Goal: Task Accomplishment & Management: Use online tool/utility

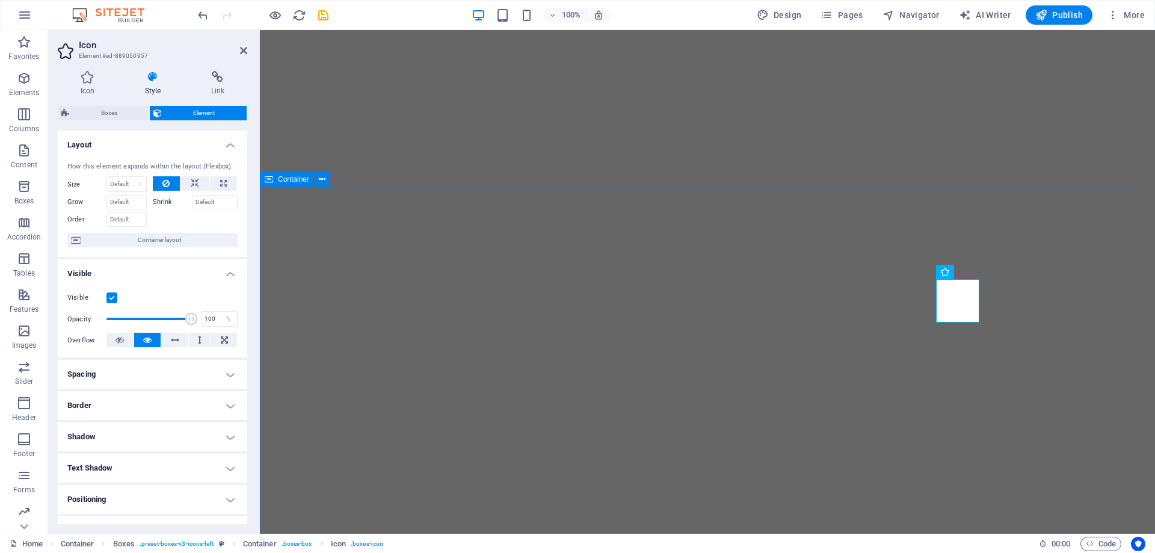
select select "s"
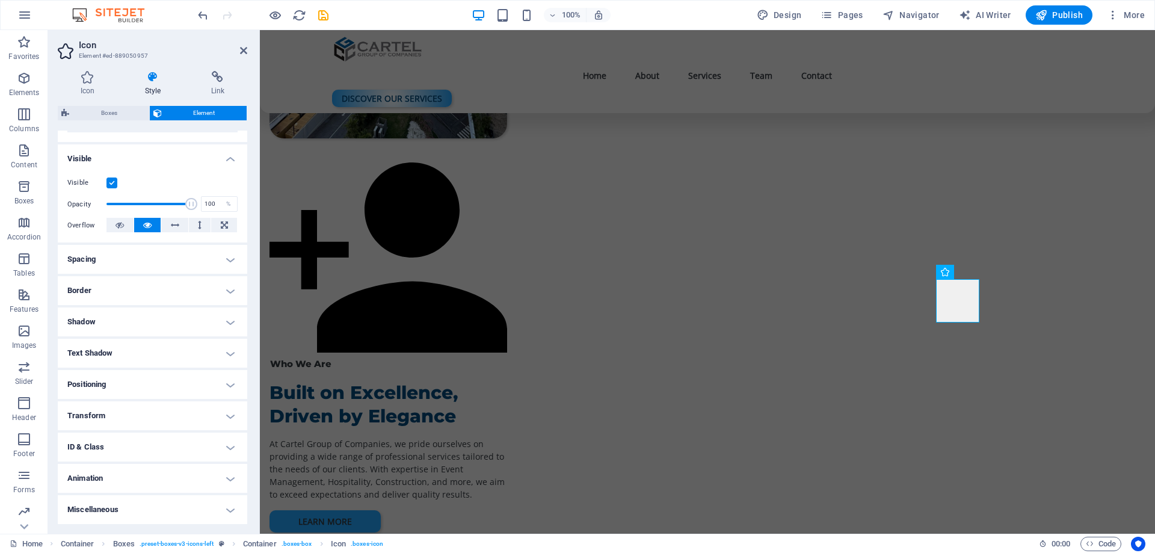
scroll to position [662, 0]
click at [154, 484] on h4 "Animation" at bounding box center [153, 478] width 190 height 29
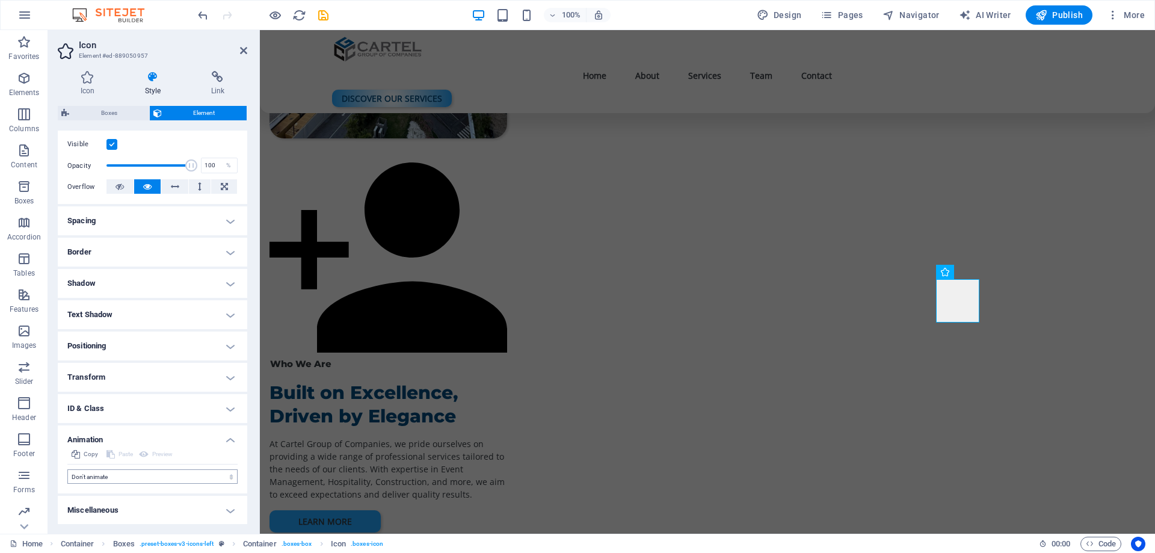
scroll to position [154, 0]
click at [122, 471] on select "Don't animate Show / Hide Slide up/down Zoom in/out Slide left to right Slide r…" at bounding box center [152, 476] width 170 height 14
click at [121, 479] on select "Don't animate Show / Hide Slide up/down Zoom in/out Slide left to right Slide r…" at bounding box center [152, 476] width 170 height 14
select select "pulse"
click at [67, 469] on select "Don't animate Show / Hide Slide up/down Zoom in/out Slide left to right Slide r…" at bounding box center [152, 476] width 170 height 14
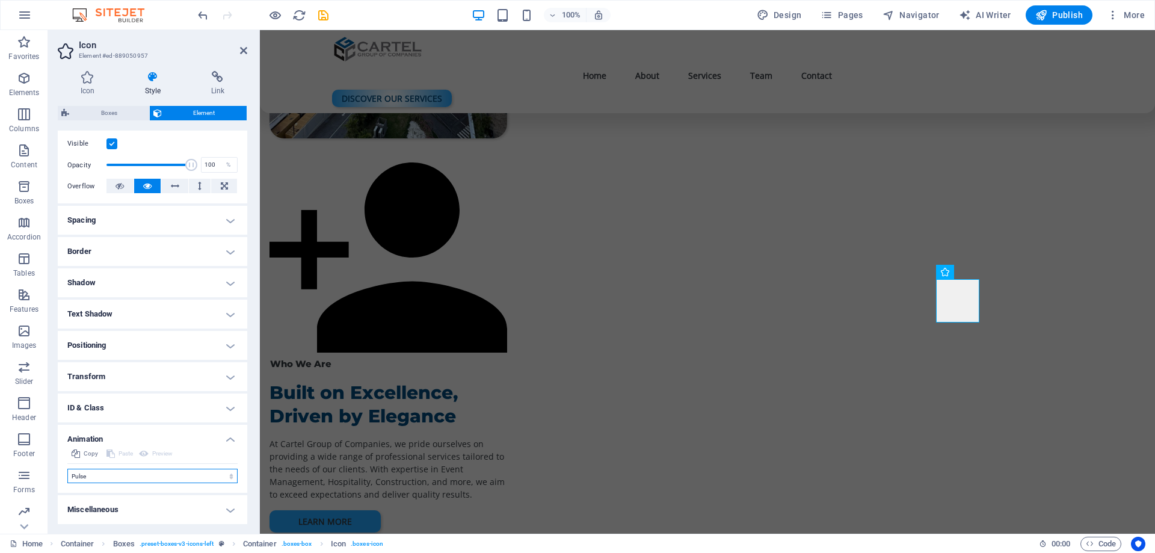
select select "scroll"
drag, startPoint x: 122, startPoint y: 500, endPoint x: 75, endPoint y: 503, distance: 47.6
click at [75, 503] on div "Duration .5 s ms" at bounding box center [106, 501] width 79 height 16
type input "2"
click at [321, 11] on icon "save" at bounding box center [324, 15] width 14 height 14
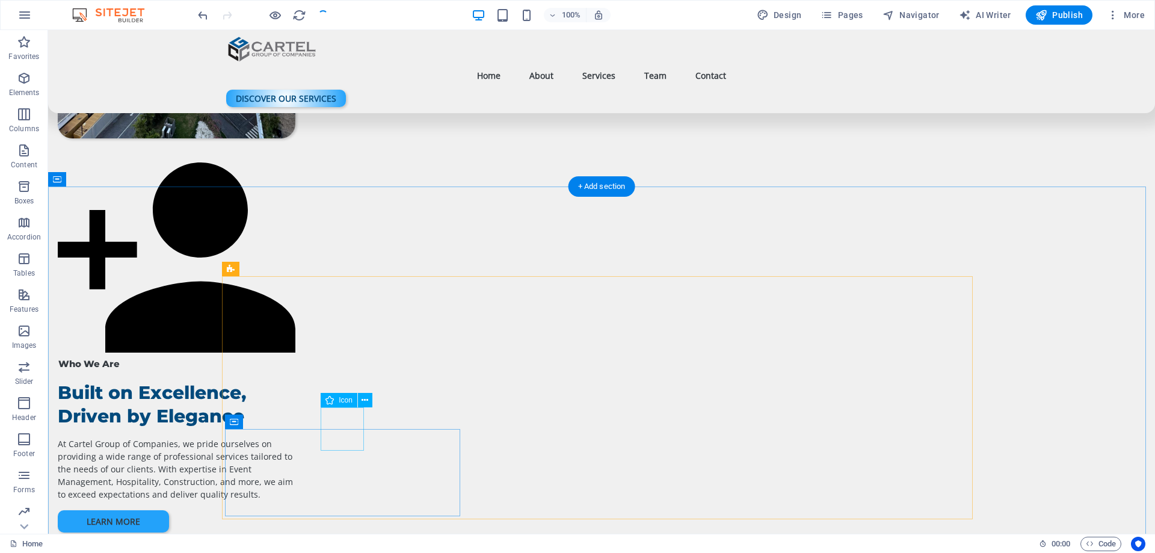
select select "xMidYMid"
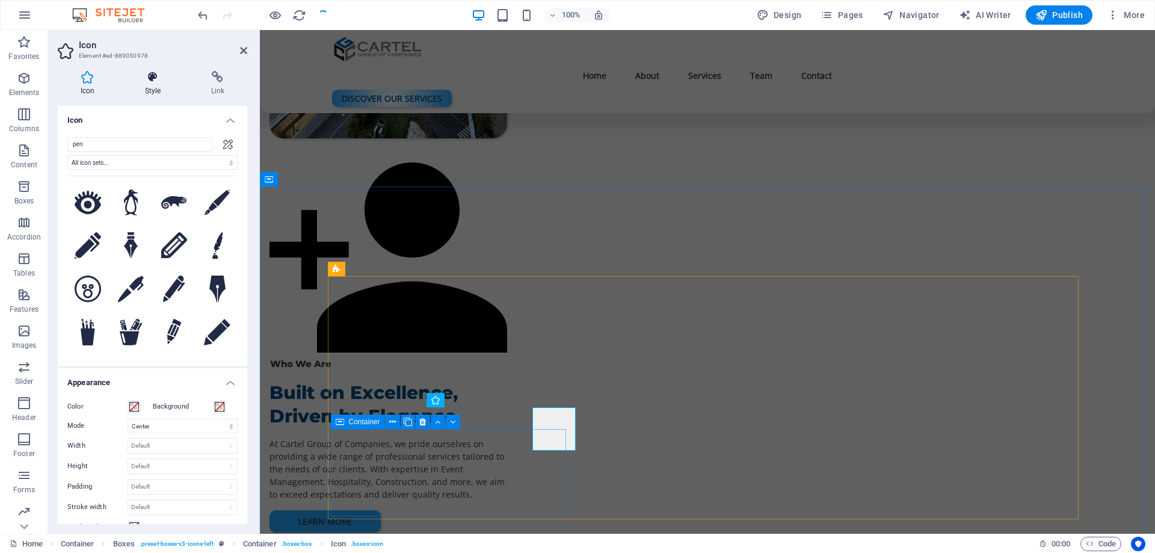
select select "s"
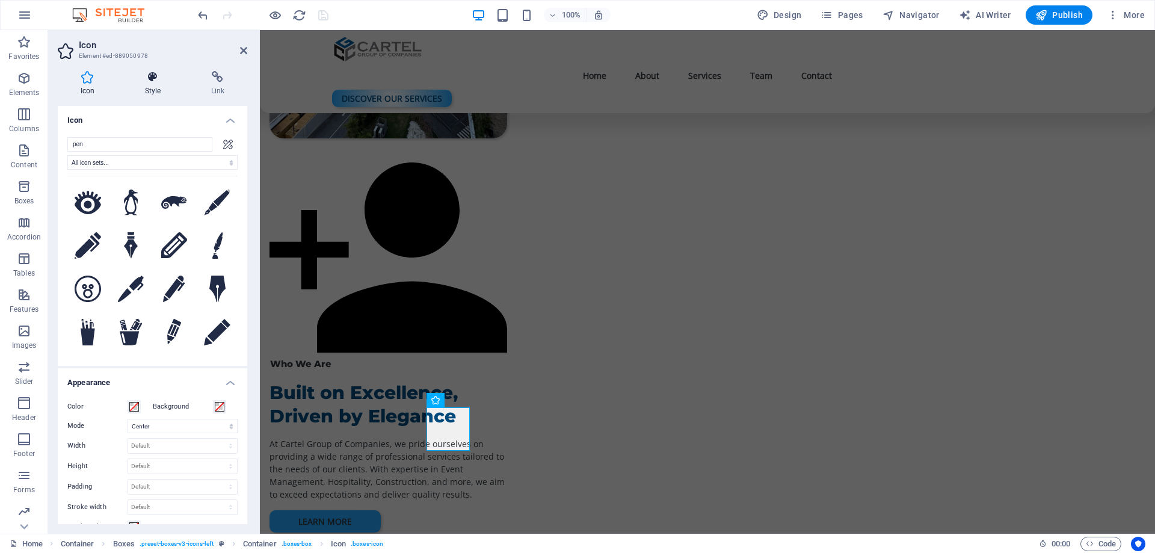
click at [160, 87] on h4 "Style" at bounding box center [155, 83] width 66 height 25
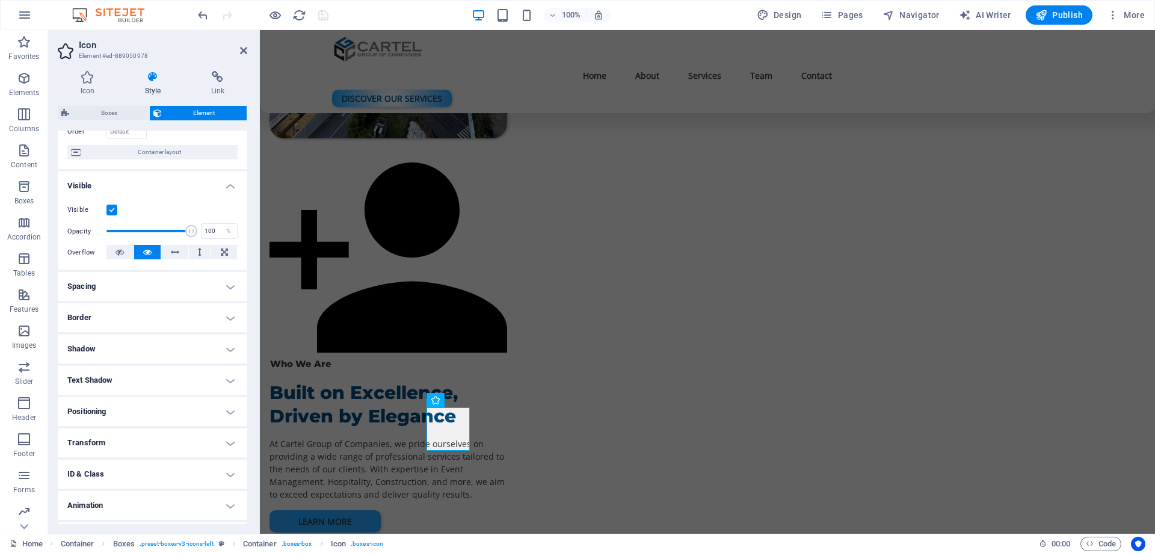
scroll to position [115, 0]
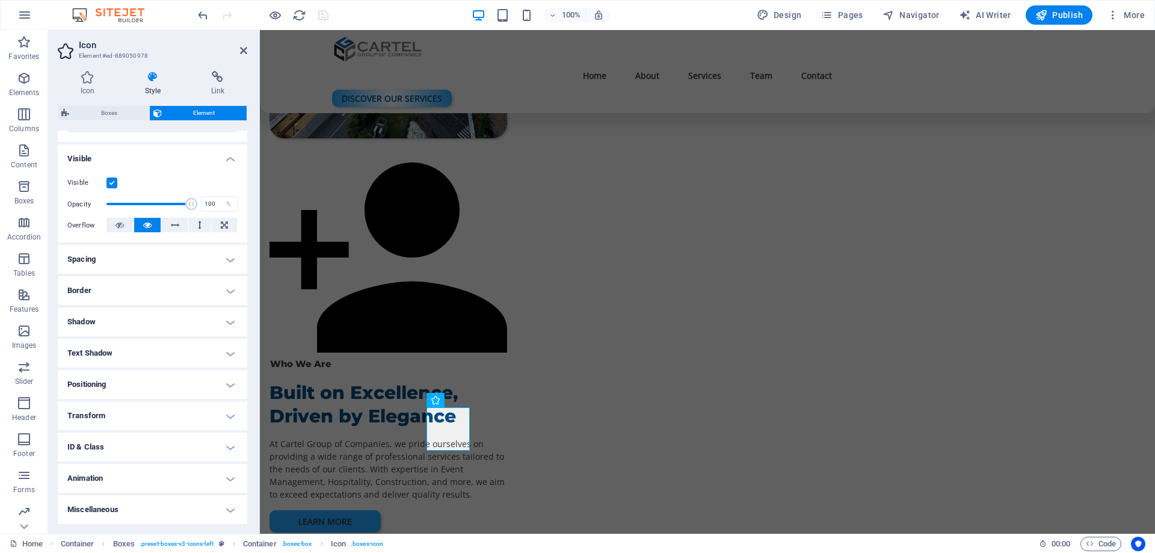
click at [119, 483] on h4 "Animation" at bounding box center [153, 478] width 190 height 29
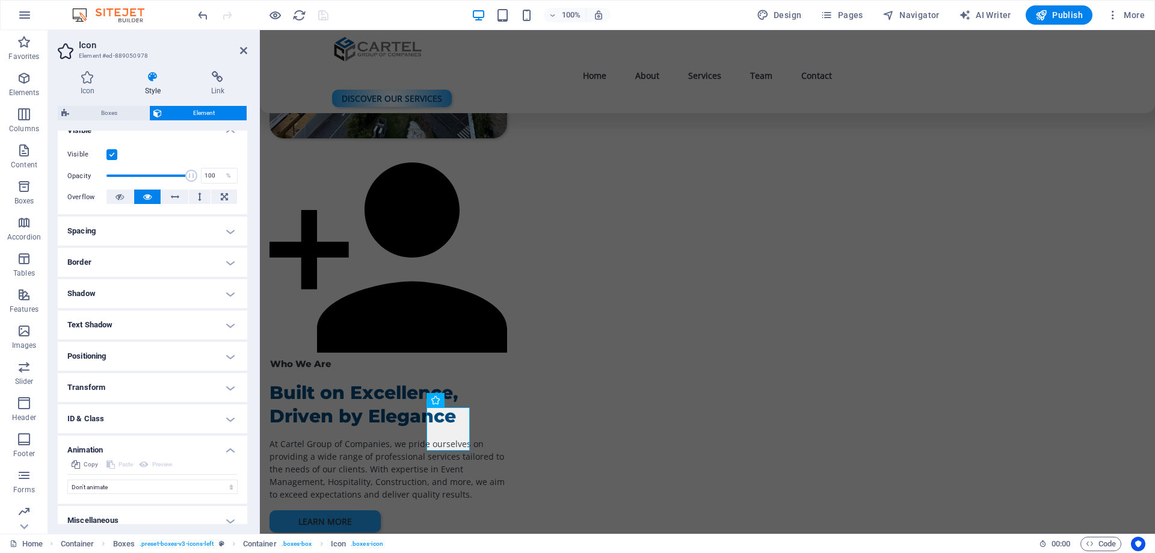
scroll to position [154, 0]
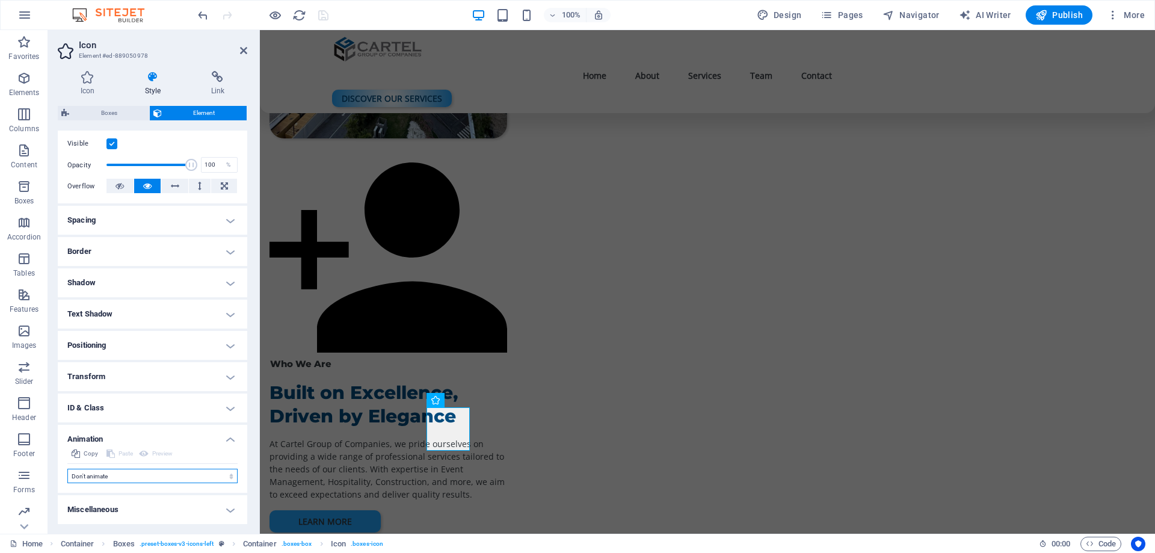
click at [114, 474] on select "Don't animate Show / Hide Slide up/down Zoom in/out Slide left to right Slide r…" at bounding box center [152, 476] width 170 height 14
select select "pulse"
click at [67, 469] on select "Don't animate Show / Hide Slide up/down Zoom in/out Slide left to right Slide r…" at bounding box center [152, 476] width 170 height 14
select select "scroll"
drag, startPoint x: 129, startPoint y: 496, endPoint x: 85, endPoint y: 498, distance: 43.4
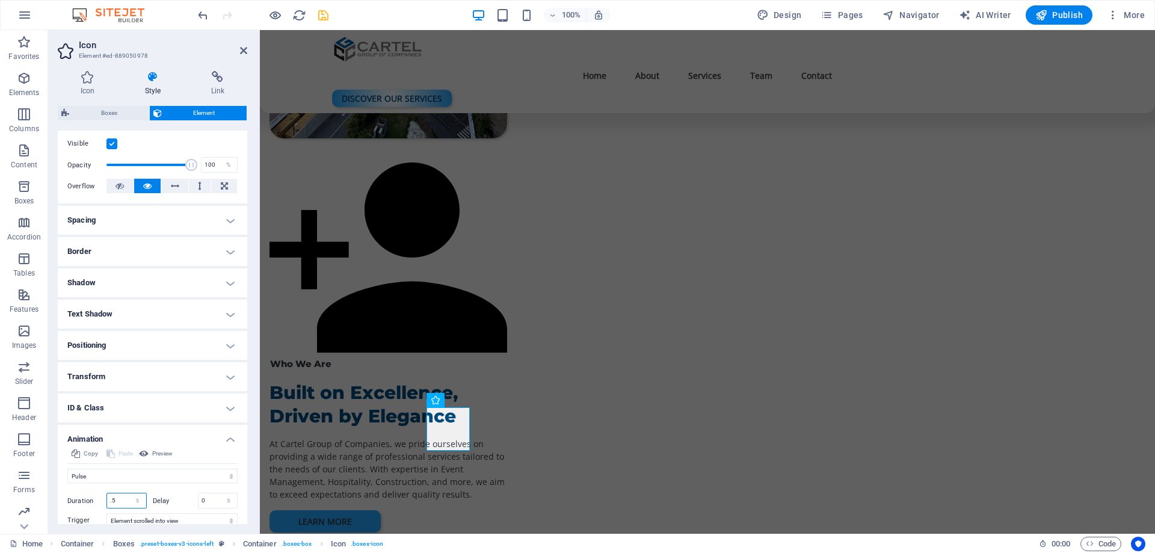
click at [85, 498] on div "Duration .5 s ms" at bounding box center [106, 501] width 79 height 16
drag, startPoint x: 119, startPoint y: 503, endPoint x: 81, endPoint y: 510, distance: 38.0
click at [81, 510] on div "Initial Element hidden Element shown Duration .5 s [PERSON_NAME] 0 s ms [PERSON…" at bounding box center [152, 518] width 170 height 70
type input "2"
click at [136, 497] on select "s ms" at bounding box center [137, 500] width 17 height 14
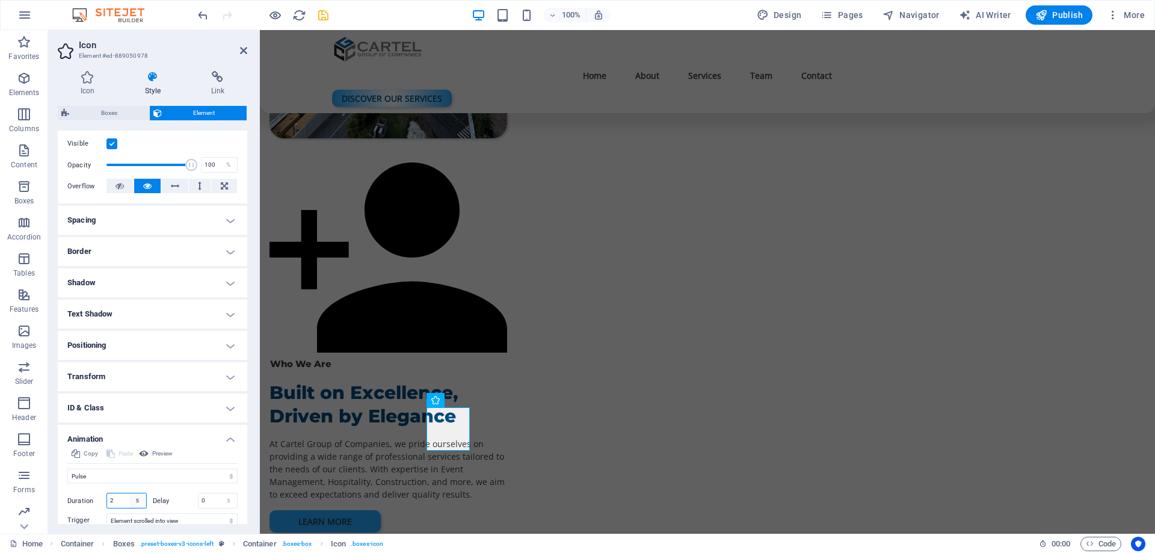
click at [136, 497] on select "s ms" at bounding box center [137, 500] width 17 height 14
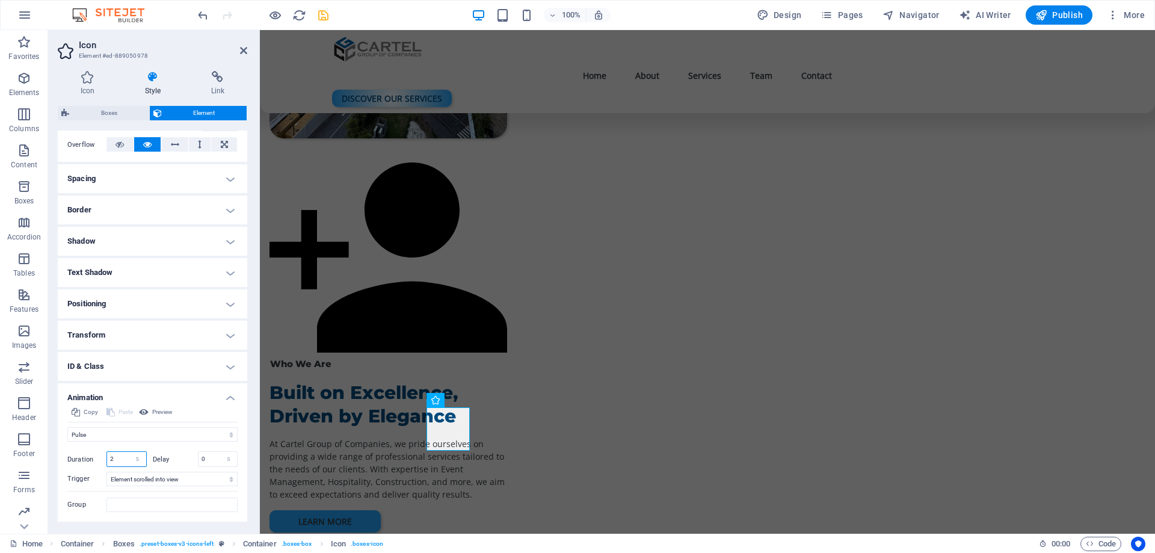
scroll to position [214, 0]
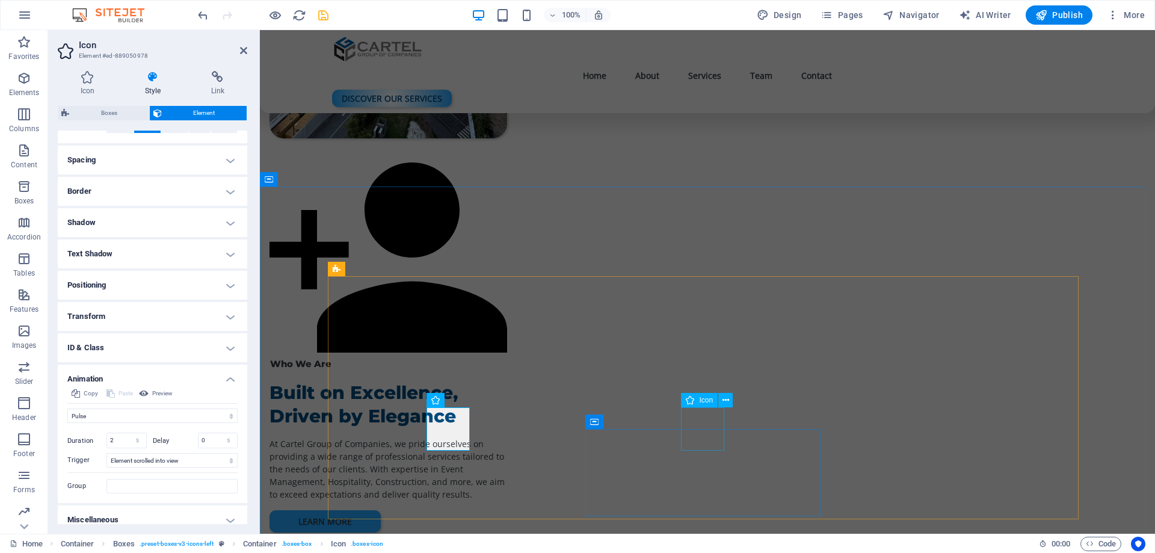
select select "xMidYMid"
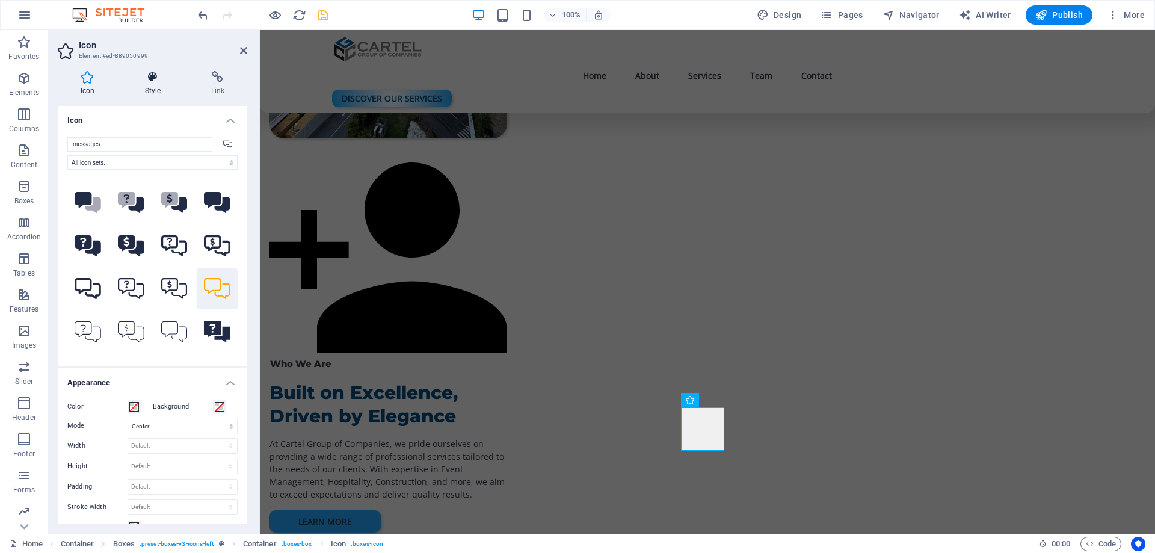
click at [158, 75] on icon at bounding box center [152, 77] width 61 height 12
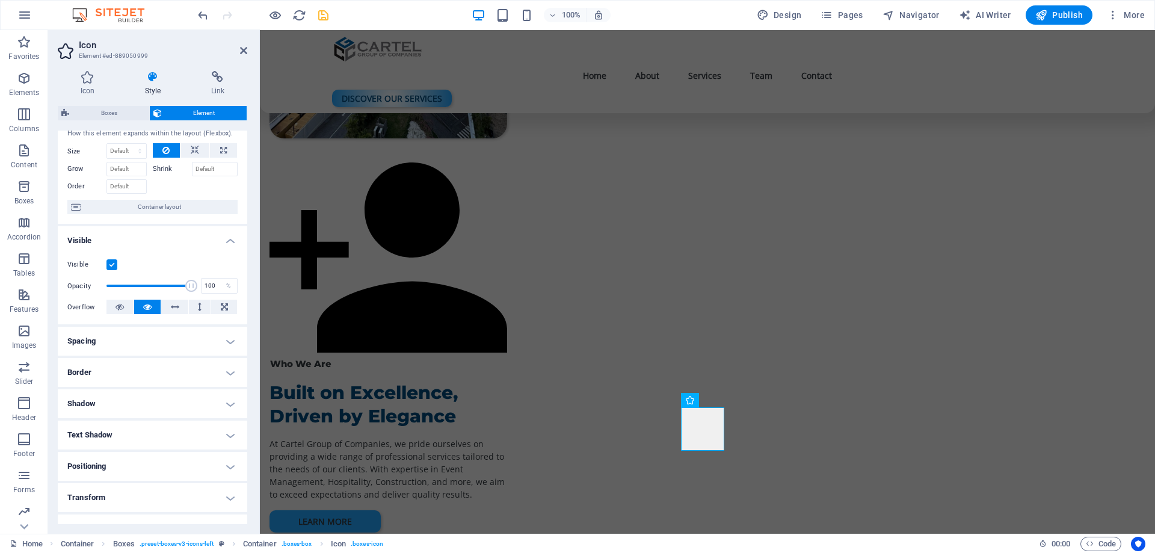
scroll to position [115, 0]
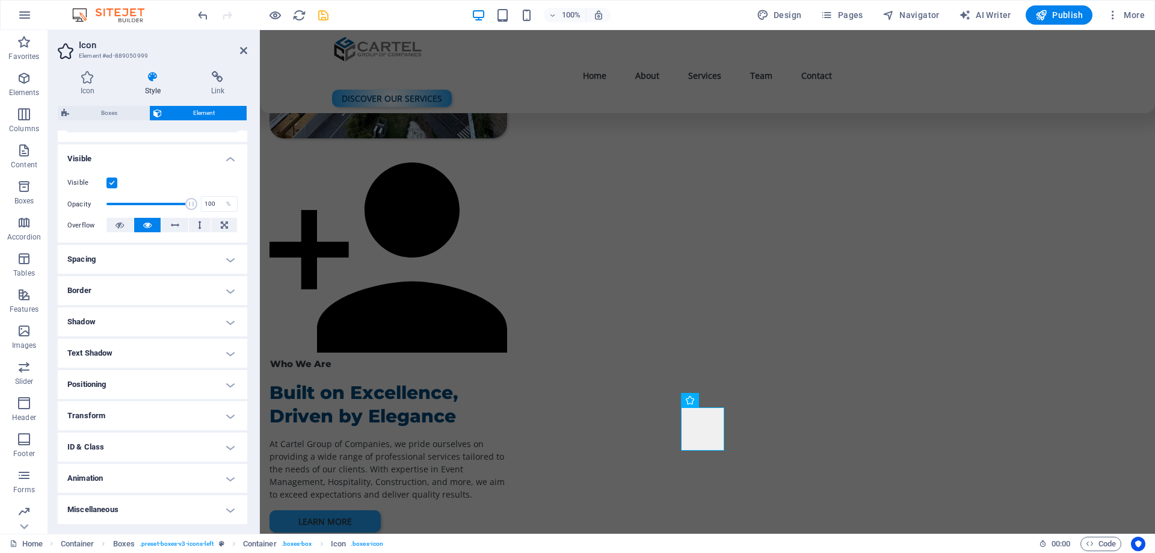
click at [123, 477] on h4 "Animation" at bounding box center [153, 478] width 190 height 29
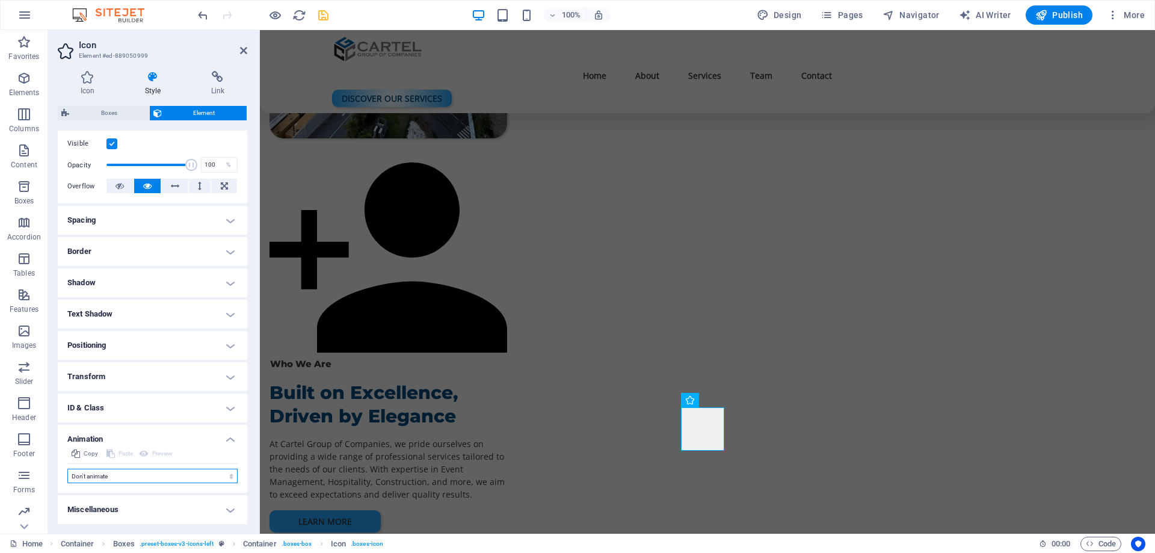
click at [108, 474] on select "Don't animate Show / Hide Slide up/down Zoom in/out Slide left to right Slide r…" at bounding box center [152, 476] width 170 height 14
select select "pulse"
click at [67, 469] on select "Don't animate Show / Hide Slide up/down Zoom in/out Slide left to right Slide r…" at bounding box center [152, 476] width 170 height 14
select select "scroll"
drag, startPoint x: 117, startPoint y: 497, endPoint x: 85, endPoint y: 504, distance: 33.3
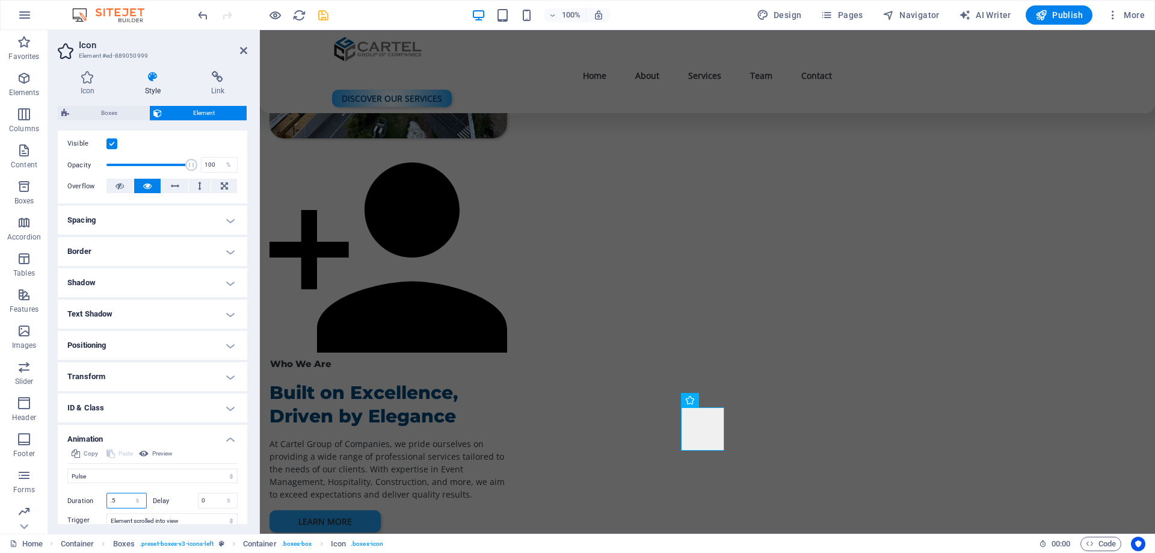
click at [85, 504] on div "Duration .5 s ms" at bounding box center [106, 501] width 79 height 16
type input "2"
click at [322, 11] on icon "save" at bounding box center [324, 15] width 14 height 14
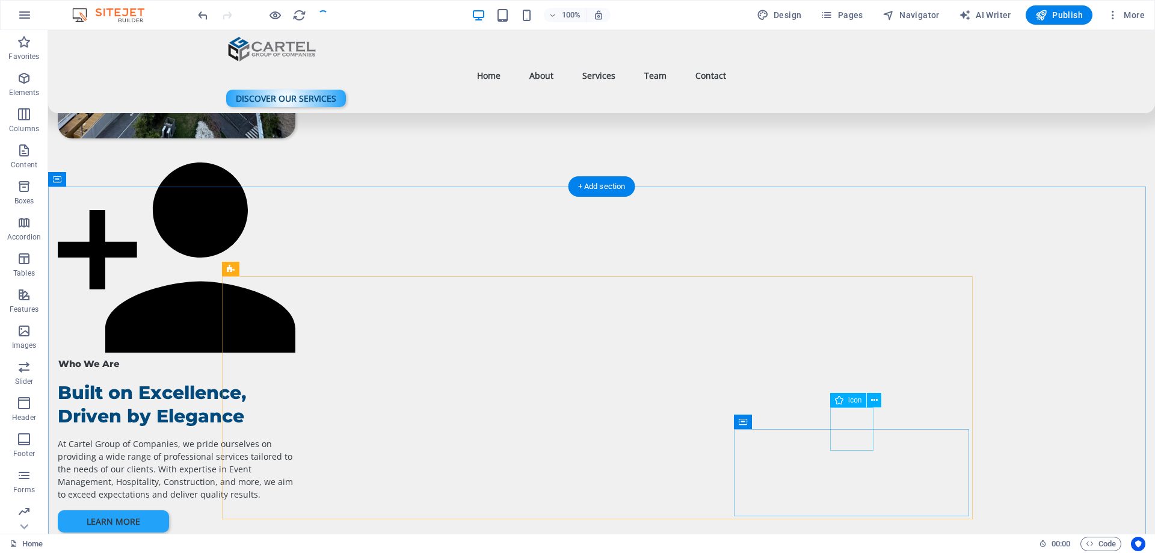
select select "xMidYMid"
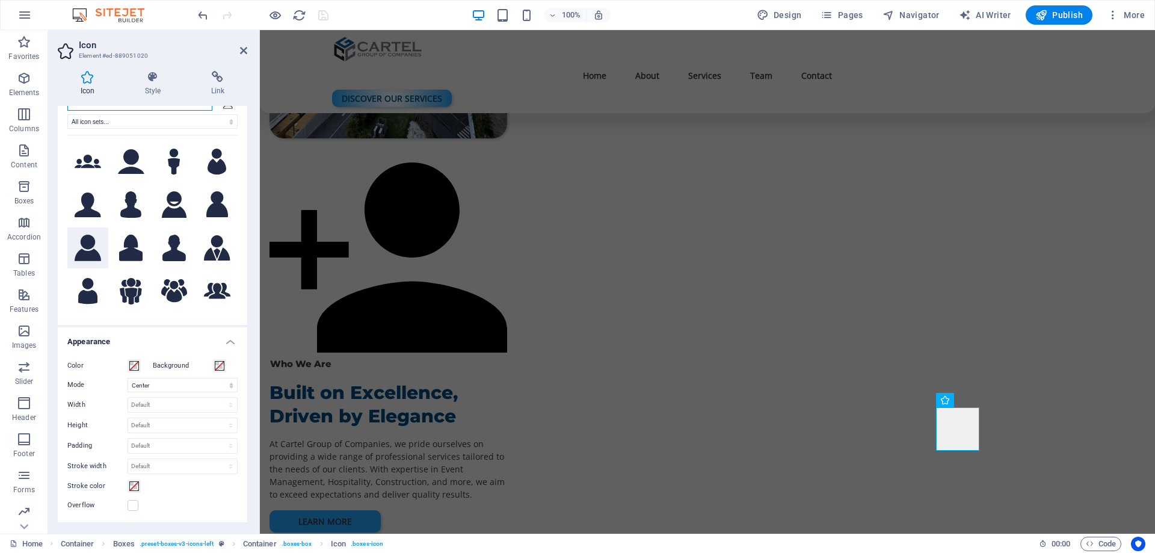
scroll to position [60, 0]
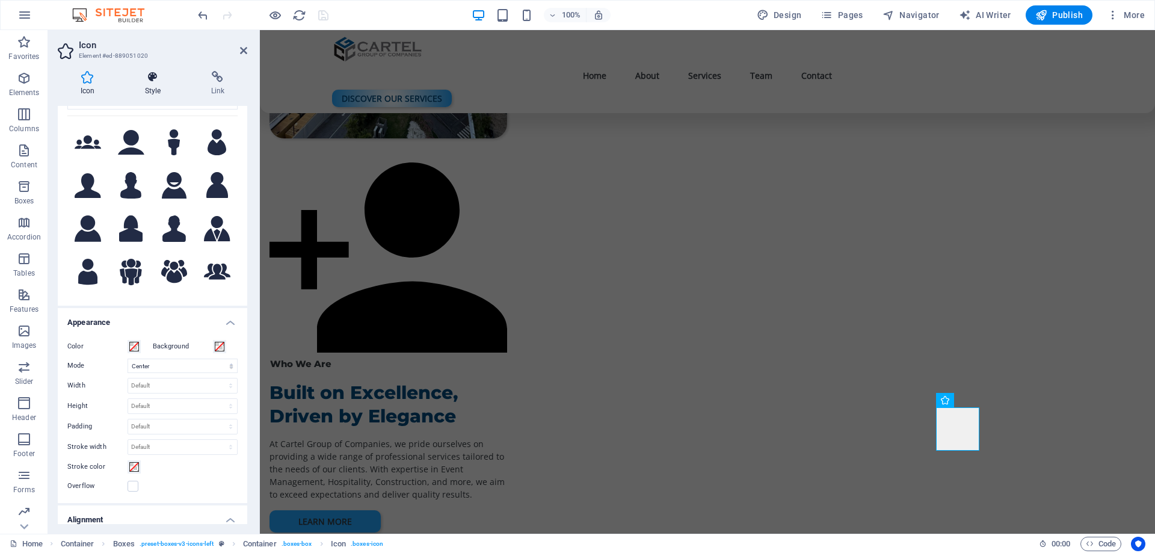
click at [141, 75] on icon at bounding box center [152, 77] width 61 height 12
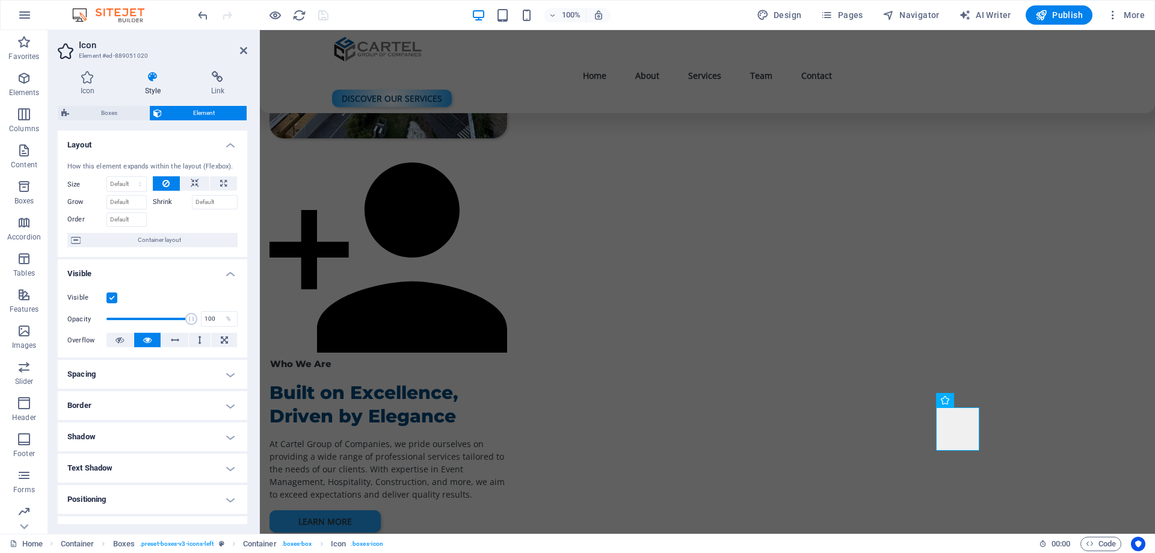
scroll to position [115, 0]
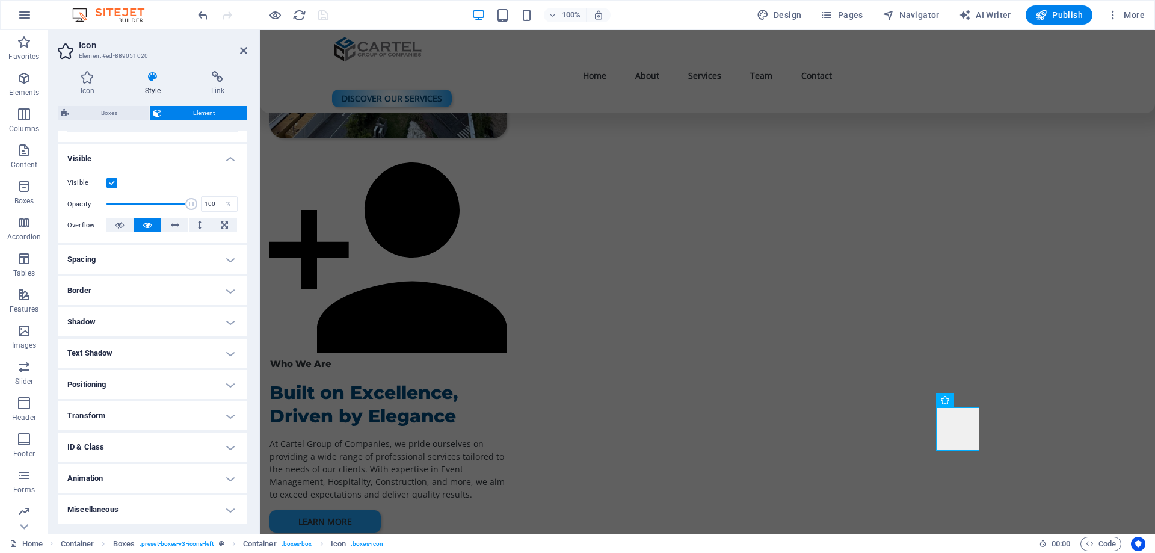
click at [137, 477] on h4 "Animation" at bounding box center [153, 478] width 190 height 29
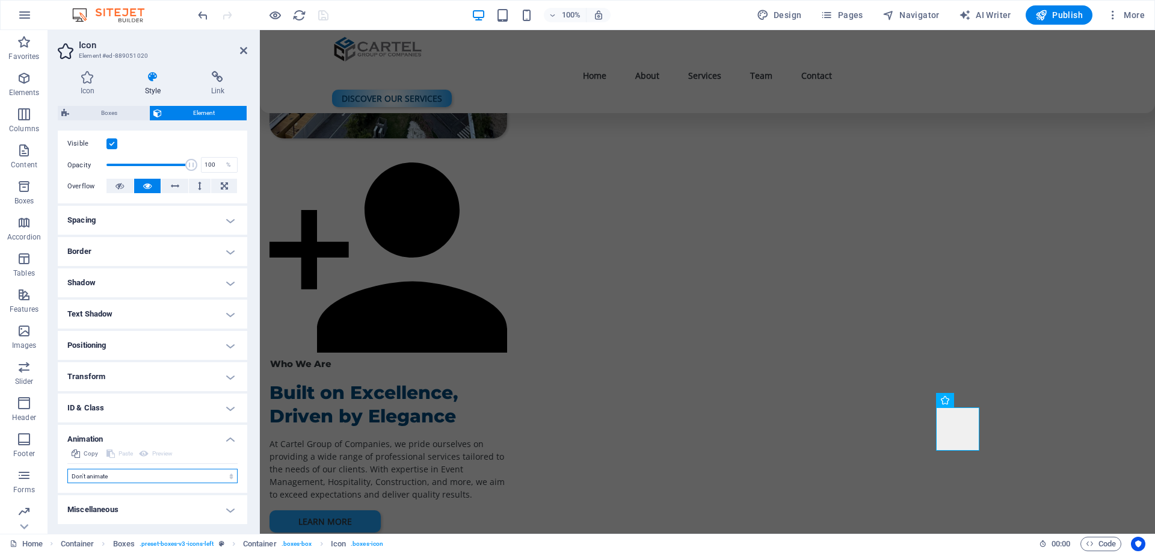
click at [135, 480] on select "Don't animate Show / Hide Slide up/down Zoom in/out Slide left to right Slide r…" at bounding box center [152, 476] width 170 height 14
select select "pulse"
click at [67, 469] on select "Don't animate Show / Hide Slide up/down Zoom in/out Slide left to right Slide r…" at bounding box center [152, 476] width 170 height 14
select select "scroll"
drag, startPoint x: 128, startPoint y: 501, endPoint x: 105, endPoint y: 511, distance: 24.8
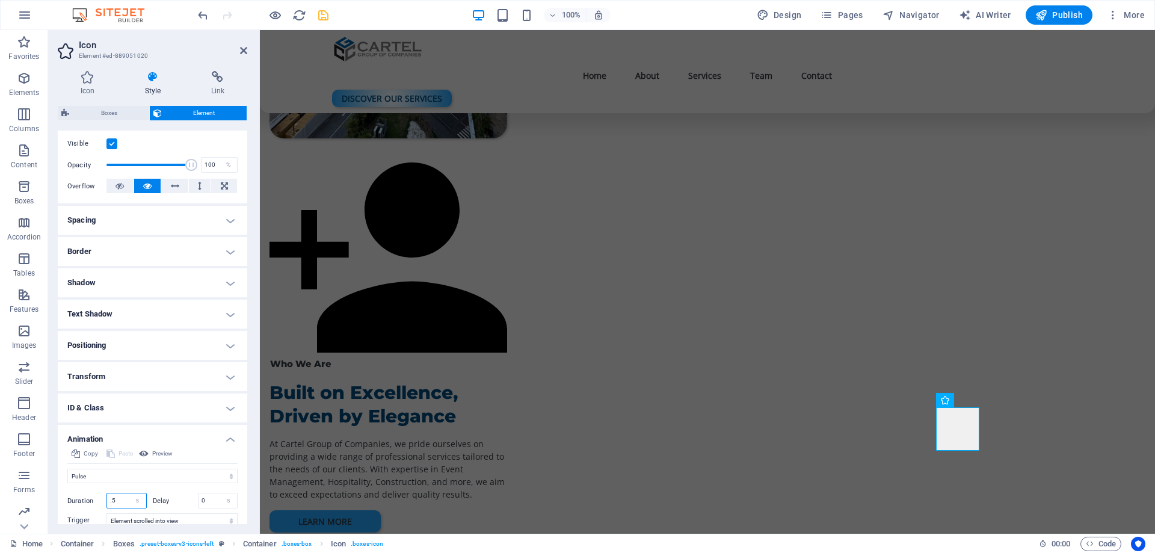
click at [105, 511] on div "Initial Element hidden Element shown Duration .5 s [PERSON_NAME] 0 s ms [PERSON…" at bounding box center [152, 518] width 170 height 70
drag, startPoint x: 118, startPoint y: 498, endPoint x: 95, endPoint y: 509, distance: 25.6
click at [95, 509] on div "Initial Element hidden Element shown Duration .5 s [PERSON_NAME] 0 s ms [PERSON…" at bounding box center [152, 518] width 170 height 70
type input "2"
click at [81, 88] on h4 "Icon" at bounding box center [90, 83] width 64 height 25
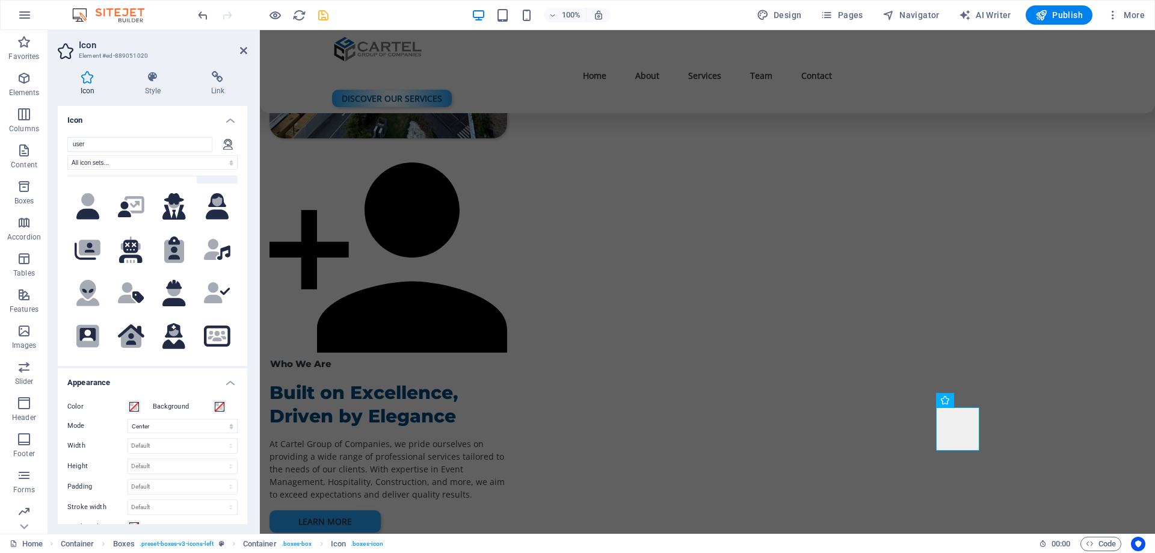
scroll to position [963, 0]
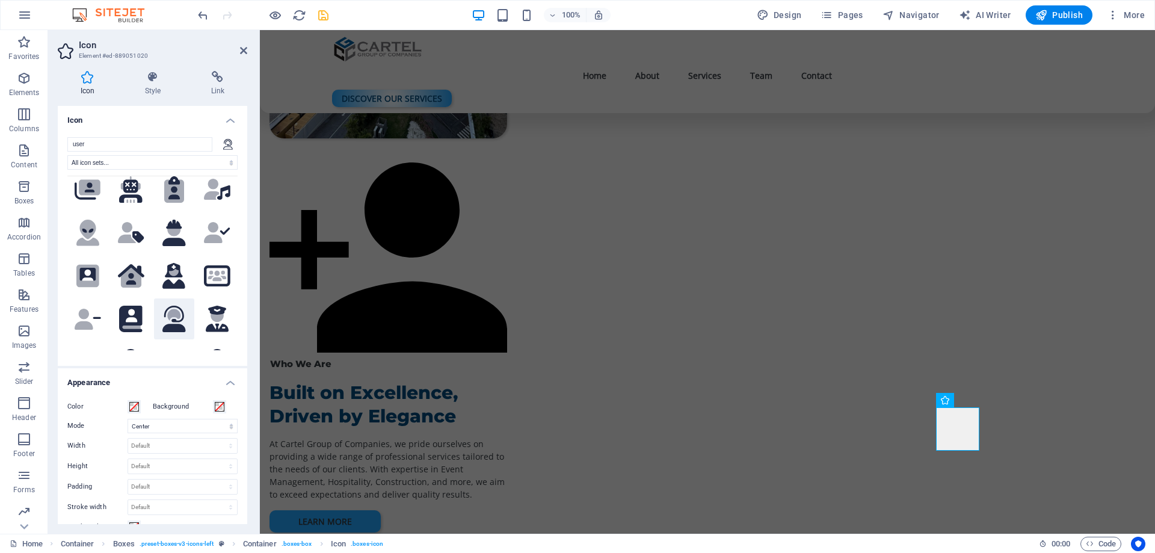
click at [167, 309] on icon at bounding box center [173, 314] width 13 height 11
select select "xMidYMid"
select select "pulse"
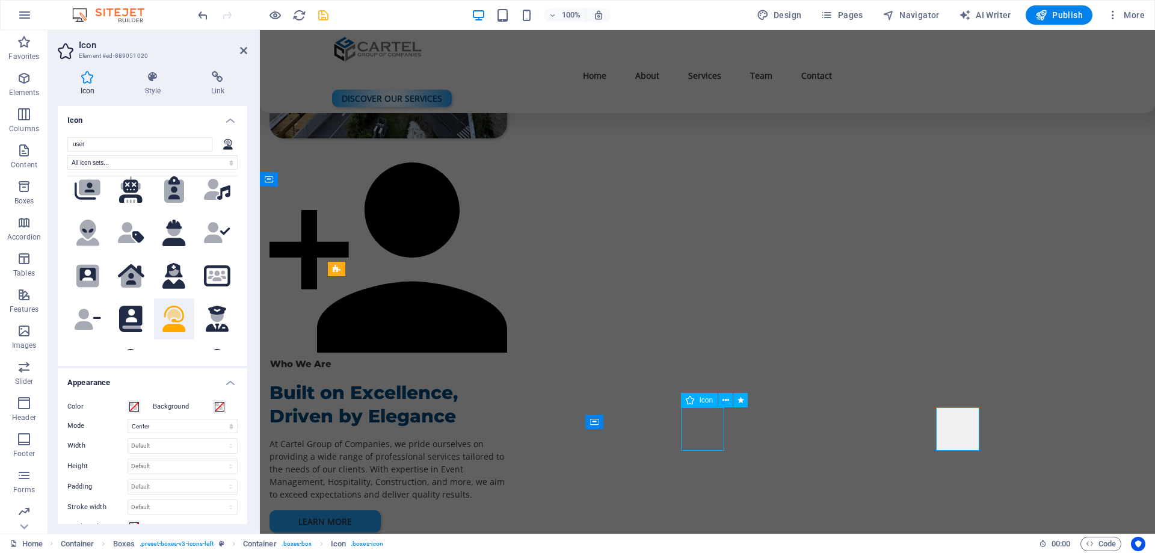
select select "s"
select select "scroll"
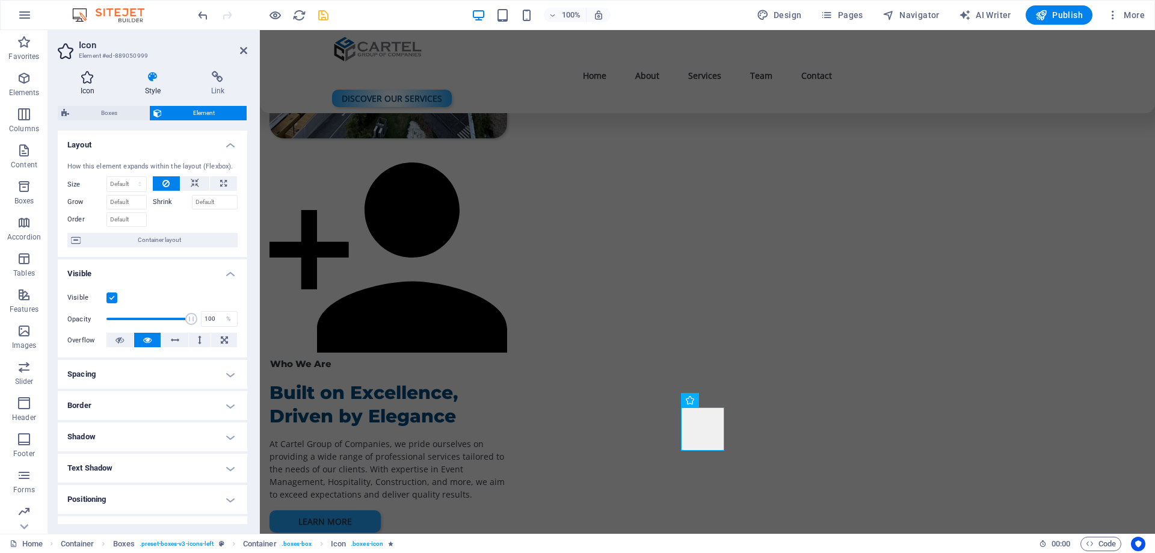
click at [88, 81] on icon at bounding box center [88, 77] width 60 height 12
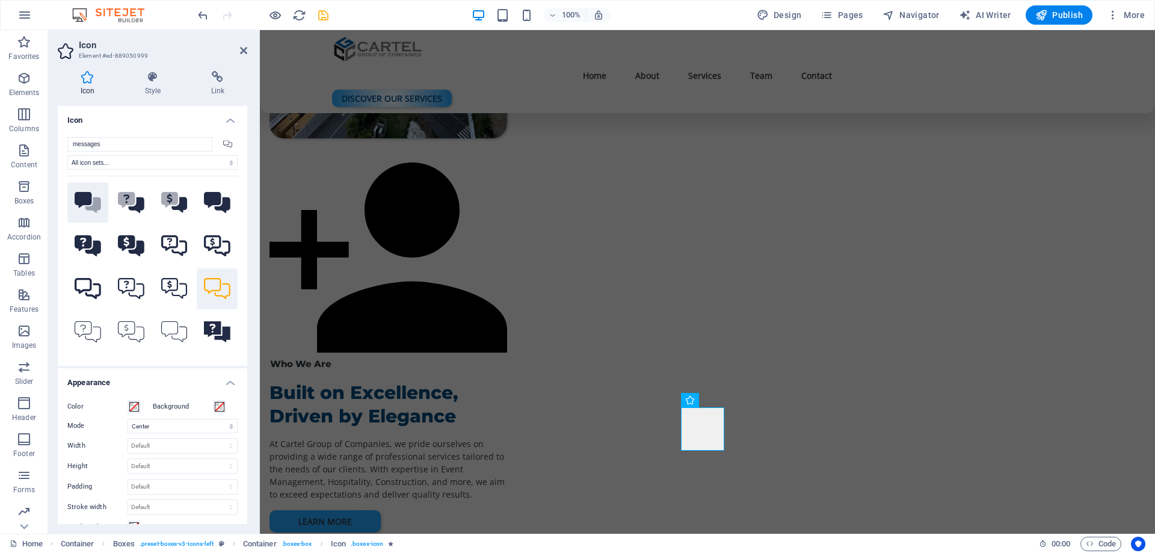
click at [87, 203] on icon at bounding box center [83, 200] width 17 height 16
select select "xMidYMid"
select select "pulse"
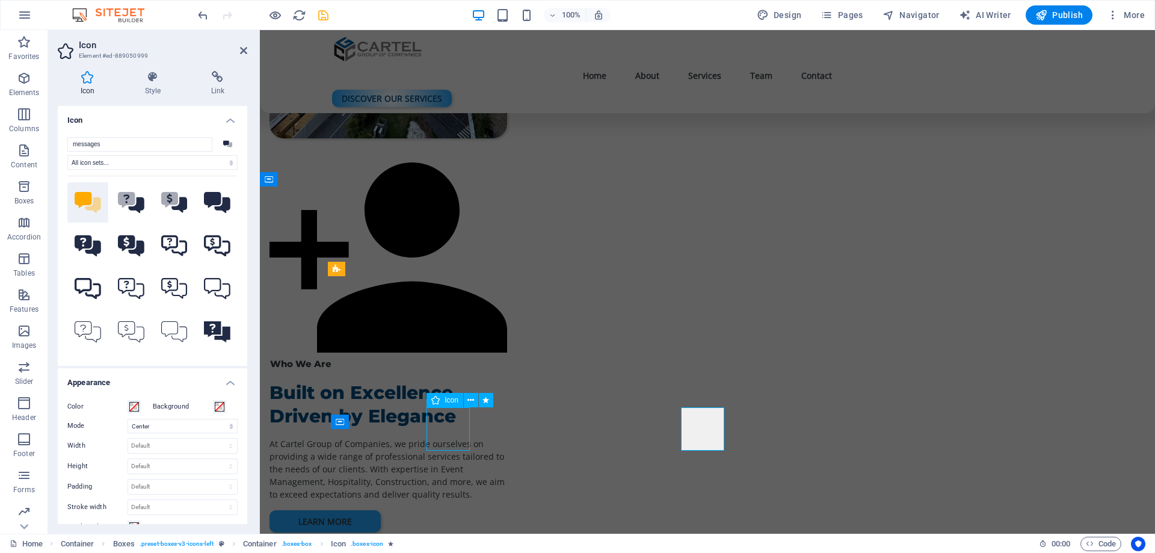
select select "s"
select select "scroll"
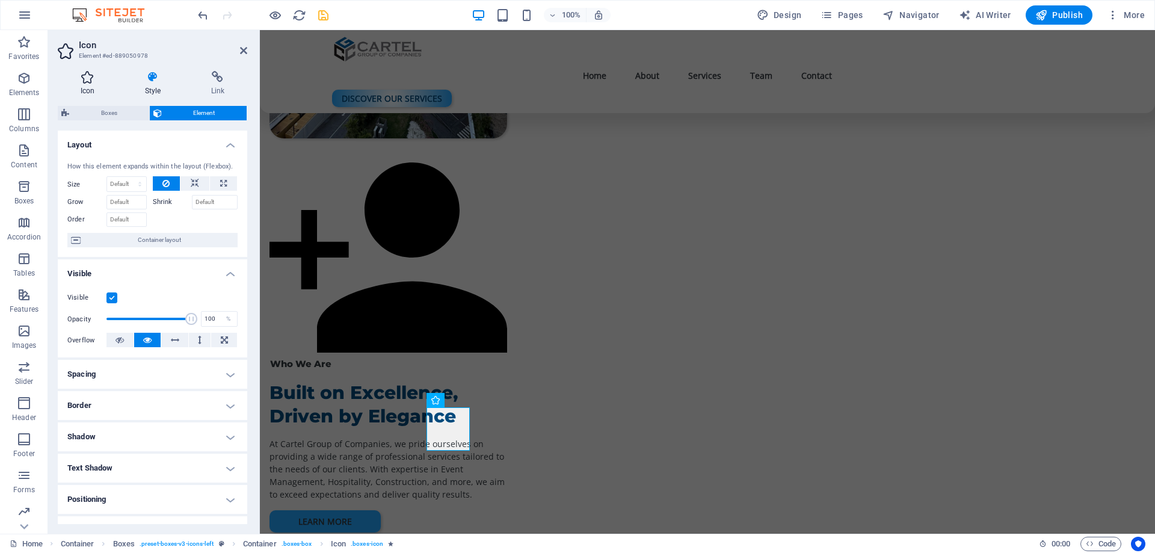
click at [86, 87] on h4 "Icon" at bounding box center [90, 83] width 64 height 25
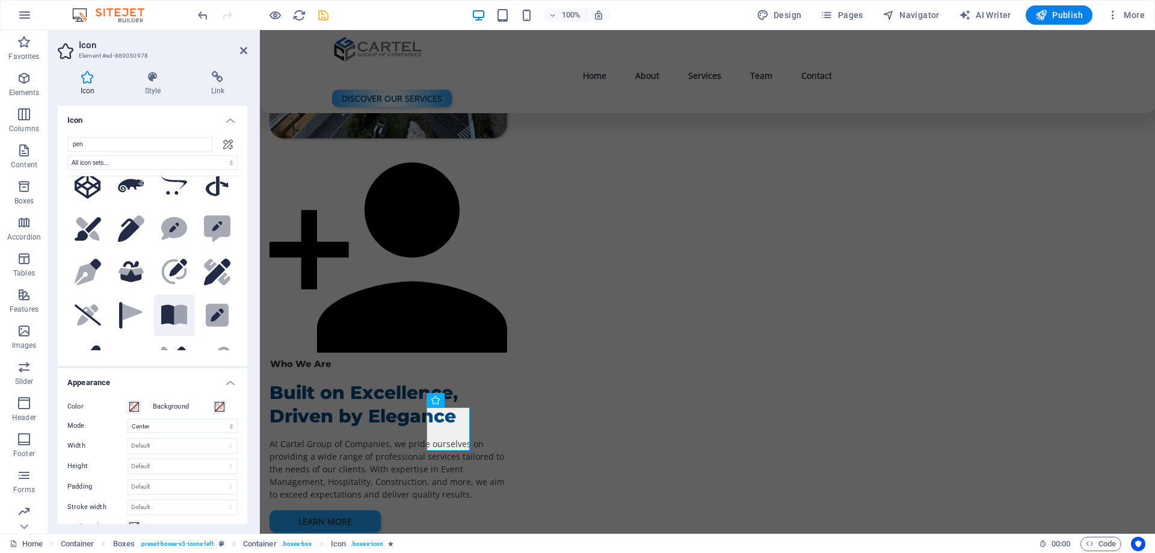
scroll to position [361, 0]
click at [223, 267] on icon at bounding box center [217, 273] width 26 height 26
click at [327, 18] on icon "save" at bounding box center [324, 15] width 14 height 14
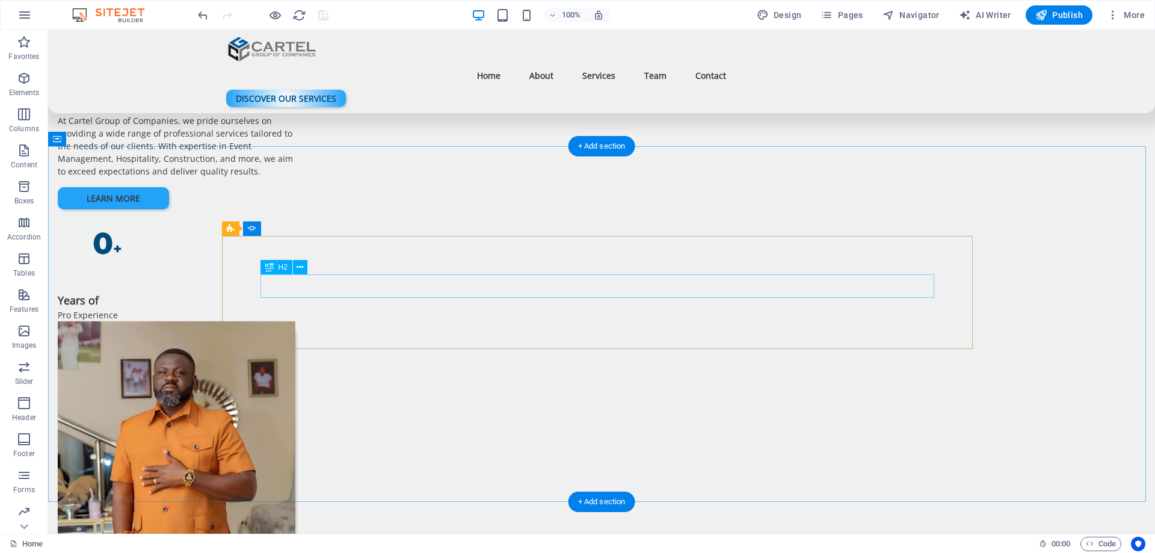
scroll to position [1083, 0]
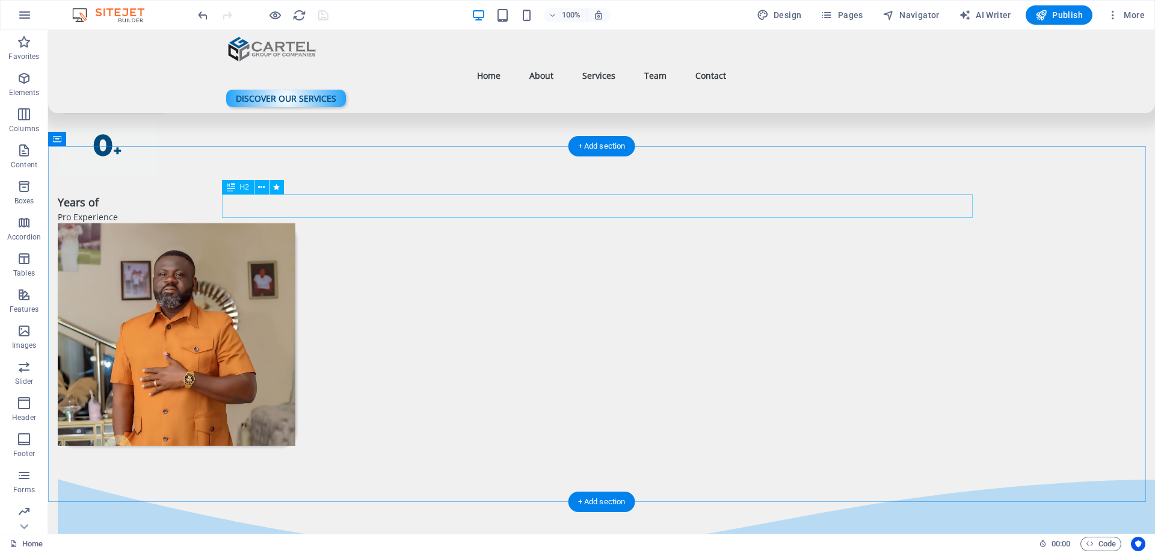
select select "fade"
select select "s"
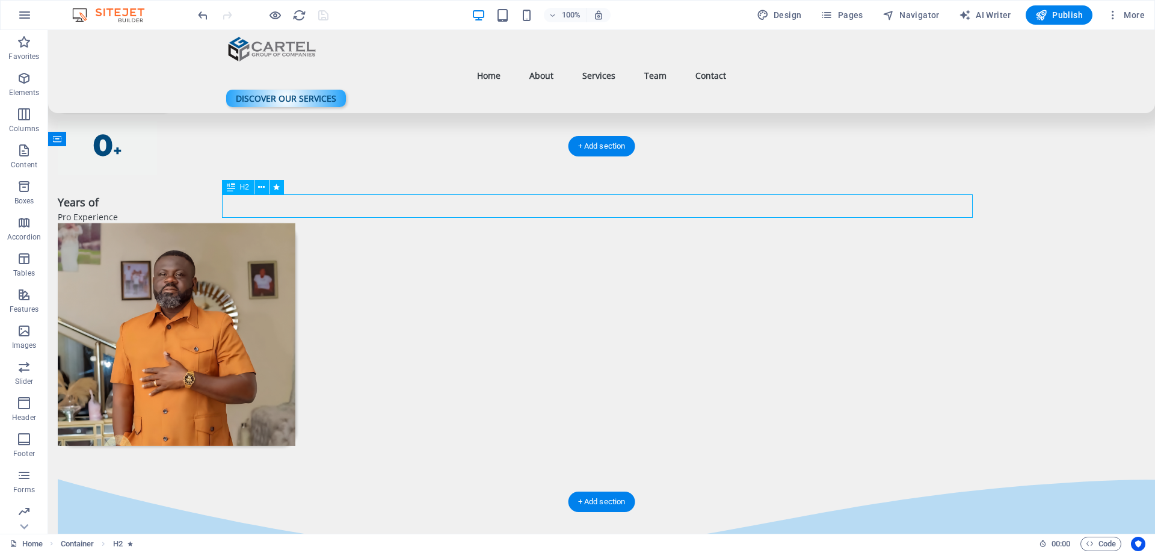
select select "scroll"
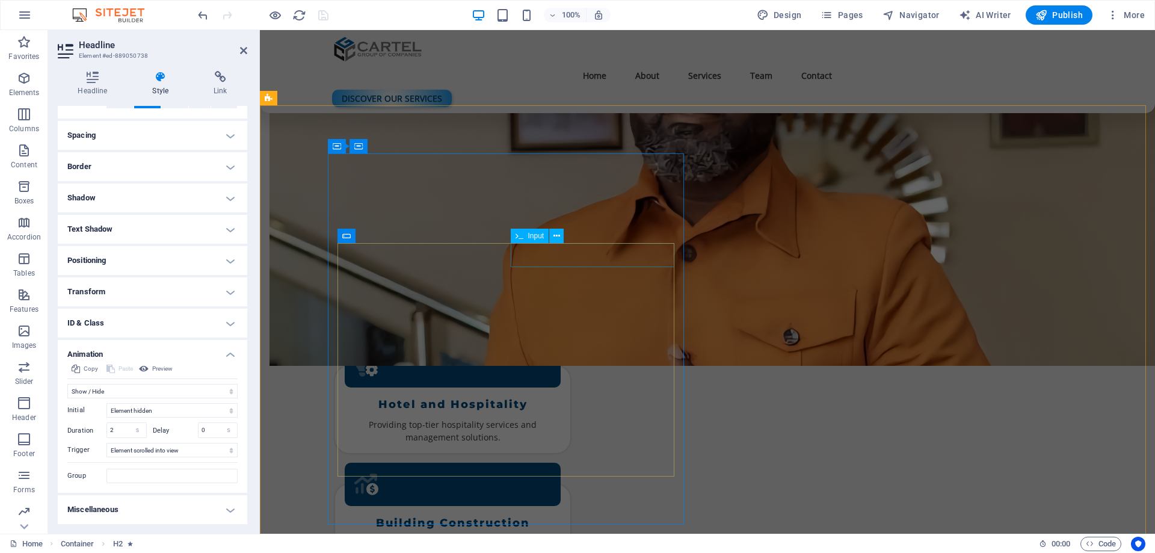
scroll to position [1505, 0]
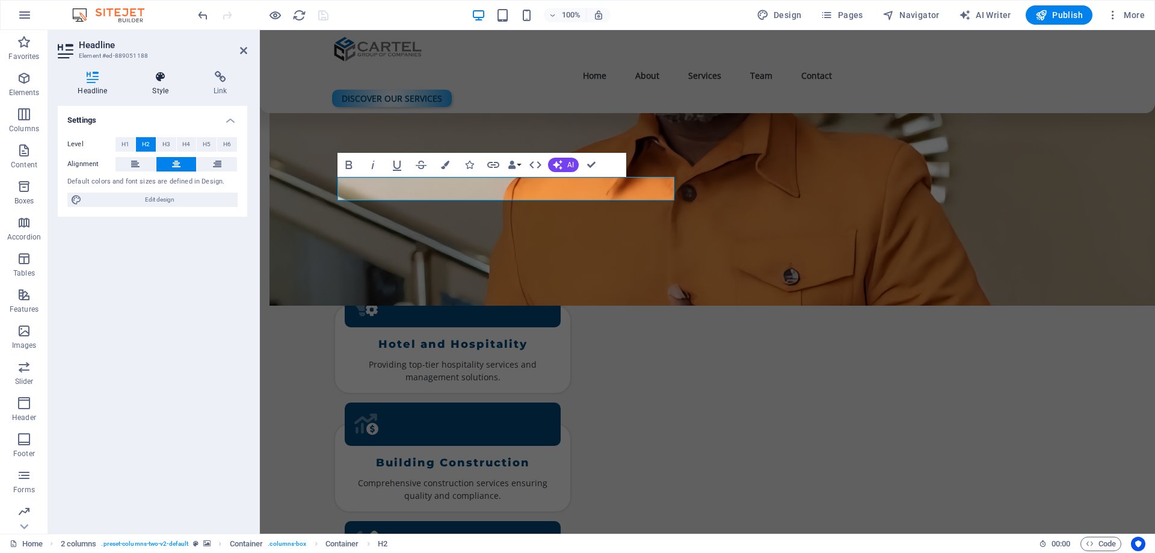
click at [166, 88] on h4 "Style" at bounding box center [162, 83] width 61 height 25
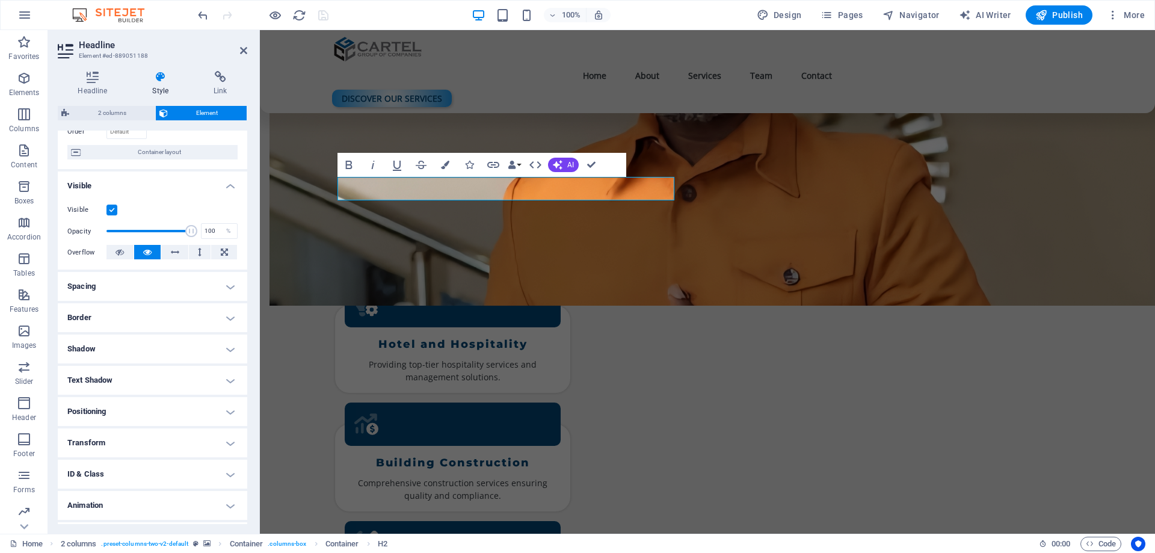
scroll to position [115, 0]
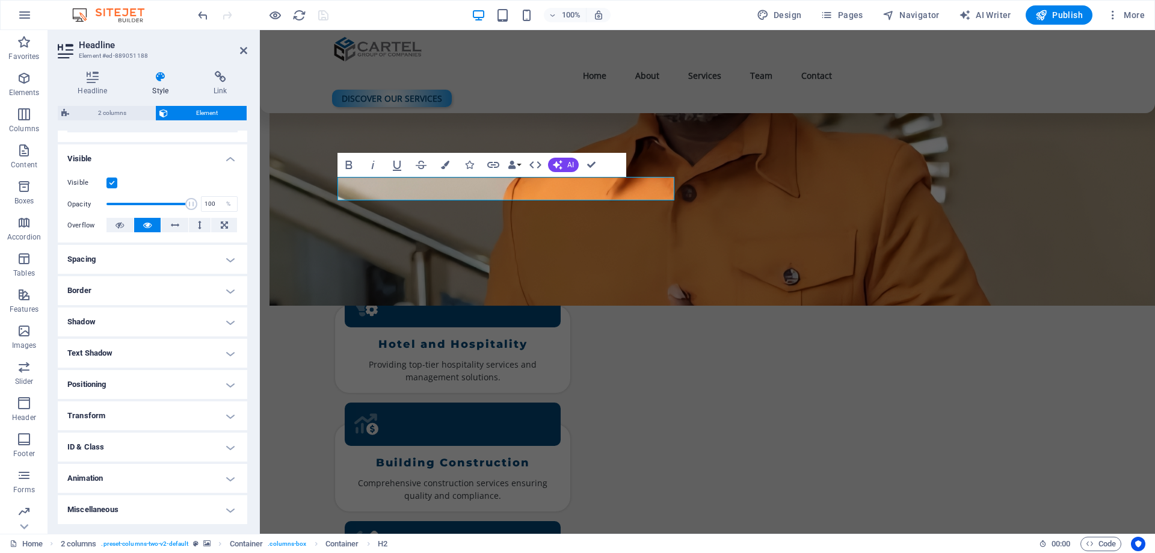
click at [134, 485] on h4 "Animation" at bounding box center [153, 478] width 190 height 29
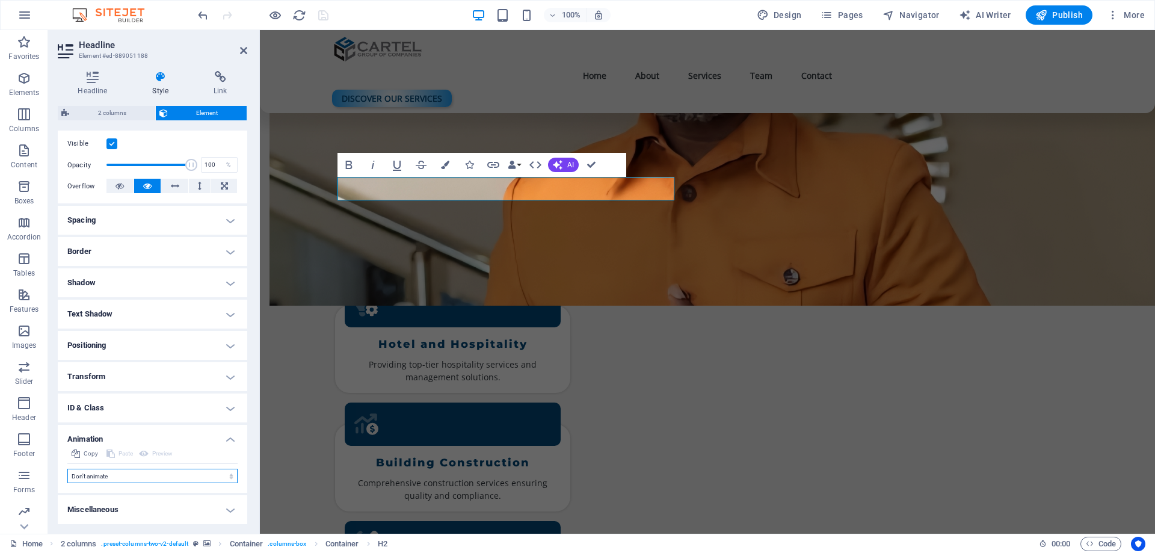
click at [126, 475] on select "Don't animate Show / Hide Slide up/down Zoom in/out Slide left to right Slide r…" at bounding box center [152, 476] width 170 height 14
select select "fade"
click at [67, 469] on select "Don't animate Show / Hide Slide up/down Zoom in/out Slide left to right Slide r…" at bounding box center [152, 476] width 170 height 14
select select "scroll"
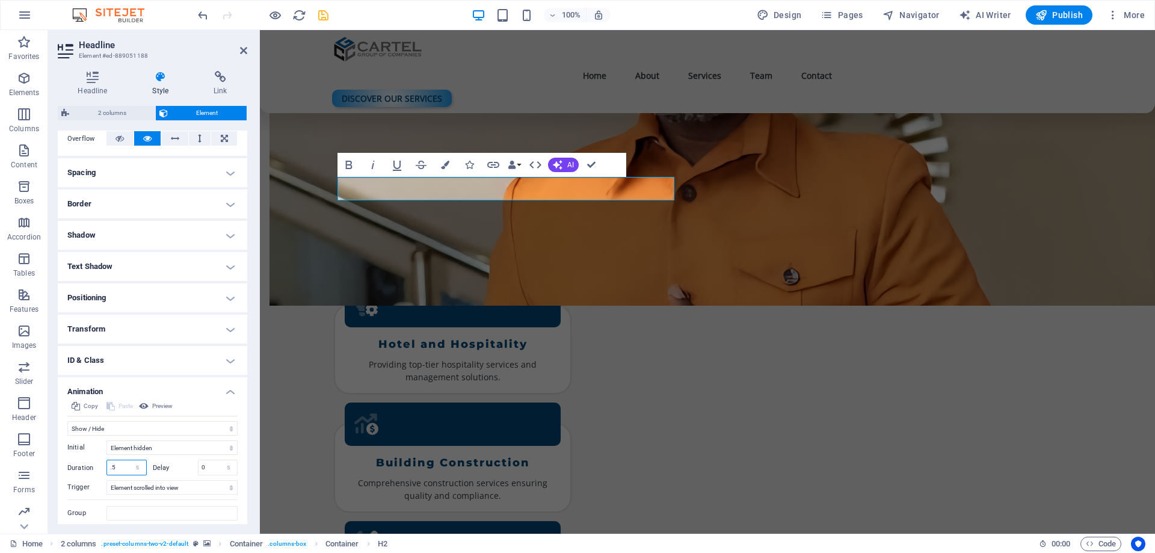
scroll to position [240, 0]
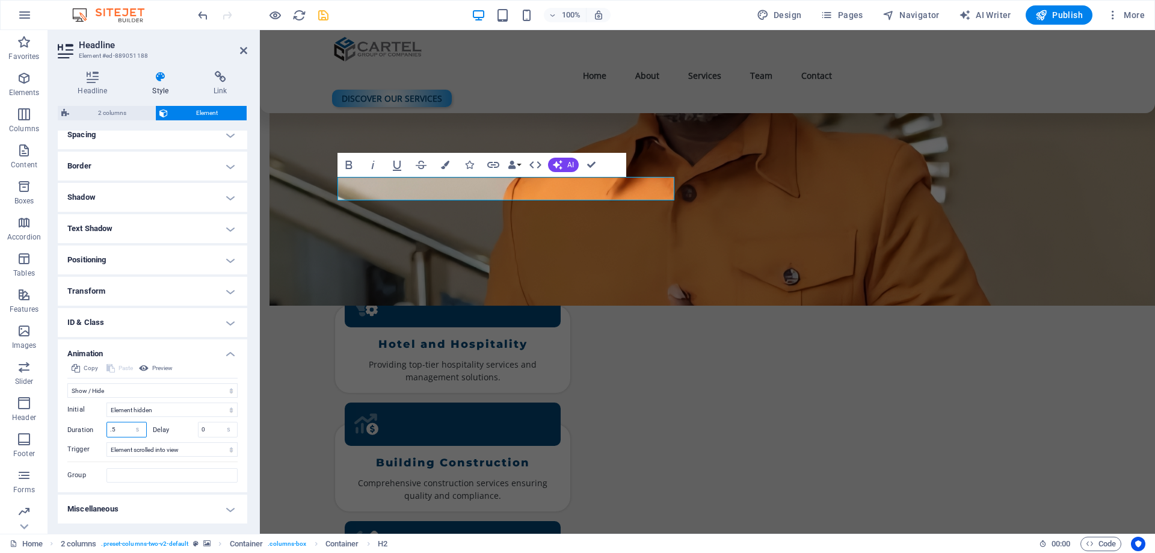
drag, startPoint x: 110, startPoint y: 522, endPoint x: 99, endPoint y: 525, distance: 10.8
click at [99, 525] on div "Headline Style Link Settings Level H1 H2 H3 H4 H5 H6 Alignment Default colors a…" at bounding box center [152, 297] width 209 height 472
type input "2"
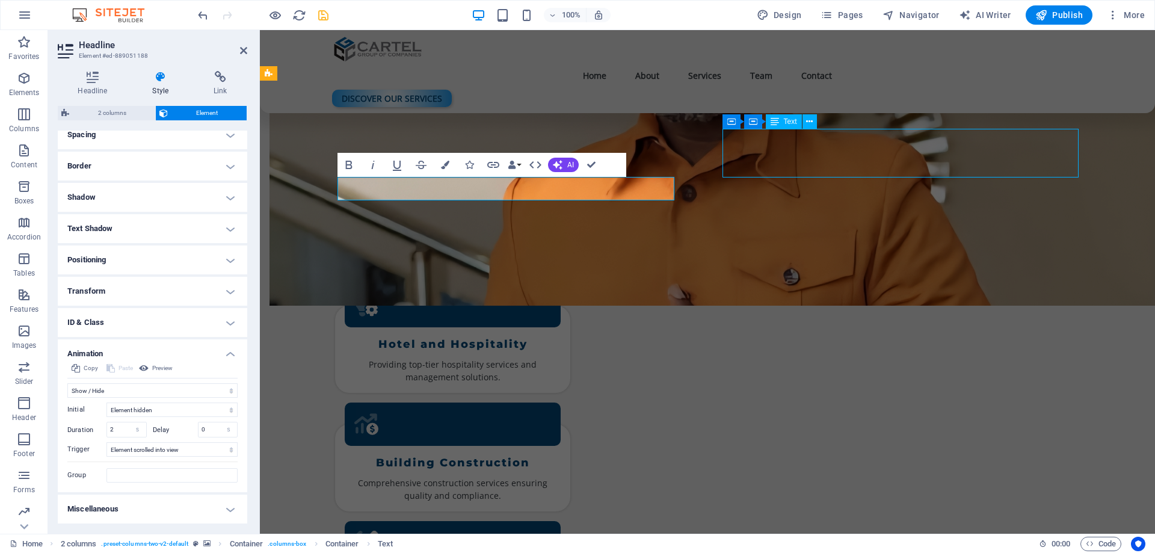
scroll to position [1489, 0]
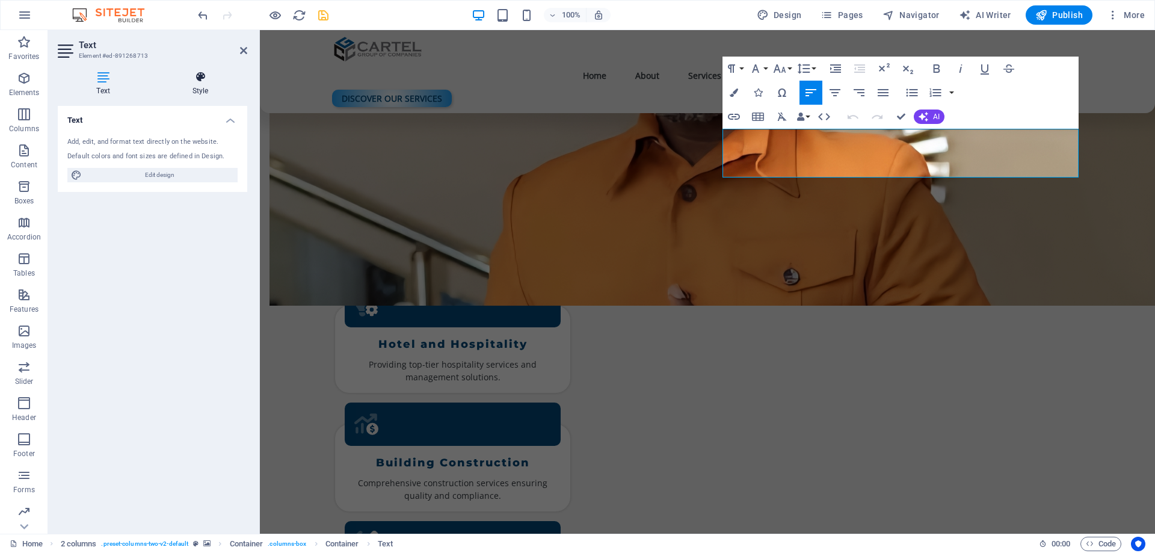
click at [199, 81] on icon at bounding box center [200, 77] width 94 height 12
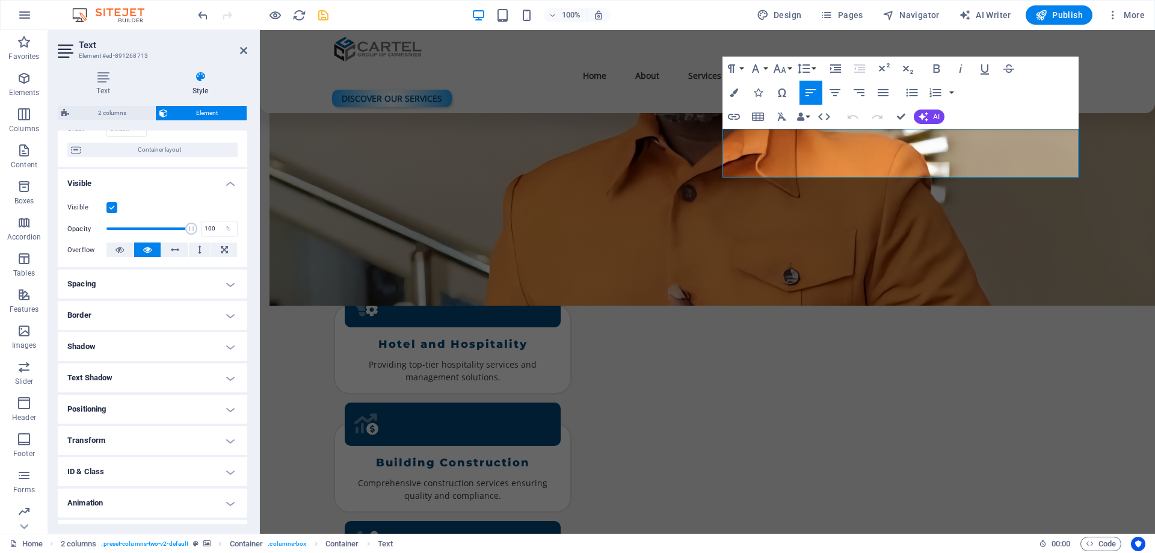
scroll to position [115, 0]
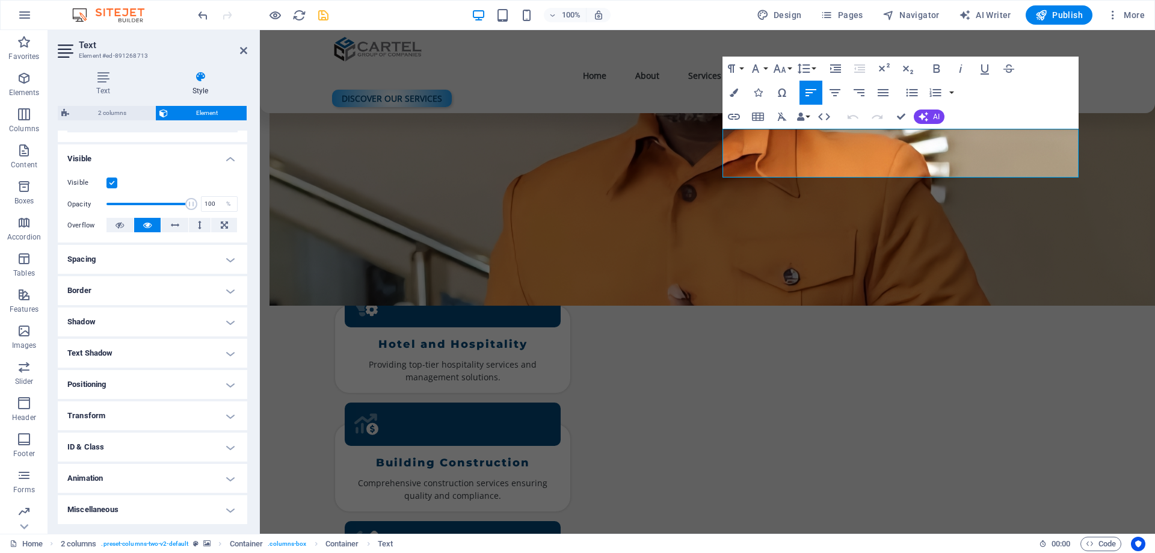
click at [101, 477] on h4 "Animation" at bounding box center [153, 478] width 190 height 29
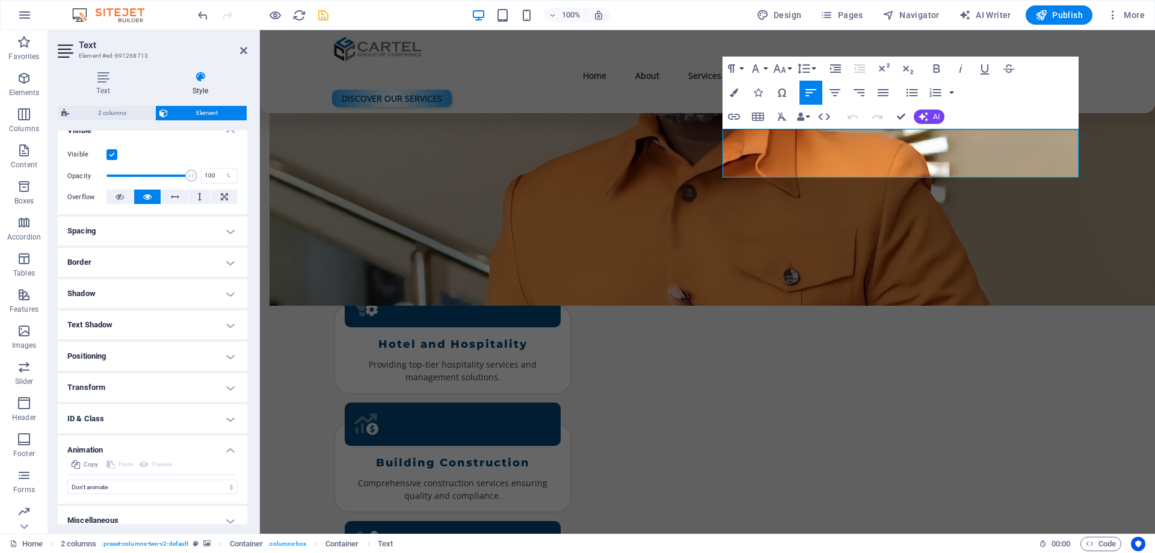
scroll to position [154, 0]
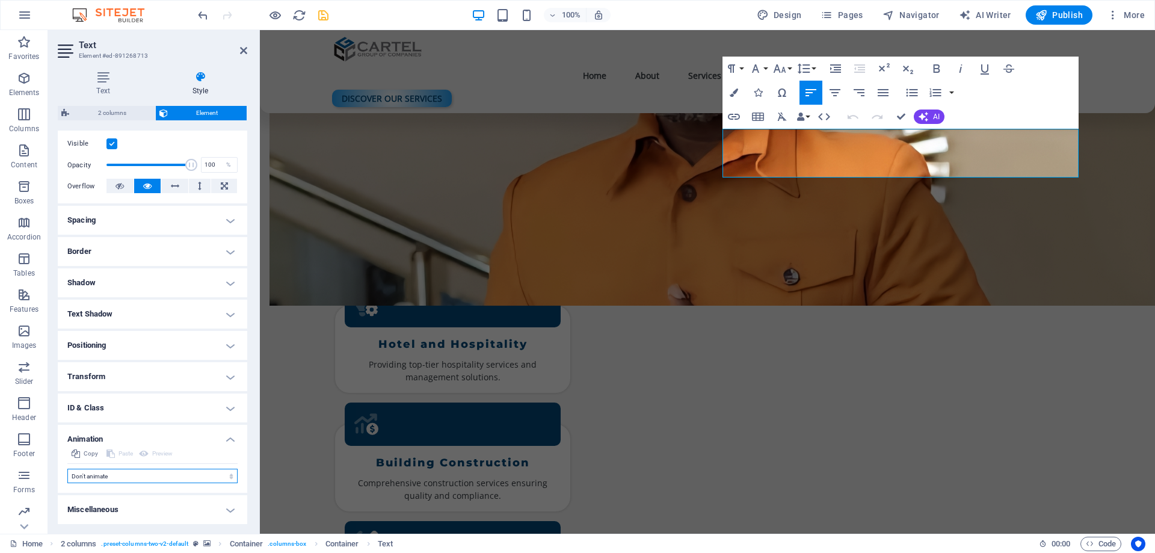
click at [111, 473] on select "Don't animate Show / Hide Slide up/down Zoom in/out Slide left to right Slide r…" at bounding box center [152, 476] width 170 height 14
select select "fade"
click at [67, 469] on select "Don't animate Show / Hide Slide up/down Zoom in/out Slide left to right Slide r…" at bounding box center [152, 476] width 170 height 14
select select "scroll"
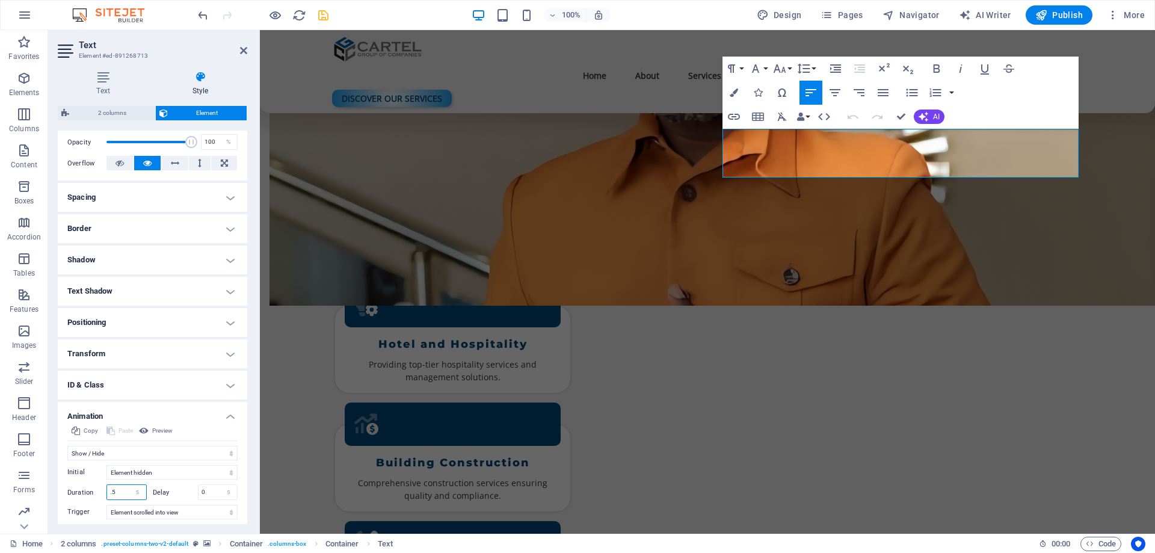
drag, startPoint x: 119, startPoint y: 512, endPoint x: 110, endPoint y: 515, distance: 9.5
click at [110, 515] on div "Initial Element hidden Element shown Duration .5 s [PERSON_NAME] 0 s ms [PERSON…" at bounding box center [152, 502] width 170 height 85
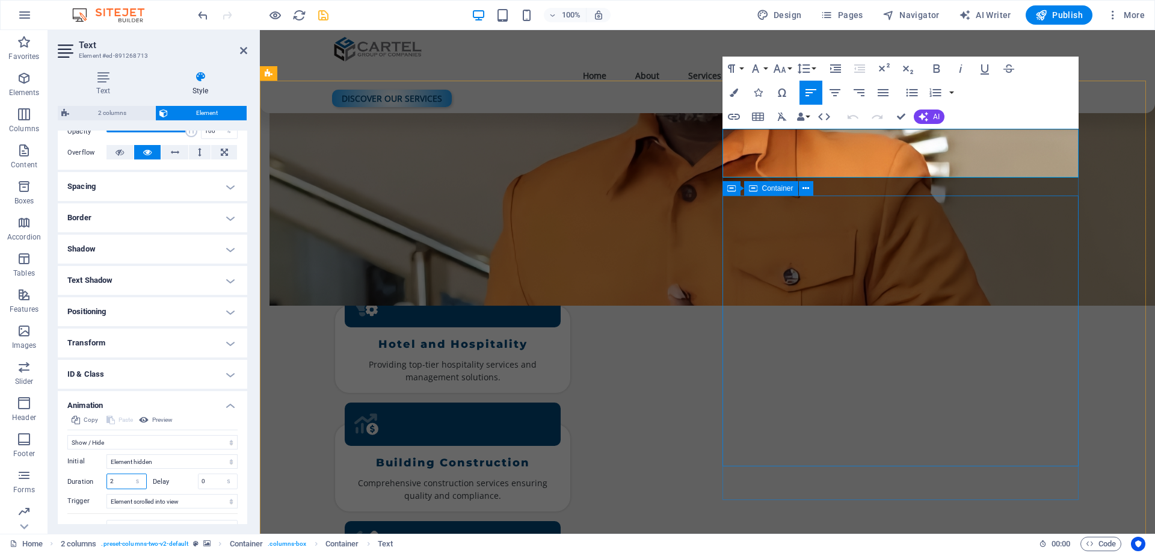
type input "2"
select select "px"
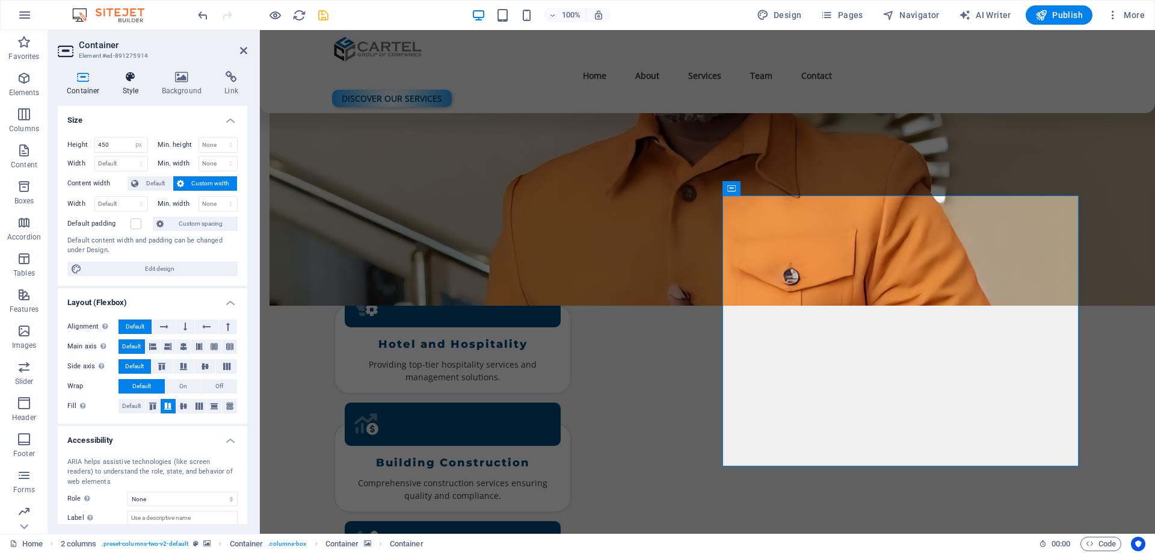
click at [132, 84] on h4 "Style" at bounding box center [133, 83] width 39 height 25
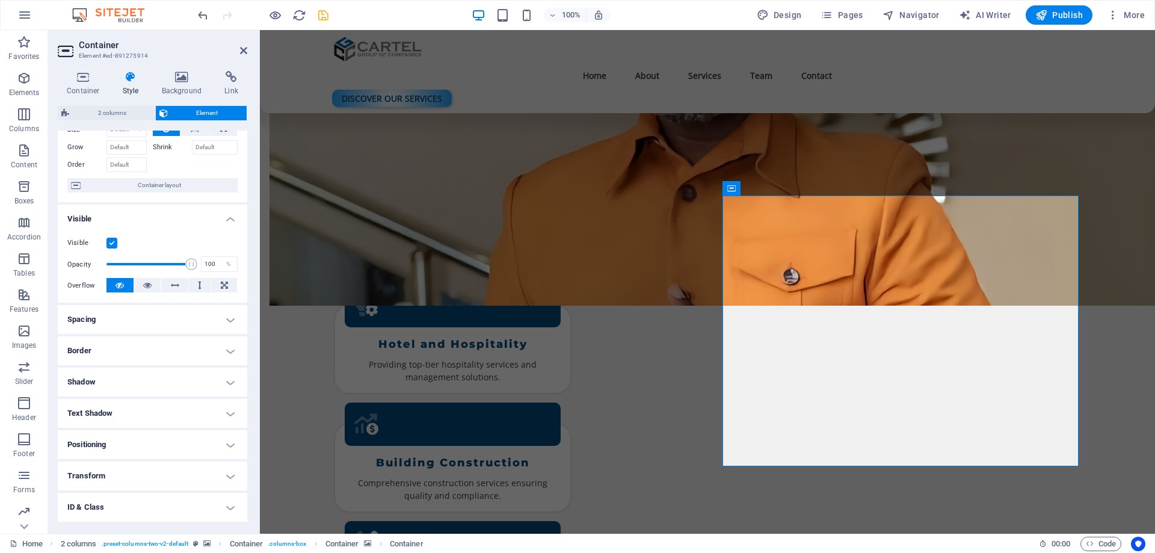
scroll to position [115, 0]
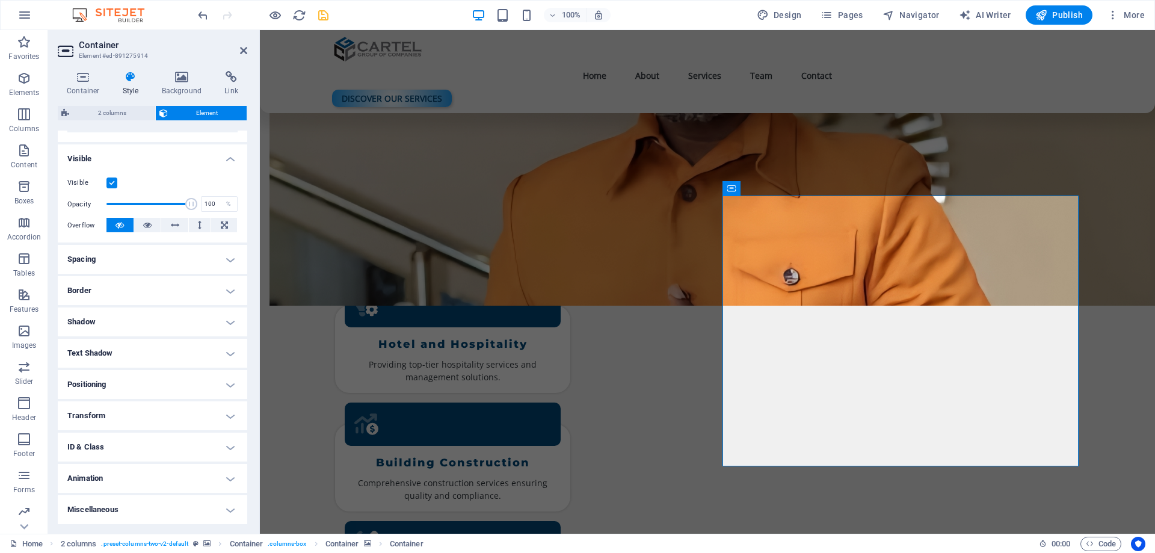
click at [136, 480] on h4 "Animation" at bounding box center [153, 478] width 190 height 29
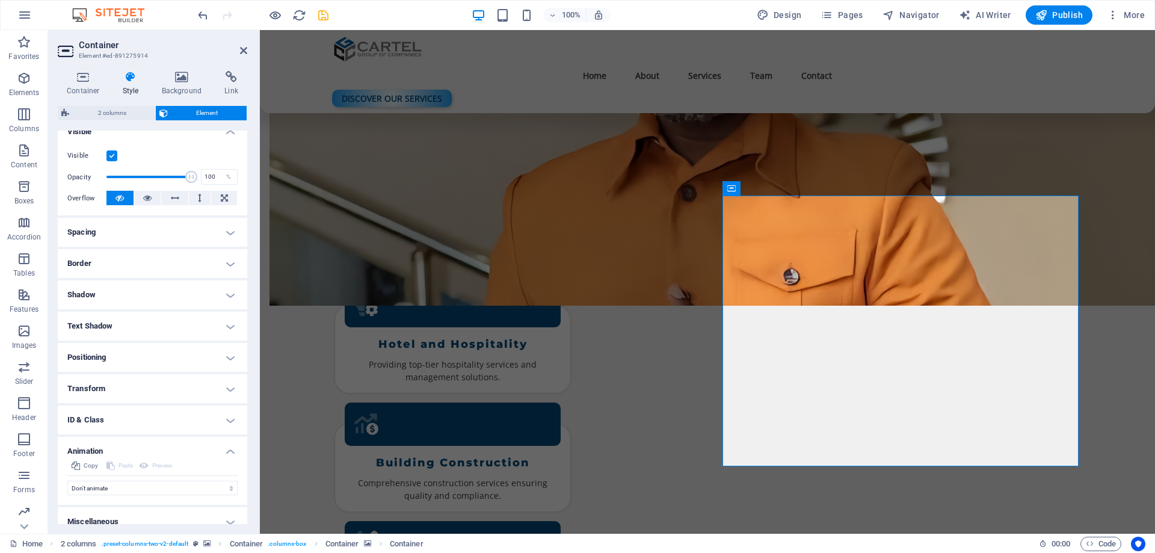
scroll to position [154, 0]
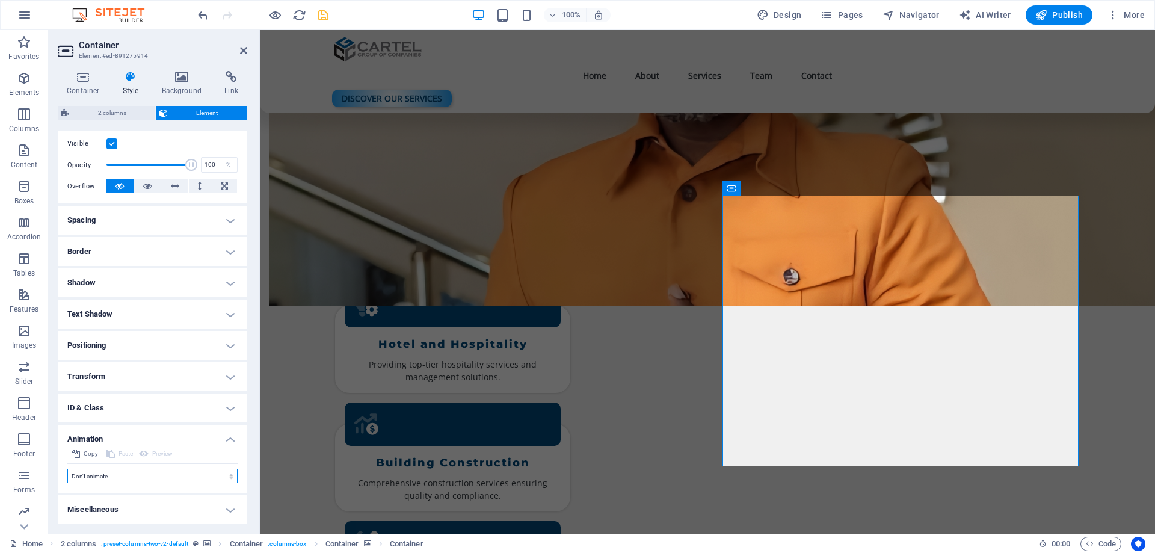
click at [123, 476] on select "Don't animate Show / Hide Slide up/down Zoom in/out Slide left to right Slide r…" at bounding box center [152, 476] width 170 height 14
select select "shrink"
click at [67, 469] on select "Don't animate Show / Hide Slide up/down Zoom in/out Slide left to right Slide r…" at bounding box center [152, 476] width 170 height 14
select select "scroll"
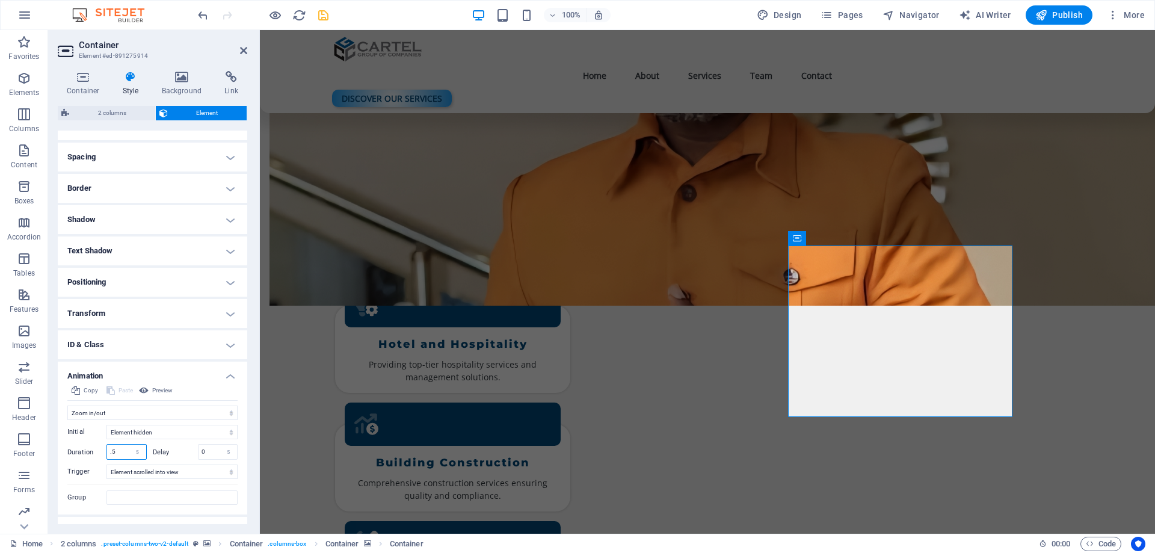
drag, startPoint x: 119, startPoint y: 517, endPoint x: 100, endPoint y: 526, distance: 20.7
click at [100, 526] on div "Container Style Background Link Size Height 450 Default px rem % vh vw Min. hei…" at bounding box center [152, 297] width 209 height 472
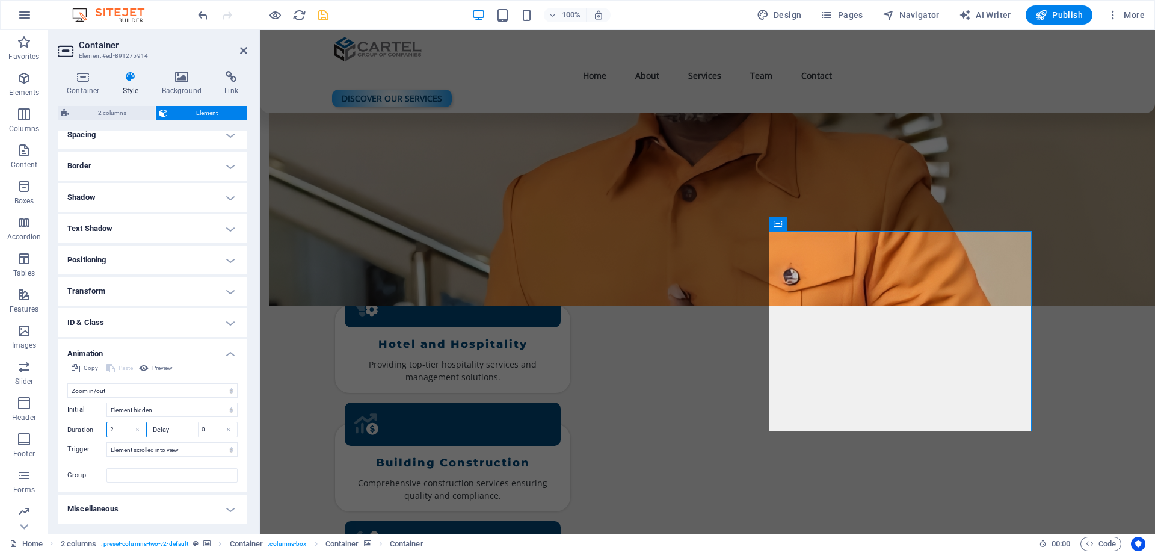
type input "2"
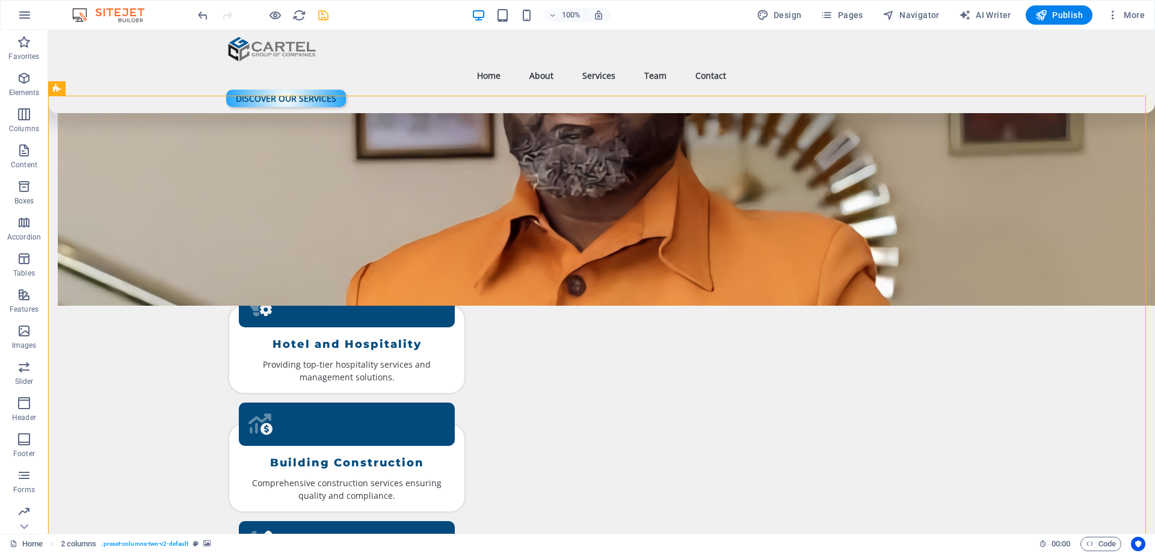
scroll to position [1489, 0]
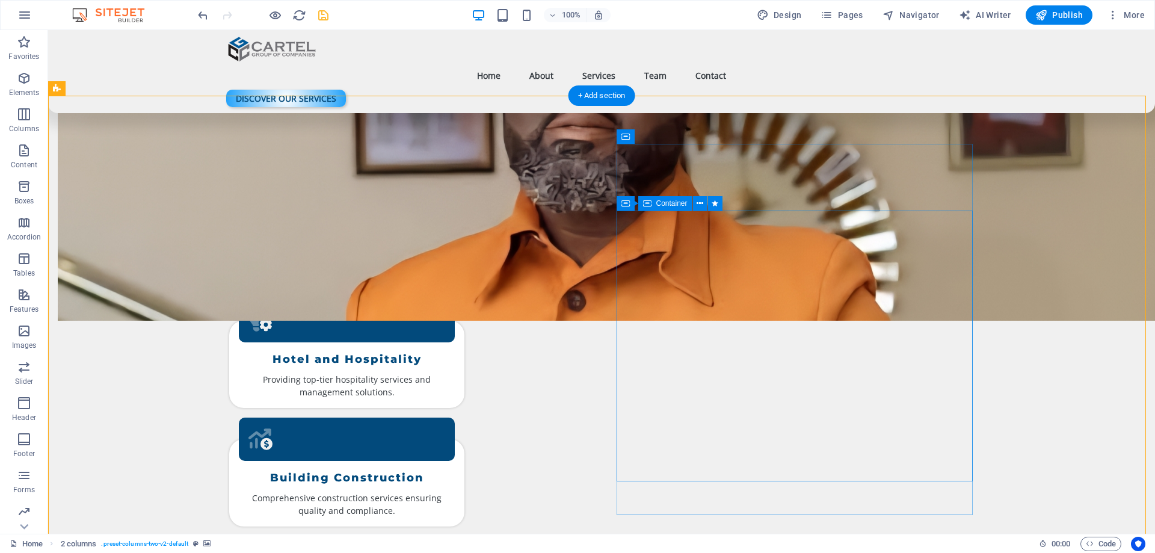
select select "shrink"
select select "s"
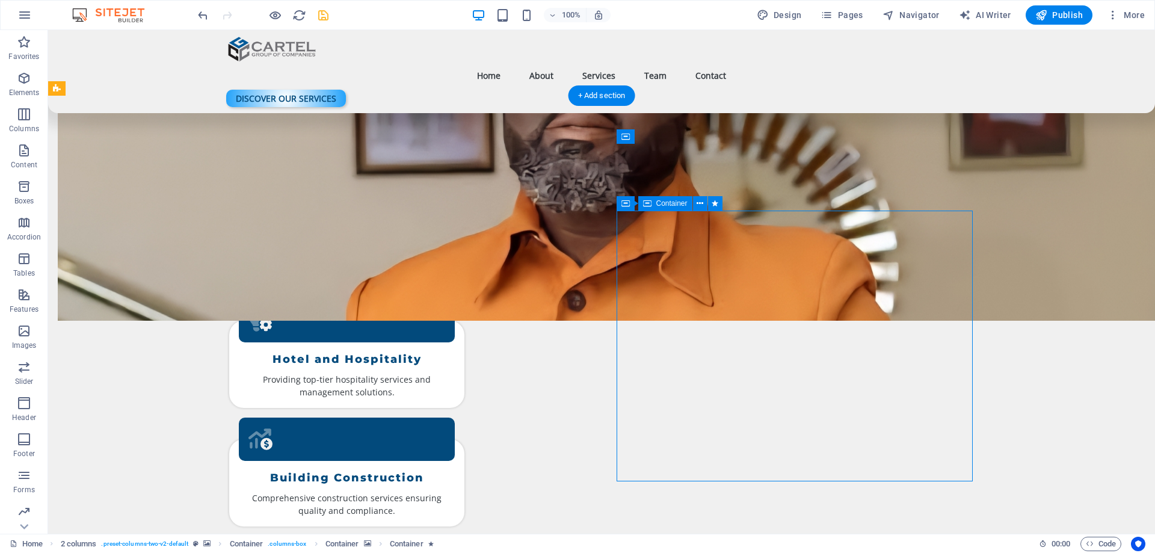
select select "scroll"
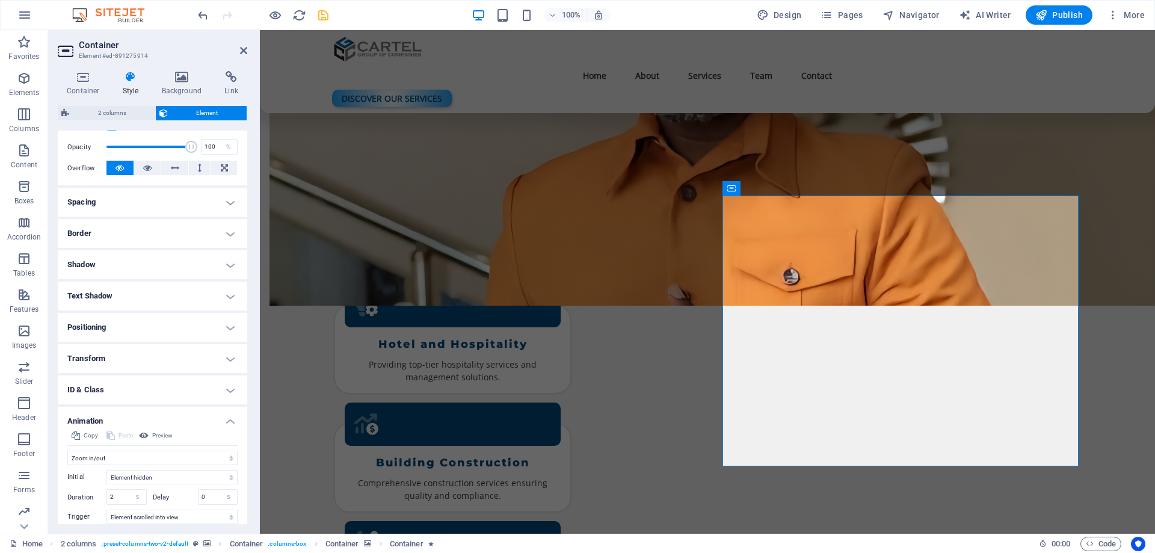
scroll to position [239, 0]
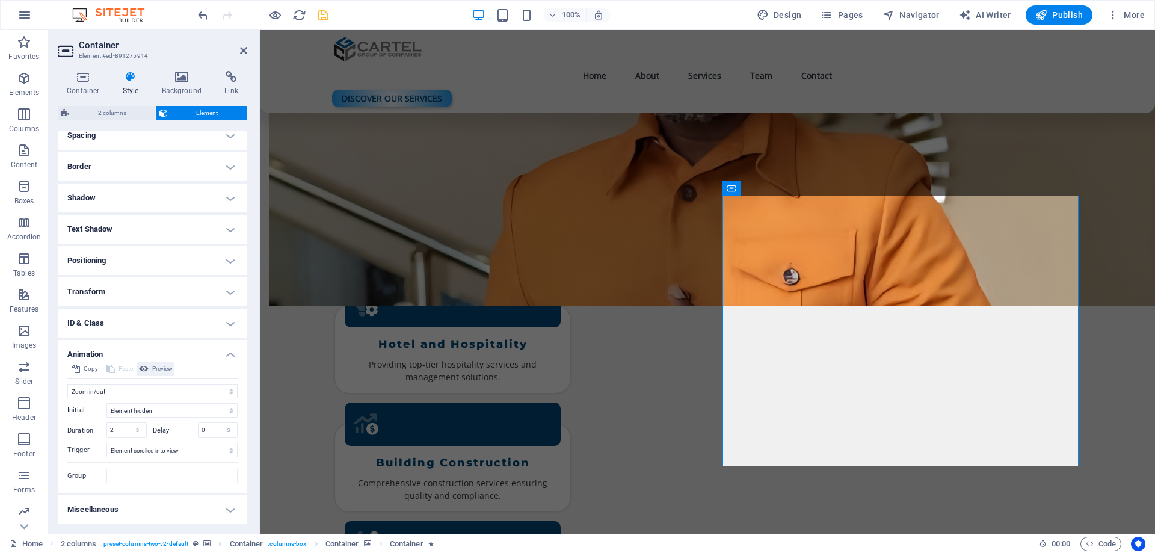
click at [164, 368] on span "Preview" at bounding box center [162, 369] width 20 height 14
click at [201, 15] on icon "undo" at bounding box center [203, 15] width 14 height 14
type input ".5"
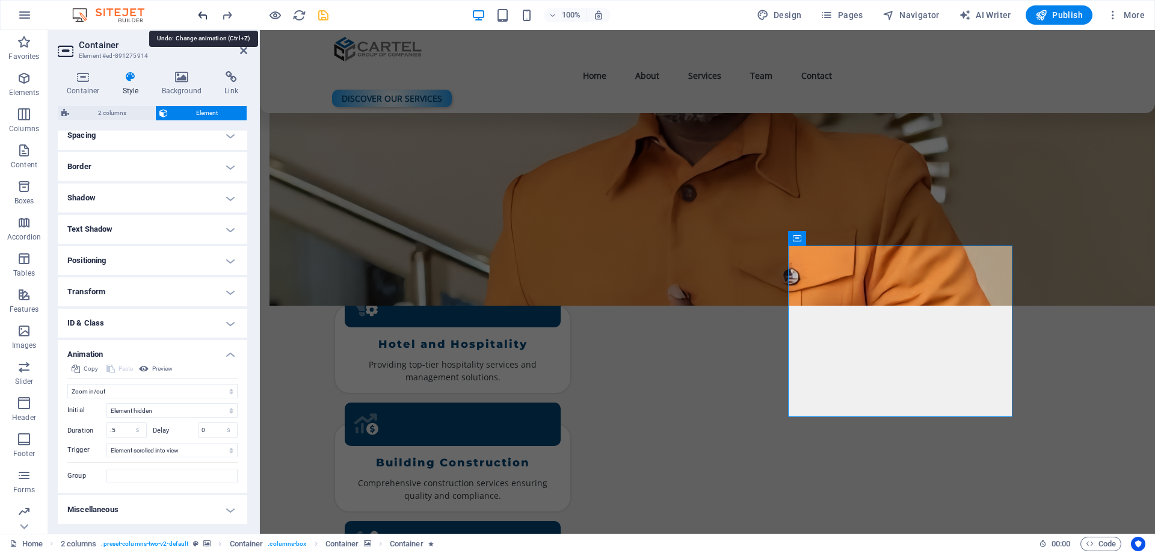
click at [201, 15] on icon "undo" at bounding box center [203, 15] width 14 height 14
select select "none"
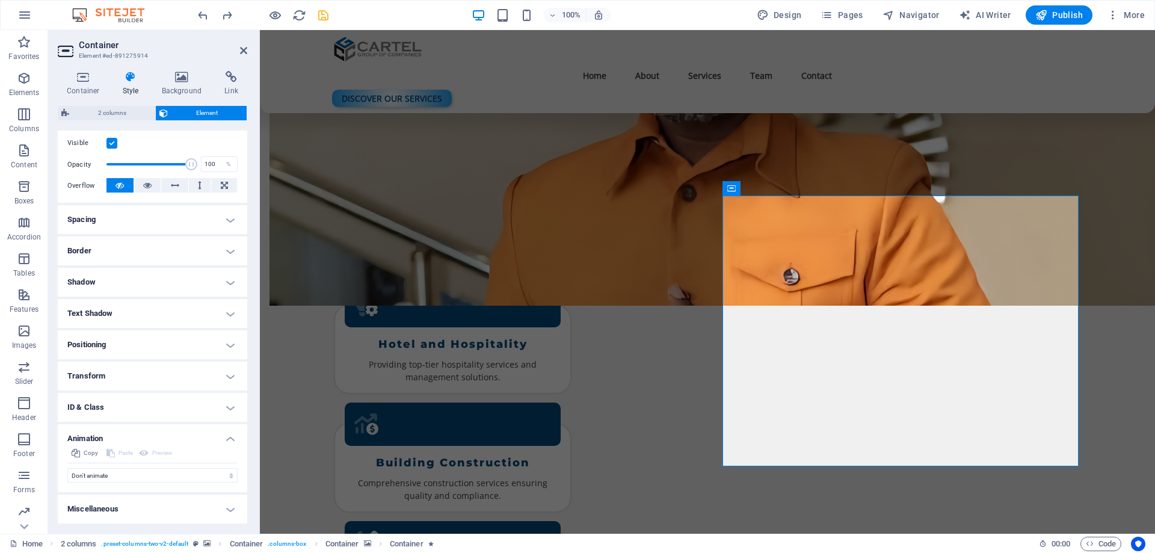
scroll to position [154, 0]
click at [905, 12] on span "Navigator" at bounding box center [911, 15] width 57 height 12
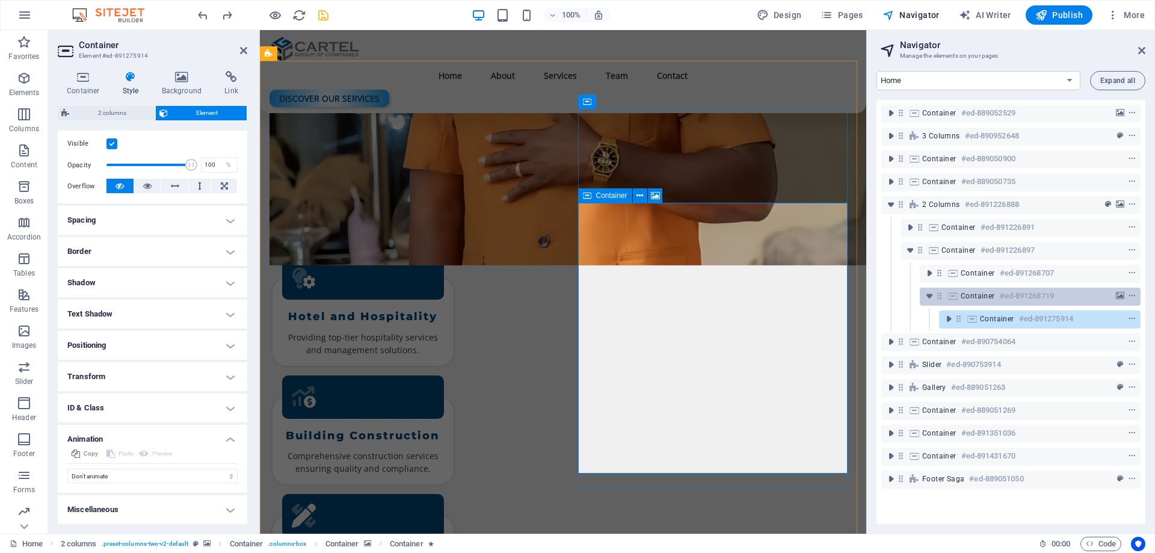
click at [1019, 302] on h6 "#ed-891268719" at bounding box center [1027, 296] width 54 height 14
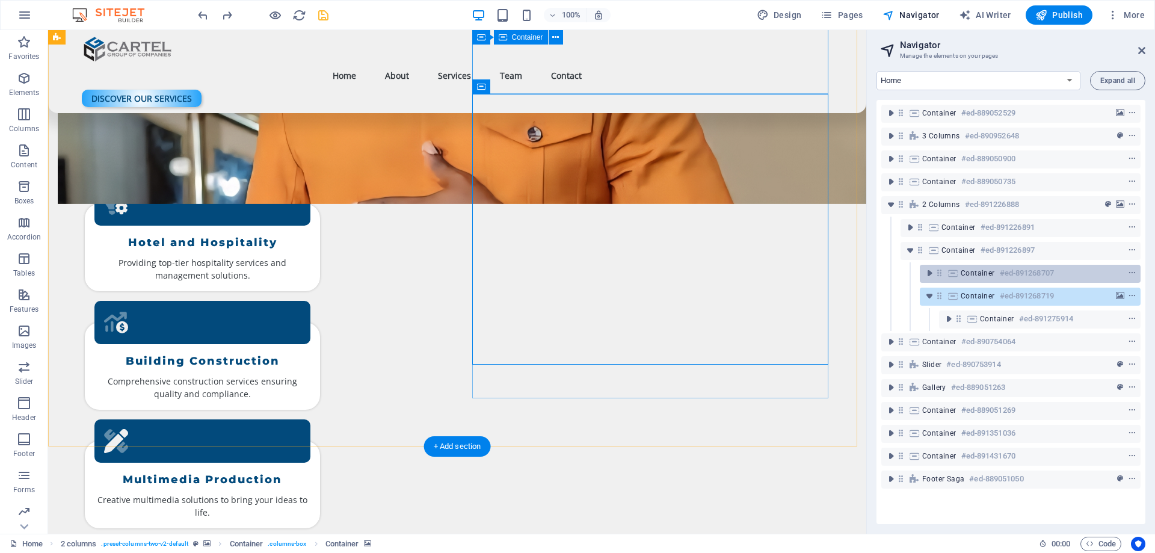
click at [971, 270] on span "Container" at bounding box center [978, 273] width 34 height 10
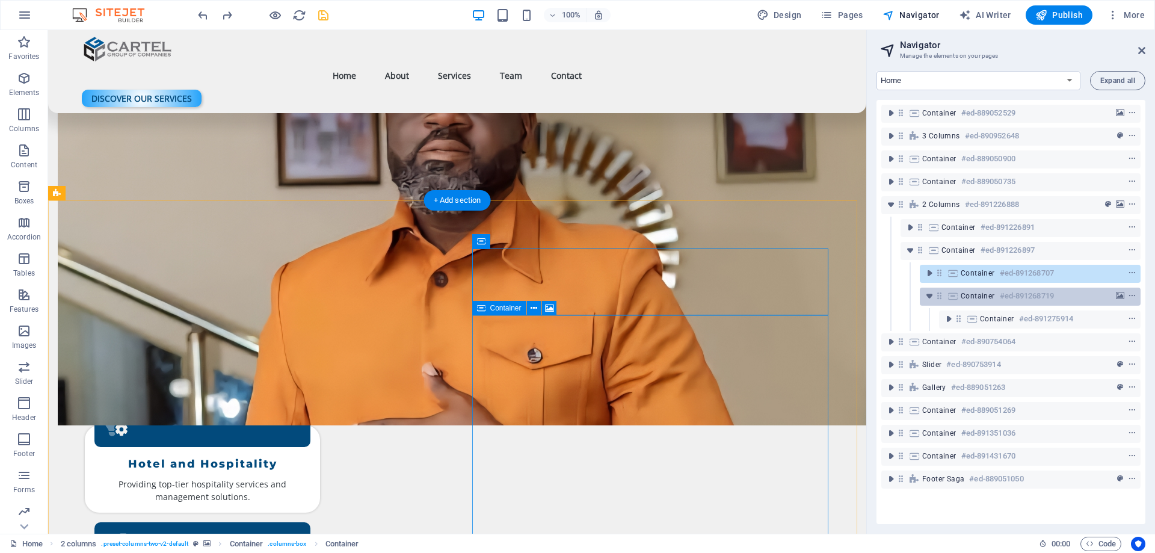
click at [980, 299] on span "Container" at bounding box center [978, 296] width 34 height 10
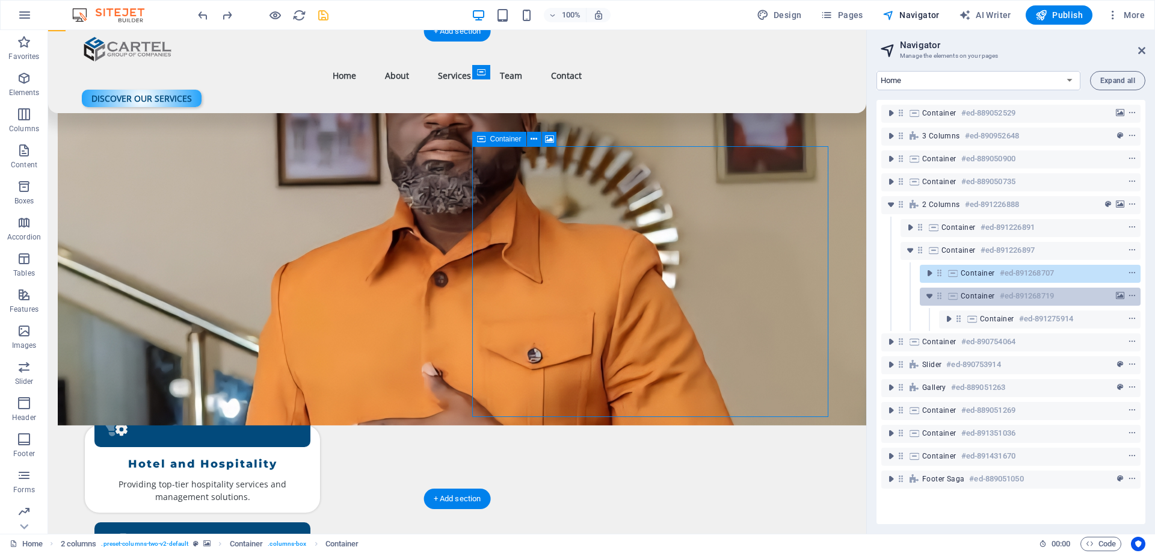
scroll to position [1554, 0]
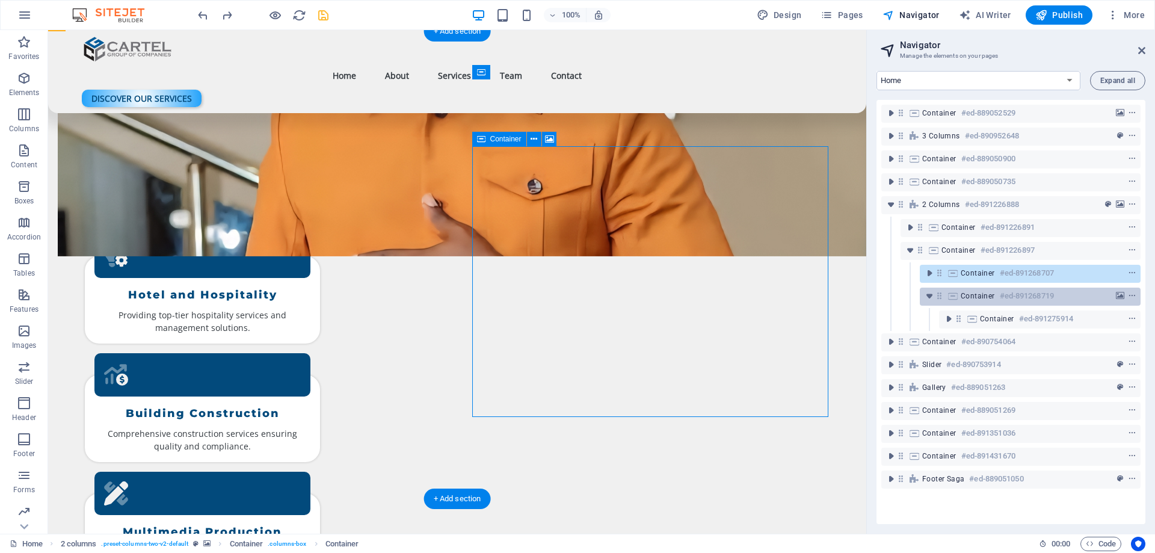
click at [980, 299] on span "Container" at bounding box center [978, 296] width 34 height 10
select select "px"
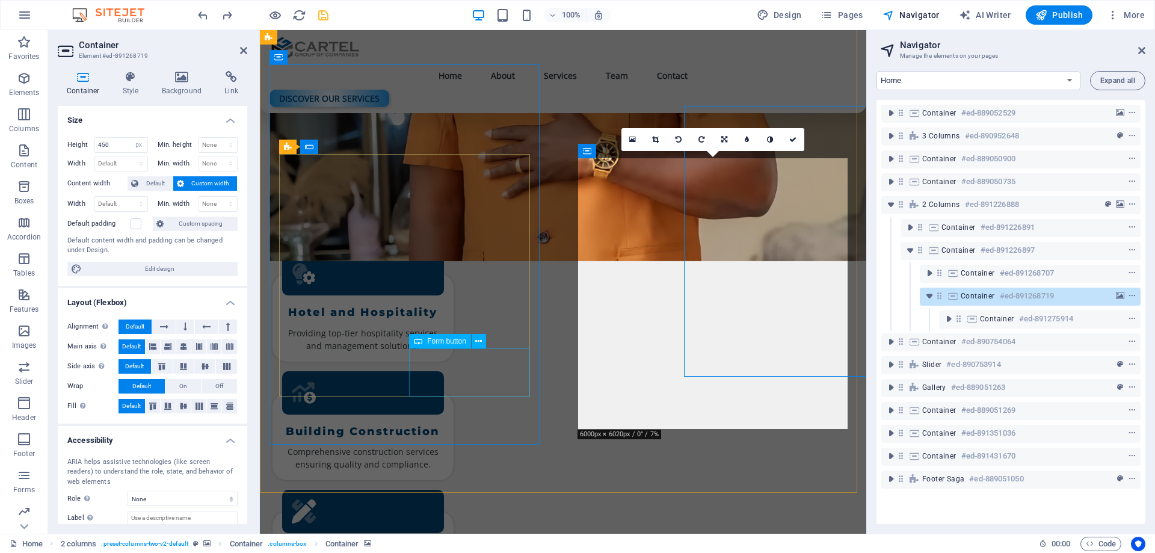
scroll to position [1594, 0]
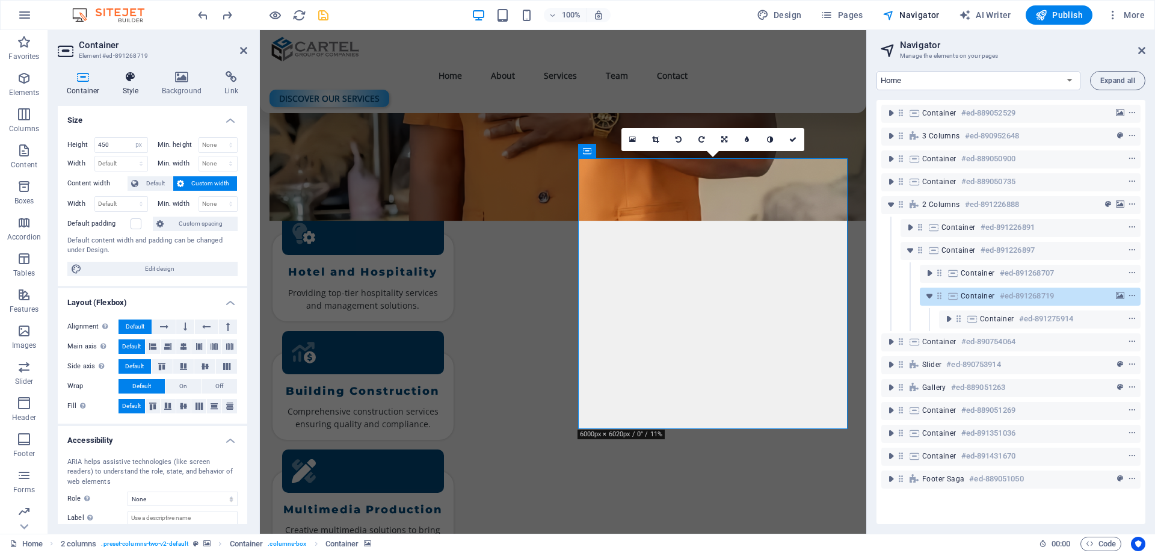
click at [129, 76] on icon at bounding box center [131, 77] width 34 height 12
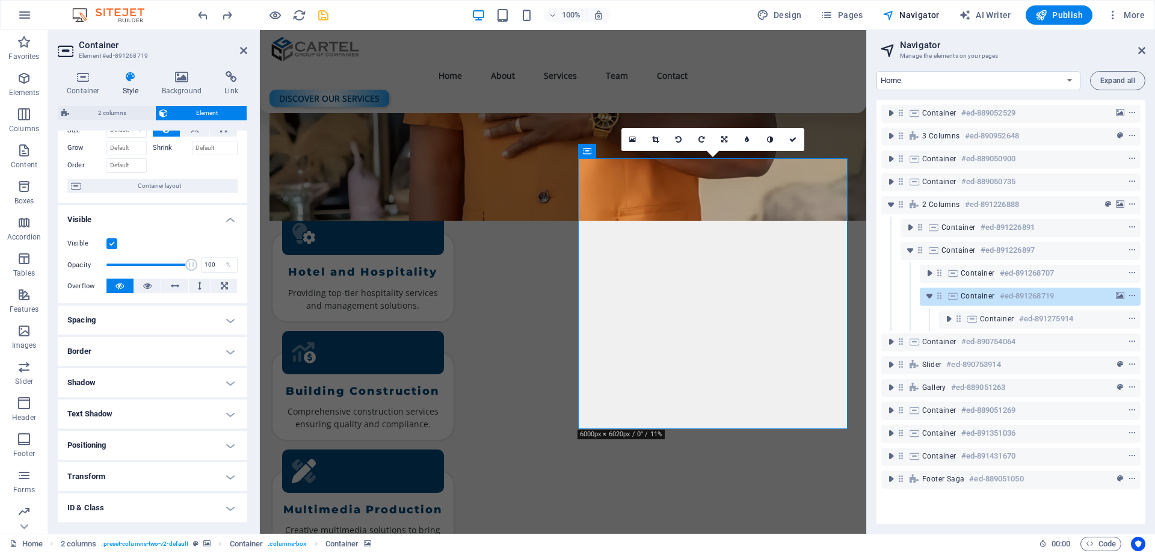
scroll to position [115, 0]
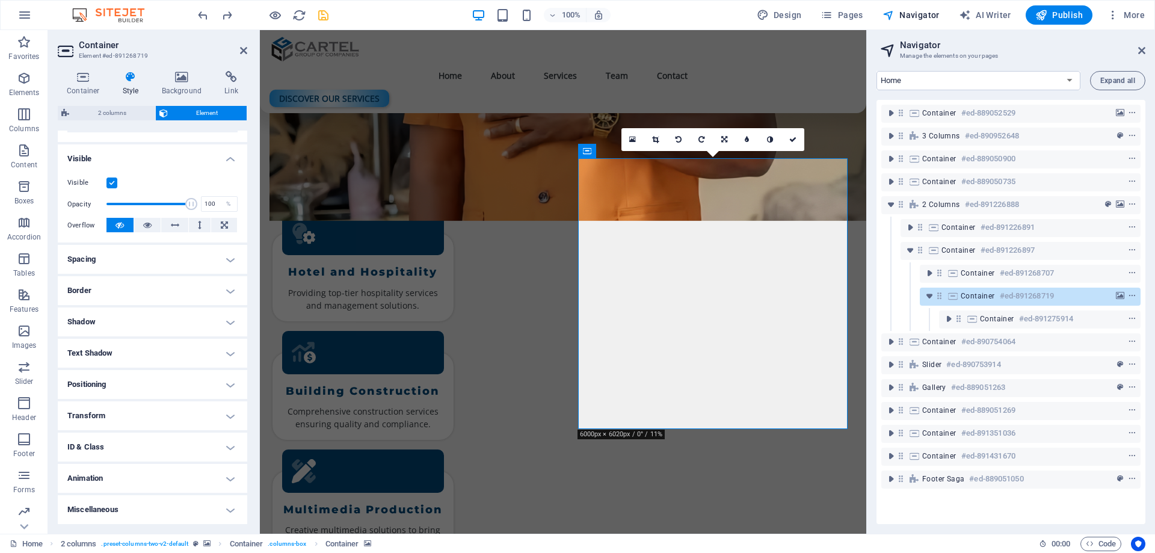
click at [123, 483] on h4 "Animation" at bounding box center [153, 478] width 190 height 29
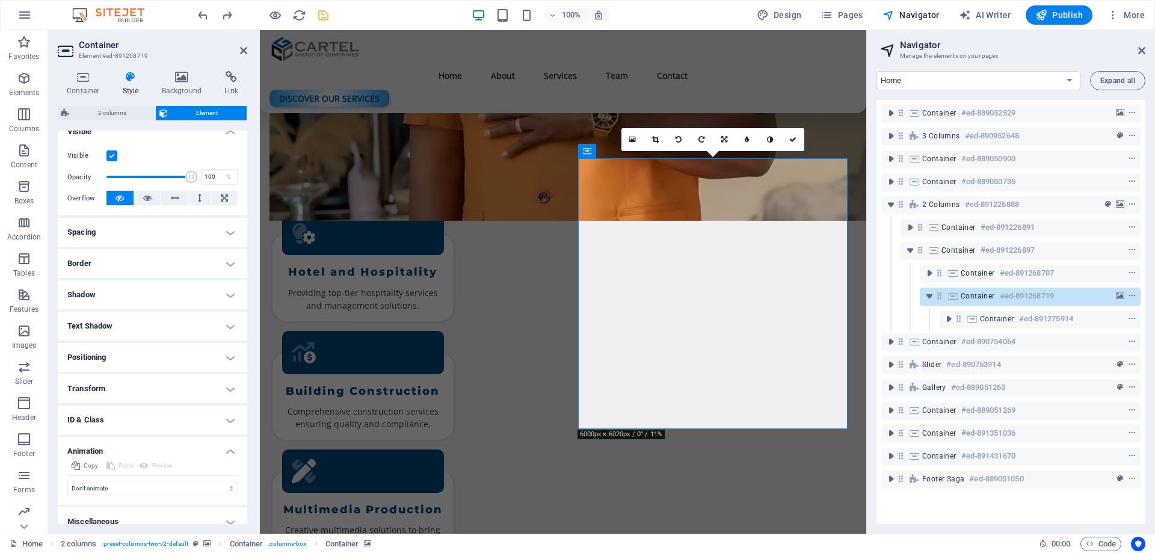
scroll to position [154, 0]
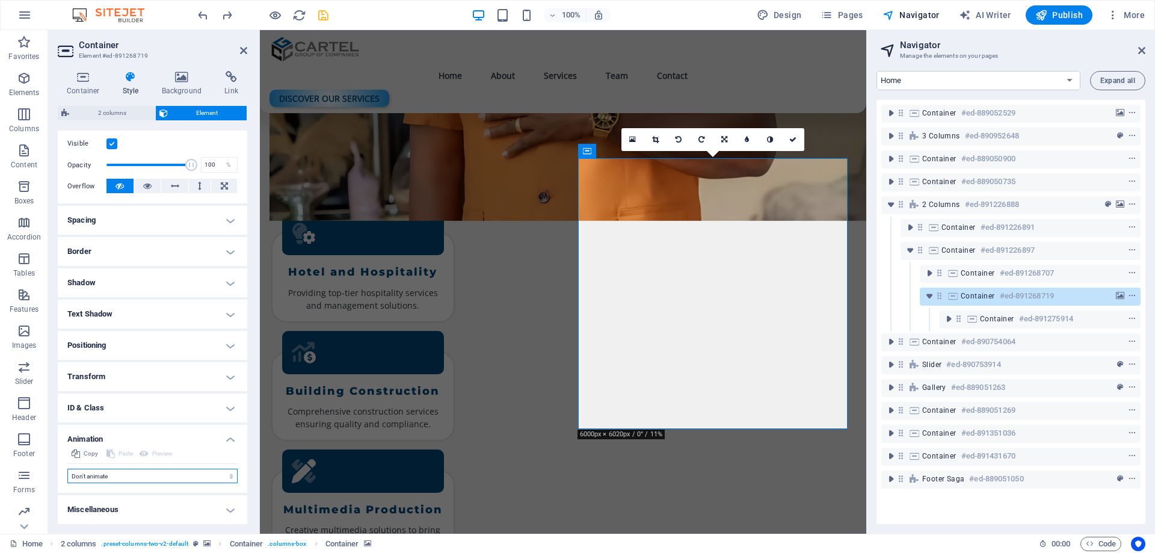
click at [128, 474] on select "Don't animate Show / Hide Slide up/down Zoom in/out Slide left to right Slide r…" at bounding box center [152, 476] width 170 height 14
select select "shrink"
click at [67, 469] on select "Don't animate Show / Hide Slide up/down Zoom in/out Slide left to right Slide r…" at bounding box center [152, 476] width 170 height 14
select select "scroll"
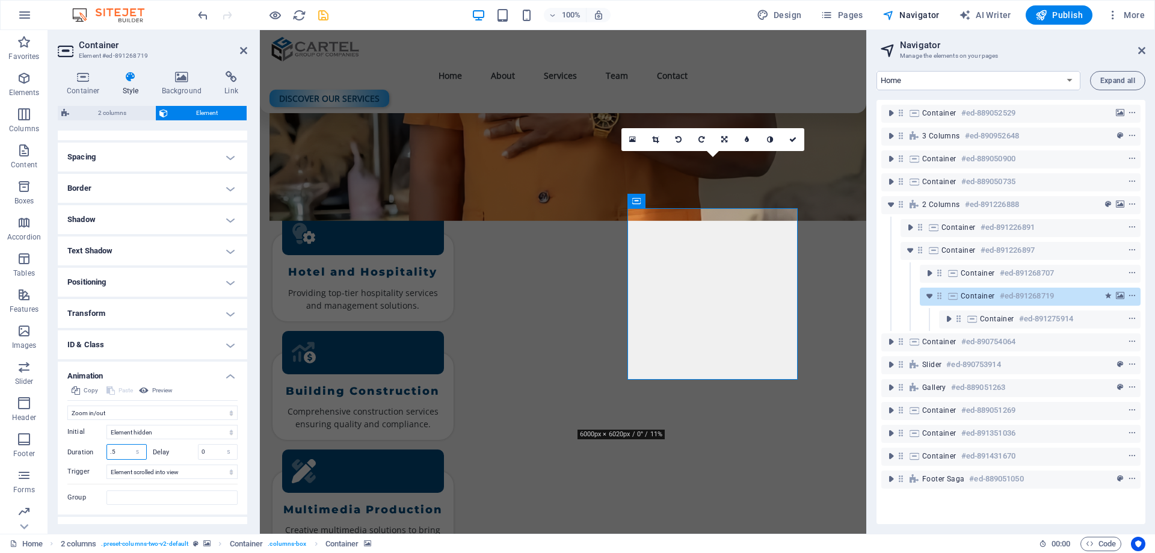
scroll to position [240, 0]
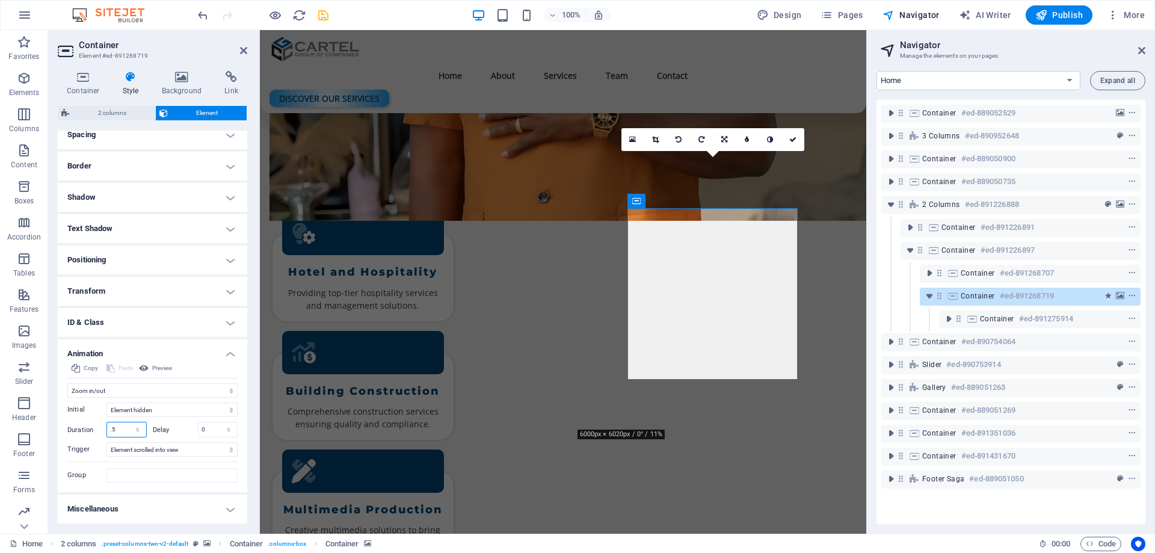
drag, startPoint x: 116, startPoint y: 521, endPoint x: 106, endPoint y: 521, distance: 9.6
click at [106, 521] on ul "Layout How this element expands within the layout (Flexbox). Size Default auto …" at bounding box center [153, 207] width 190 height 633
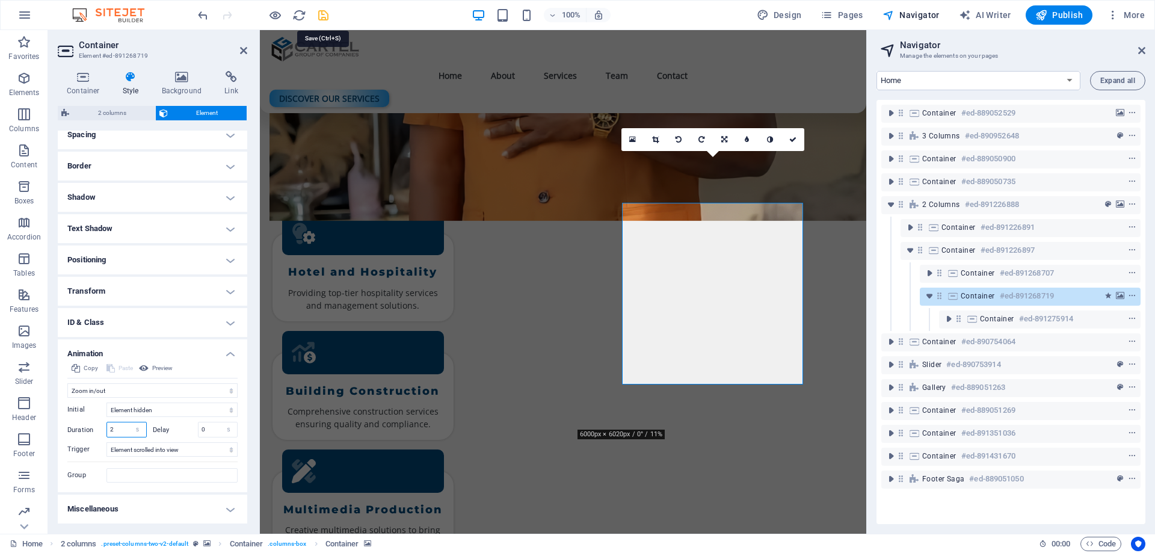
type input "2"
click at [320, 18] on icon "save" at bounding box center [324, 15] width 14 height 14
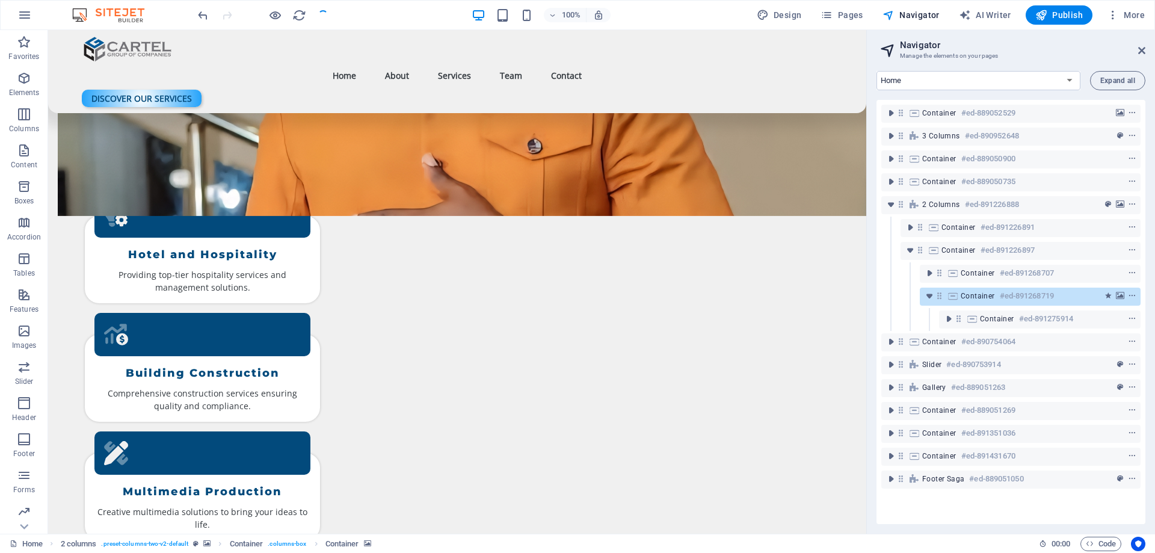
scroll to position [1554, 0]
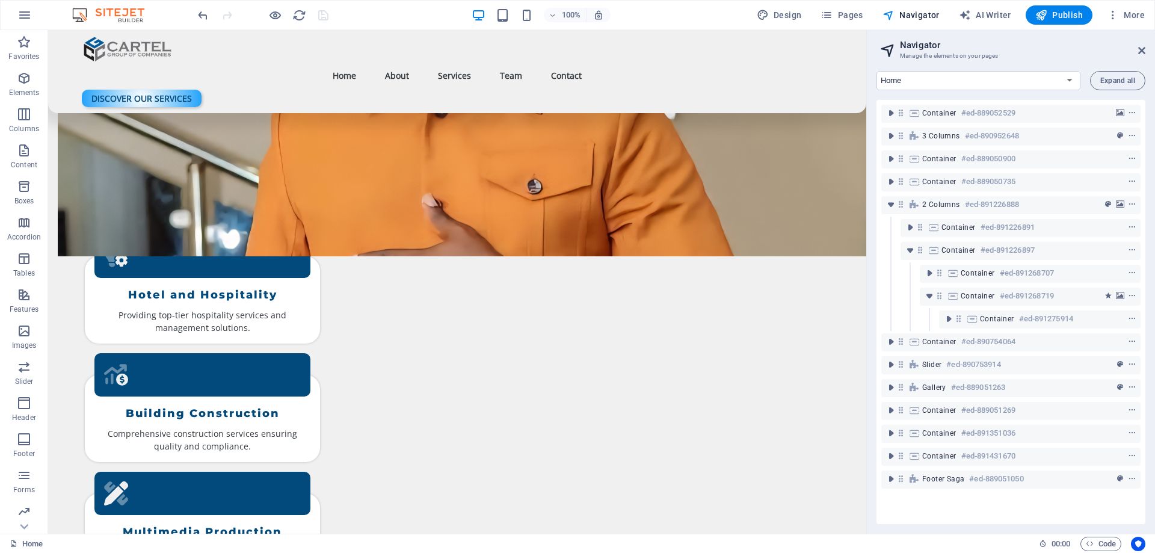
click at [62, 35] on section "Favorites Elements Columns Content Boxes Accordion Tables Features Images Slide…" at bounding box center [433, 282] width 867 height 504
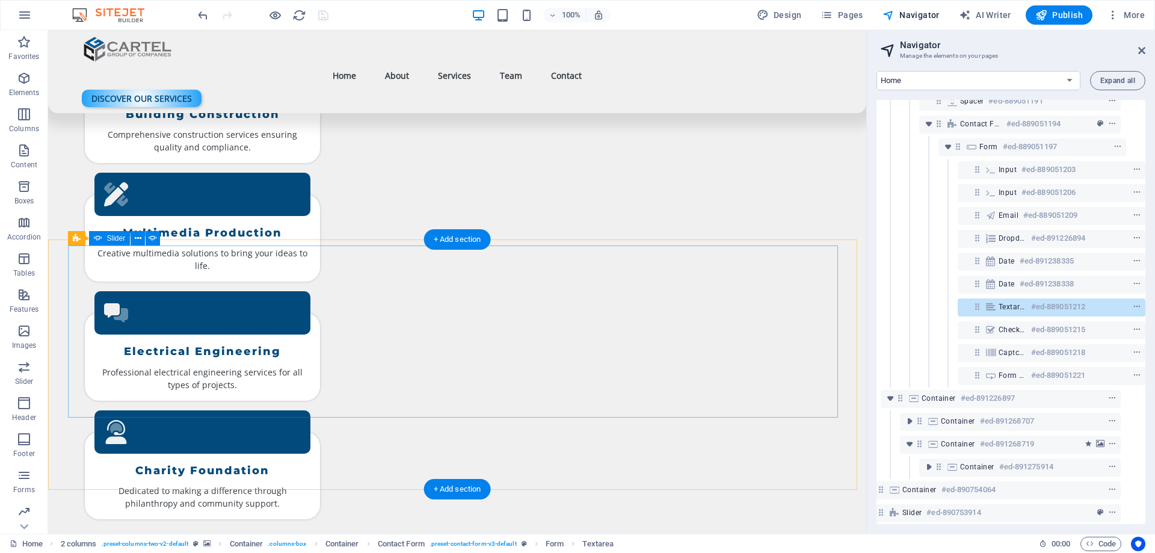
scroll to position [1915, 0]
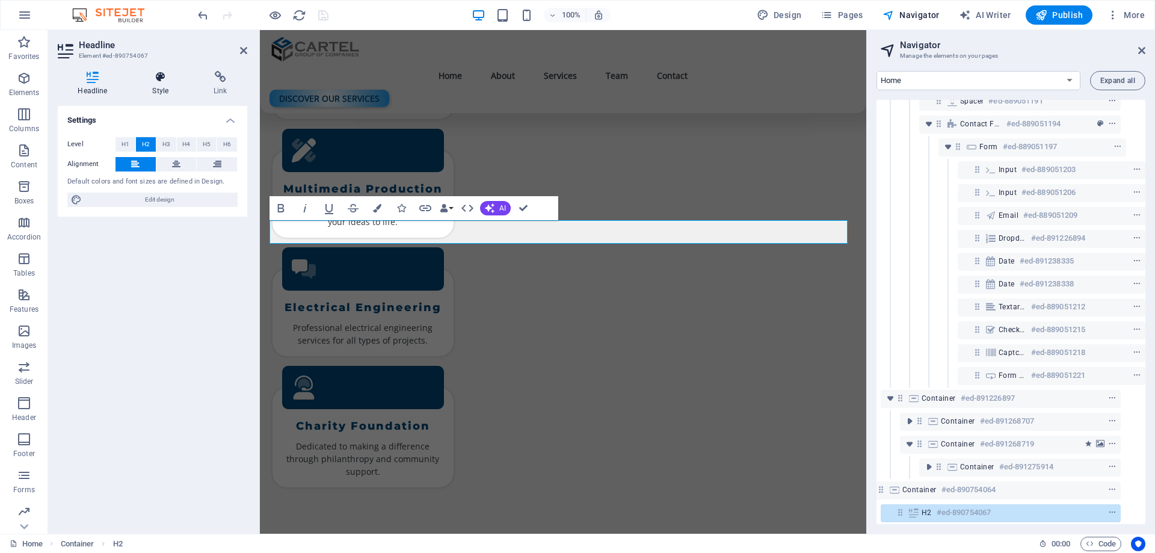
click at [153, 76] on icon at bounding box center [160, 77] width 57 height 12
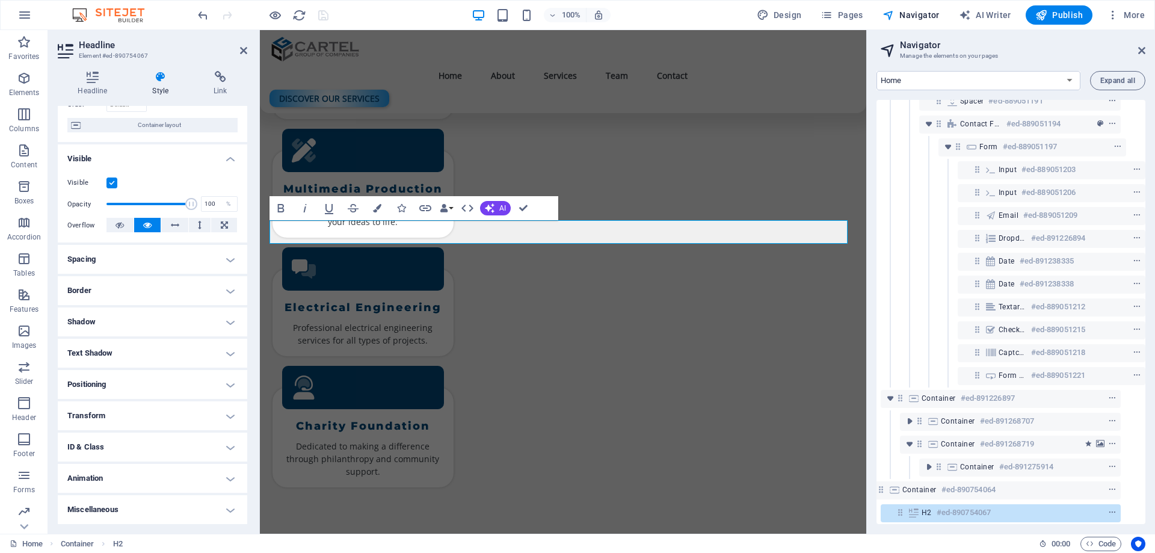
click at [95, 474] on h4 "Animation" at bounding box center [153, 478] width 190 height 29
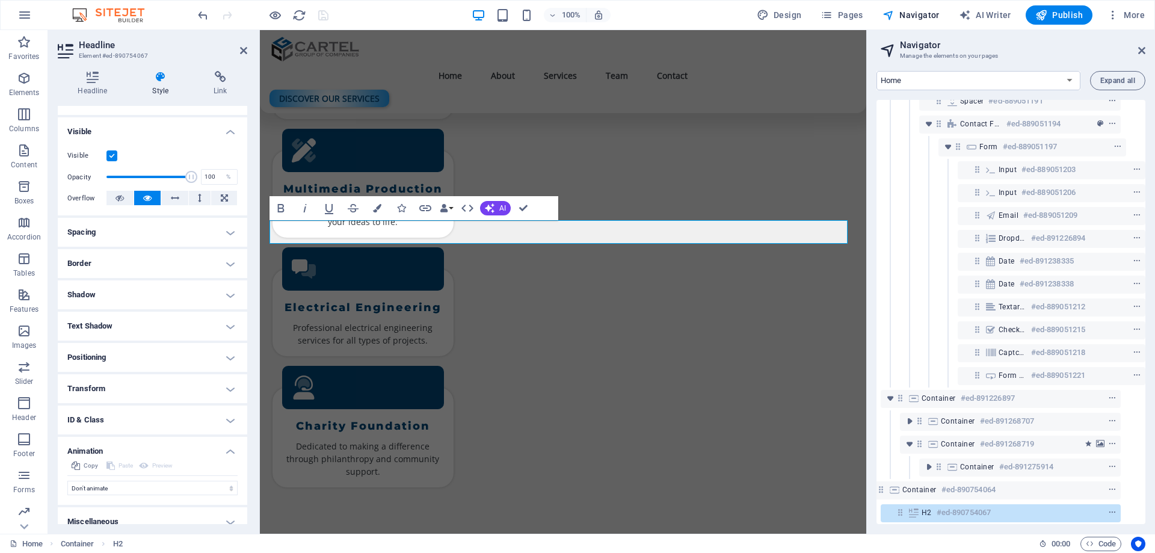
scroll to position [129, 0]
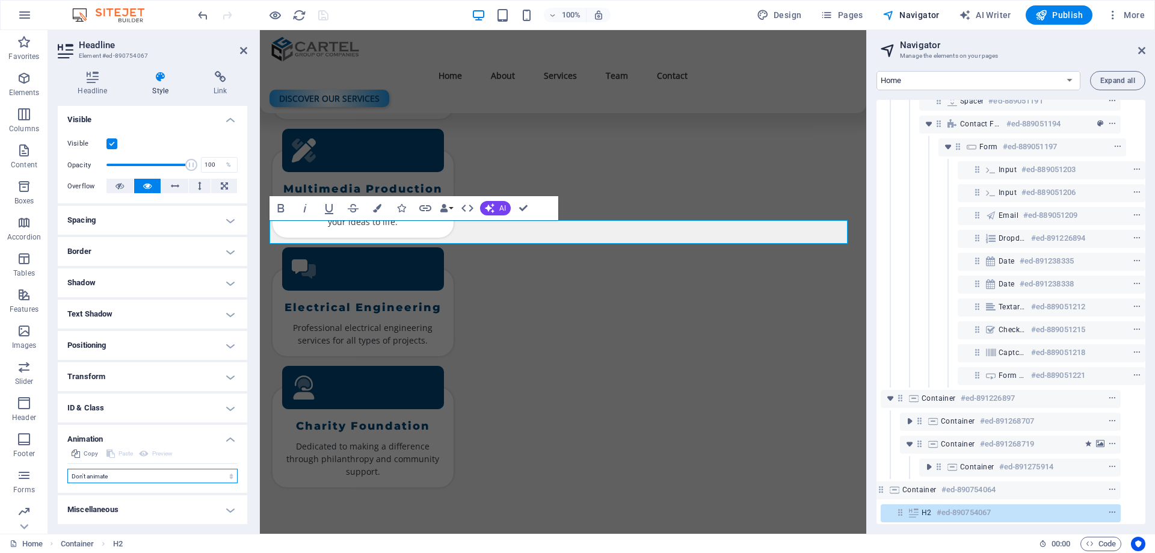
click at [84, 476] on select "Don't animate Show / Hide Slide up/down Zoom in/out Slide left to right Slide r…" at bounding box center [152, 476] width 170 height 14
select select "fade"
click at [67, 469] on select "Don't animate Show / Hide Slide up/down Zoom in/out Slide left to right Slide r…" at bounding box center [152, 476] width 170 height 14
select select "scroll"
click at [89, 474] on select "Don't animate Show / Hide Slide up/down Zoom in/out Slide left to right Slide r…" at bounding box center [152, 476] width 170 height 14
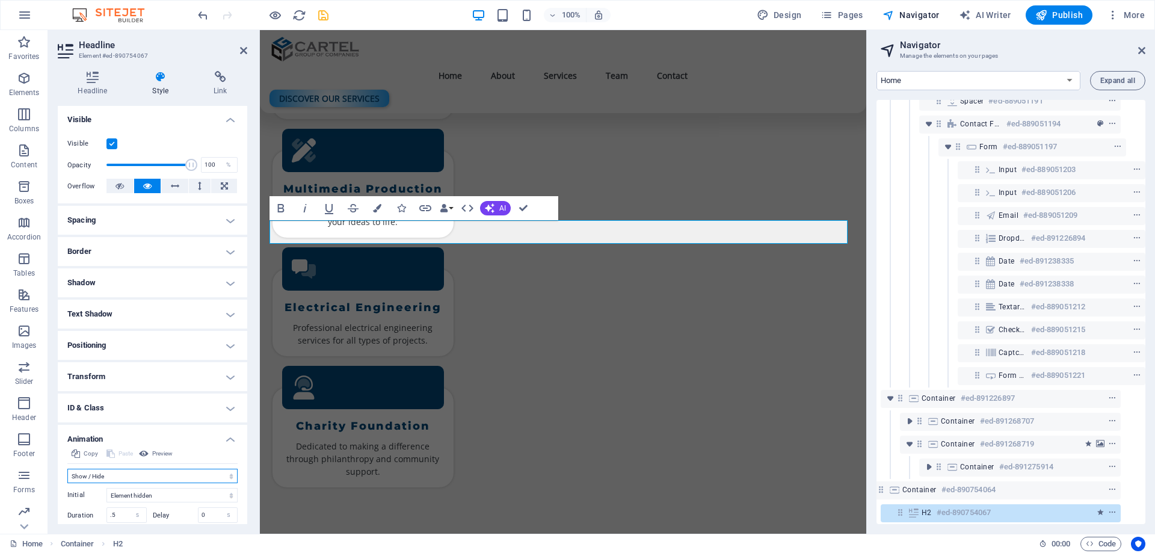
select select "slide"
click at [67, 469] on select "Don't animate Show / Hide Slide up/down Zoom in/out Slide left to right Slide r…" at bounding box center [152, 476] width 170 height 14
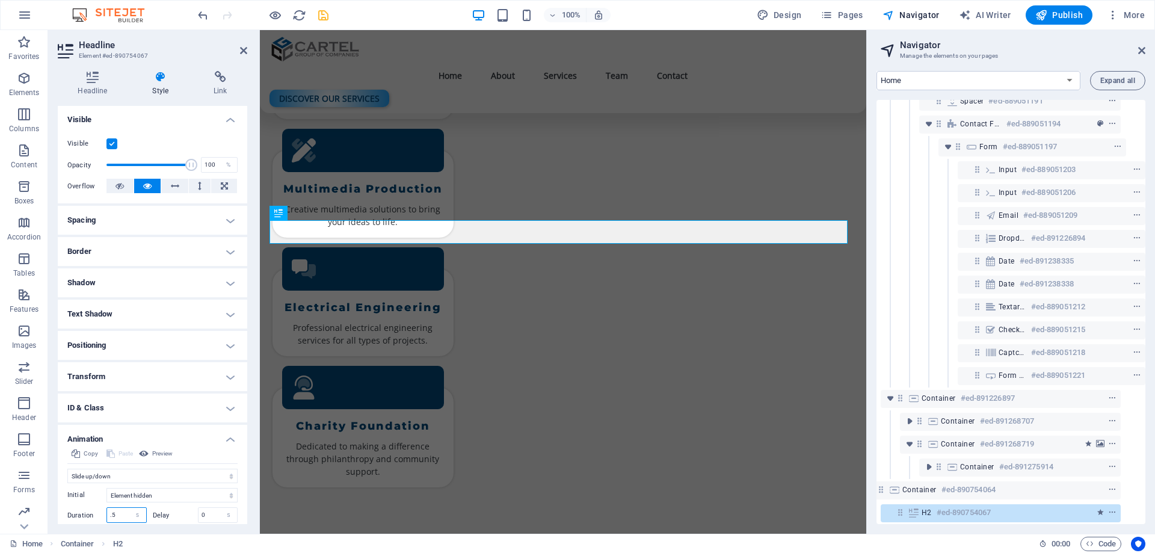
drag, startPoint x: 123, startPoint y: 510, endPoint x: 75, endPoint y: 503, distance: 48.6
click at [75, 503] on div "Initial Element hidden Element shown Duration .5 s [PERSON_NAME] 0 s ms [PERSON…" at bounding box center [152, 525] width 170 height 85
type input "2"
click at [321, 17] on icon "save" at bounding box center [324, 15] width 14 height 14
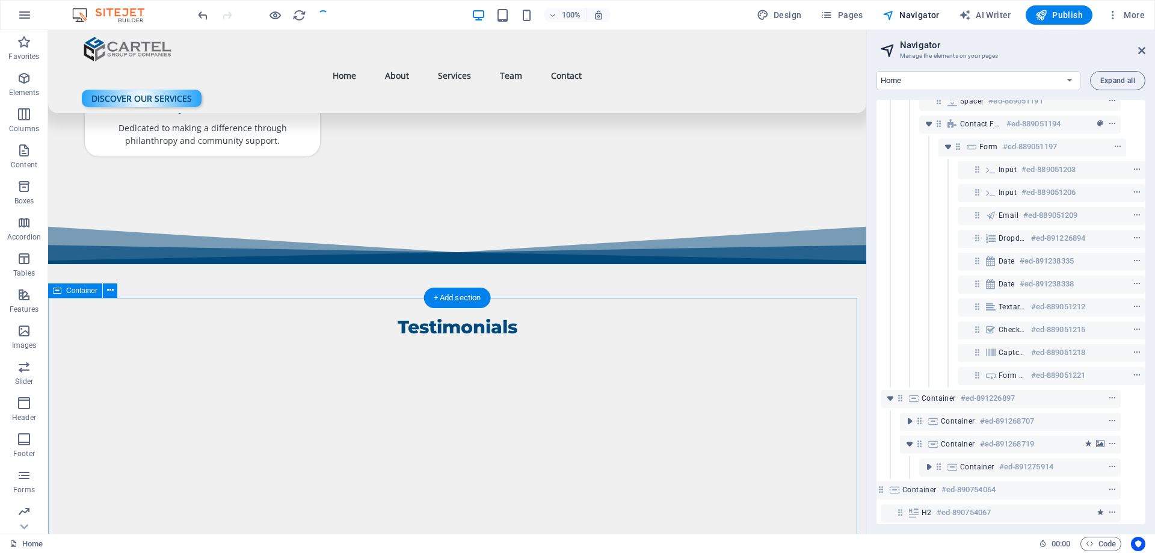
scroll to position [2276, 0]
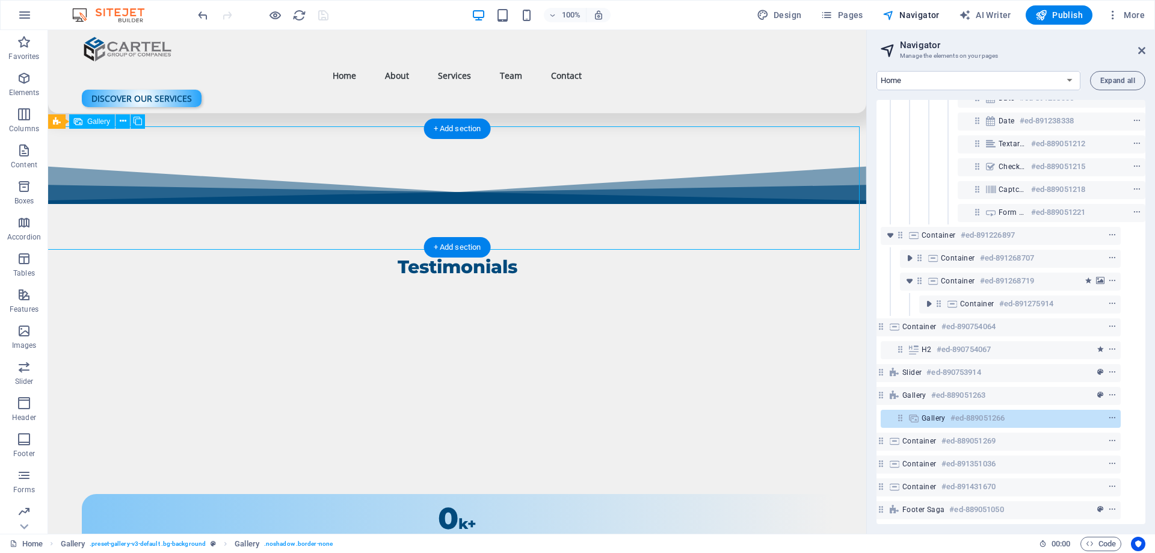
scroll to position [367, 22]
click at [921, 391] on div "Gallery #ed-889051263" at bounding box center [982, 395] width 158 height 14
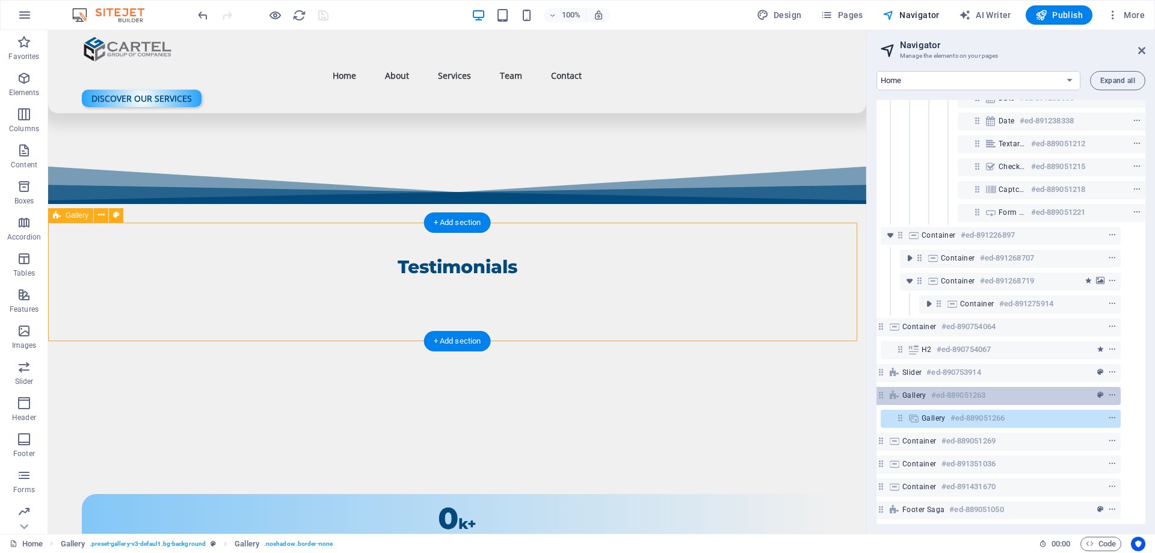
scroll to position [2182, 0]
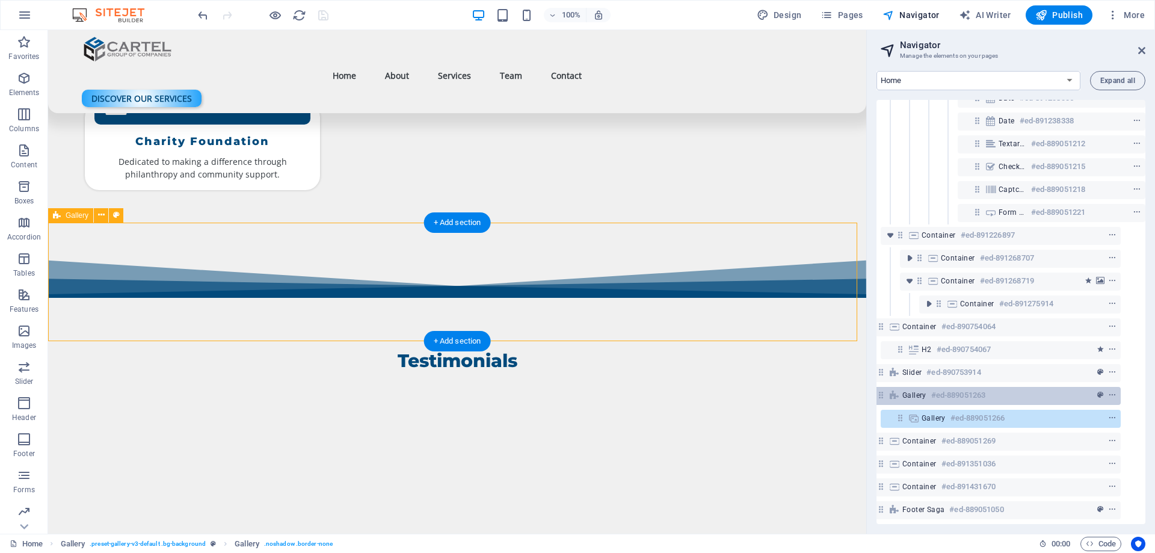
click at [921, 391] on div "Gallery #ed-889051263" at bounding box center [982, 395] width 158 height 14
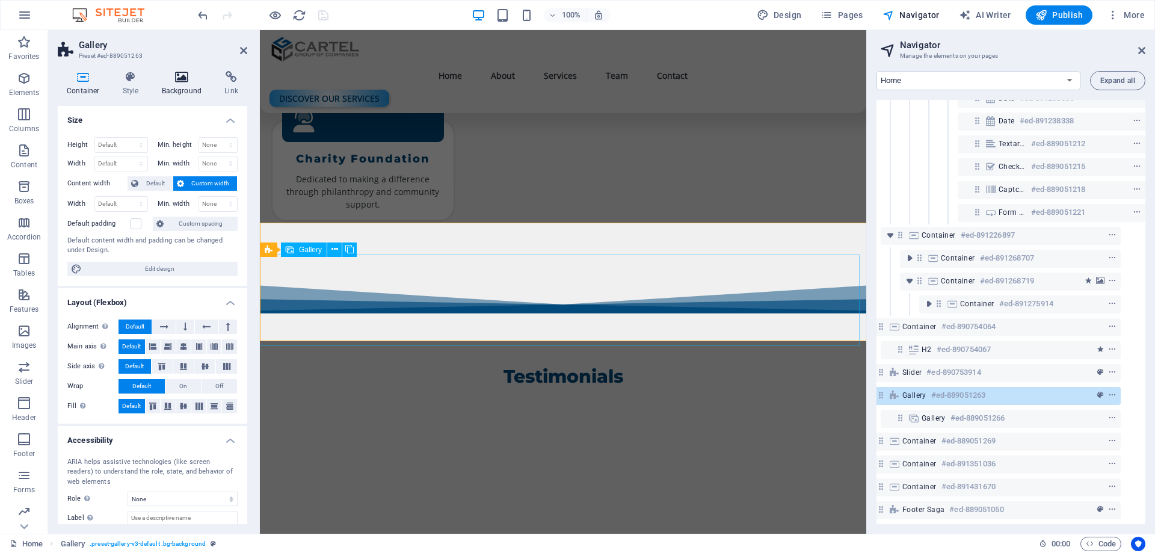
select select "rem"
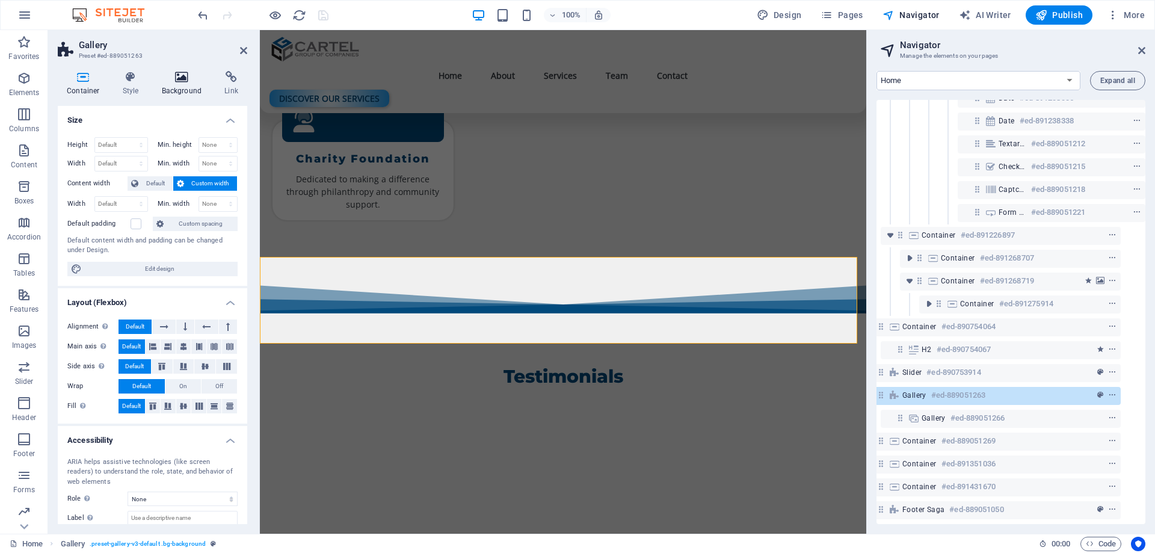
scroll to position [367, 5]
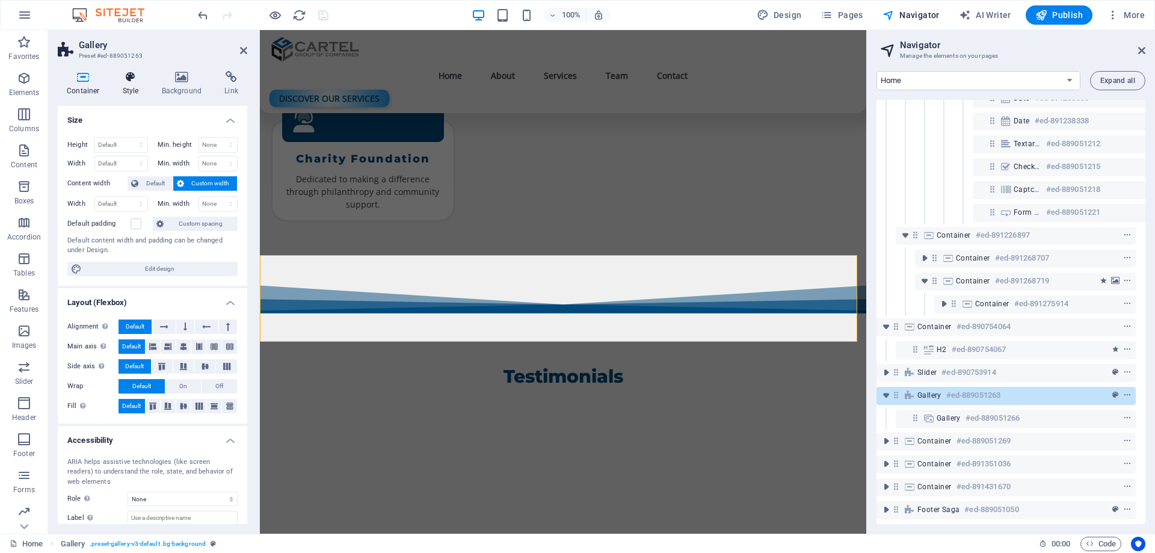
click at [129, 89] on h4 "Style" at bounding box center [133, 83] width 39 height 25
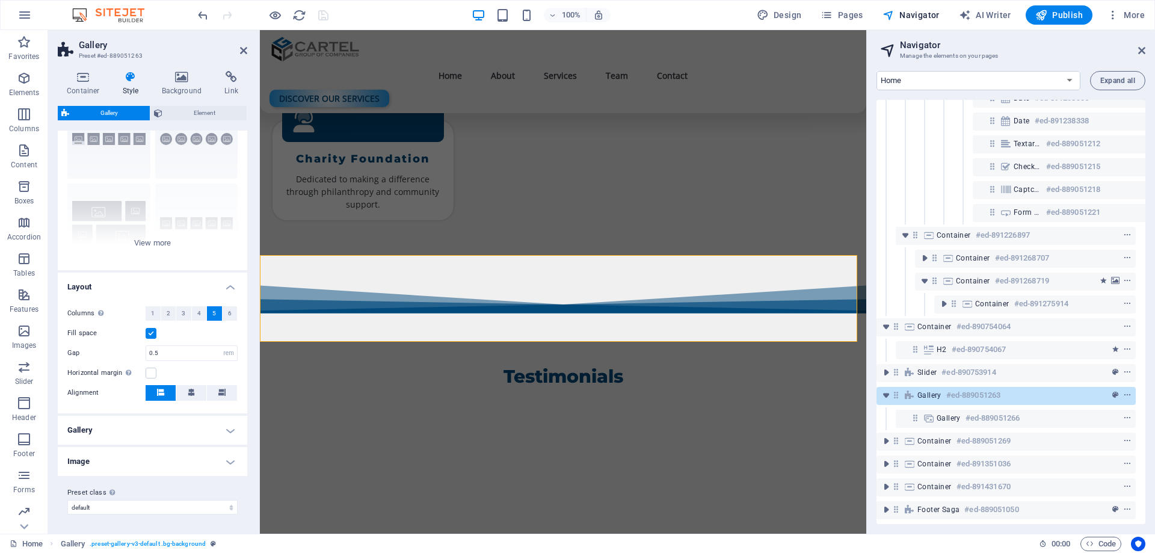
click at [113, 427] on h4 "Gallery" at bounding box center [153, 430] width 190 height 29
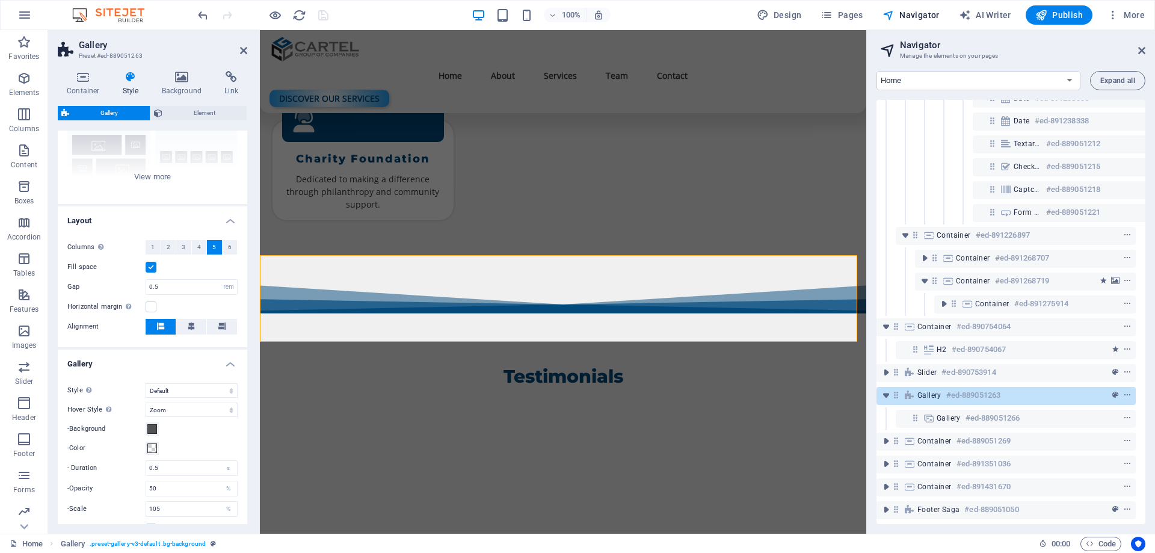
scroll to position [232, 0]
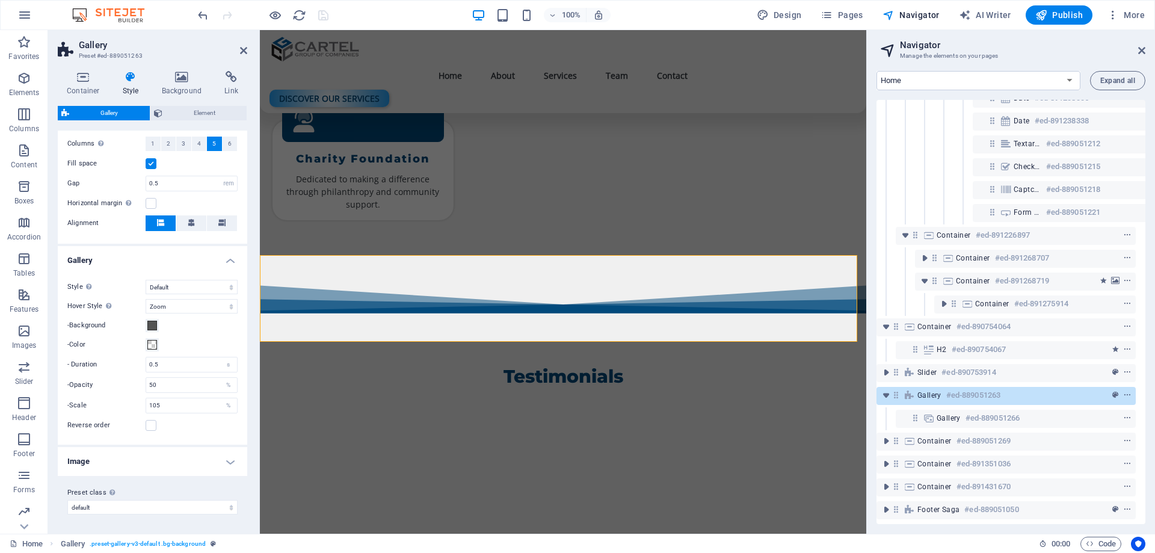
click at [226, 462] on h4 "Image" at bounding box center [153, 461] width 190 height 29
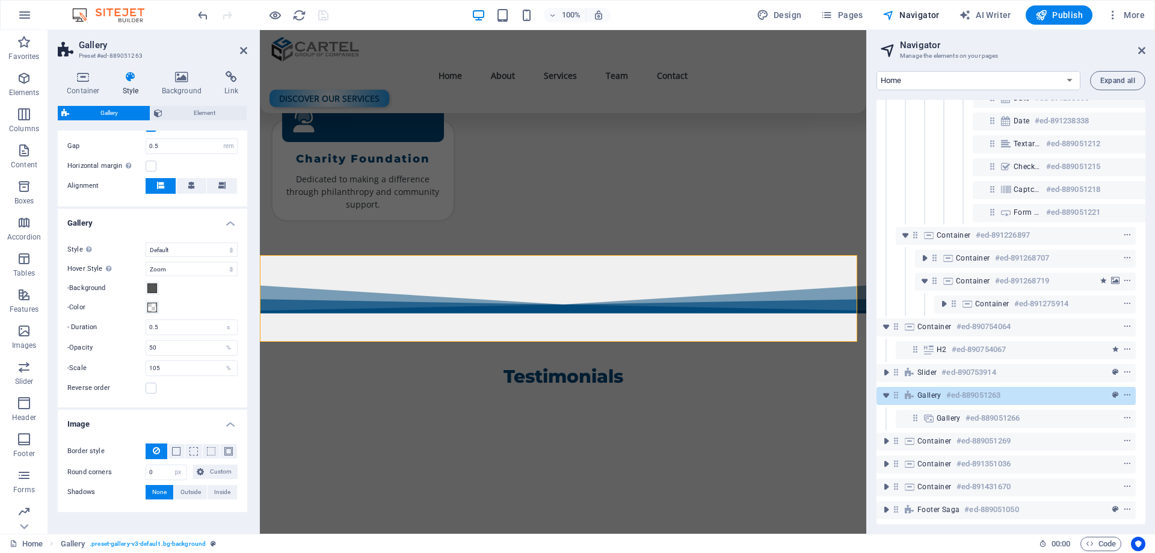
scroll to position [306, 0]
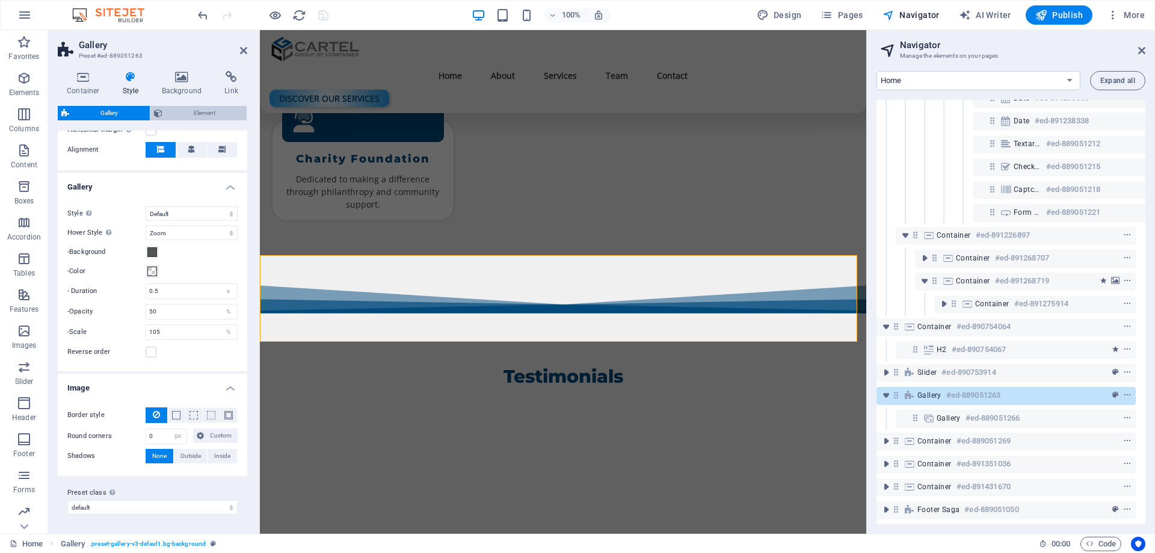
click at [193, 113] on span "Element" at bounding box center [205, 113] width 78 height 14
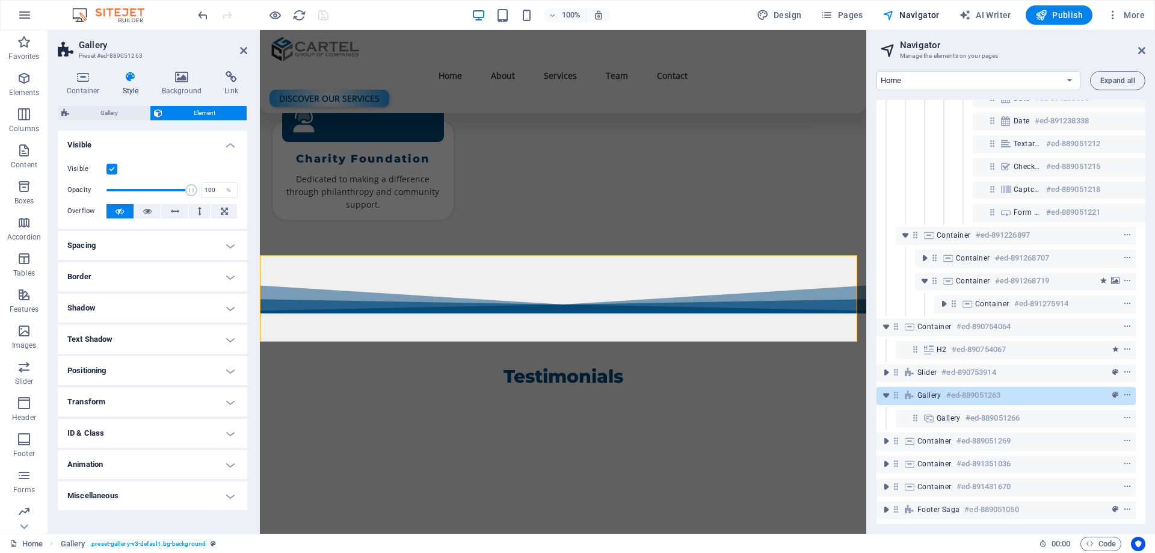
click at [114, 465] on h4 "Animation" at bounding box center [153, 464] width 190 height 29
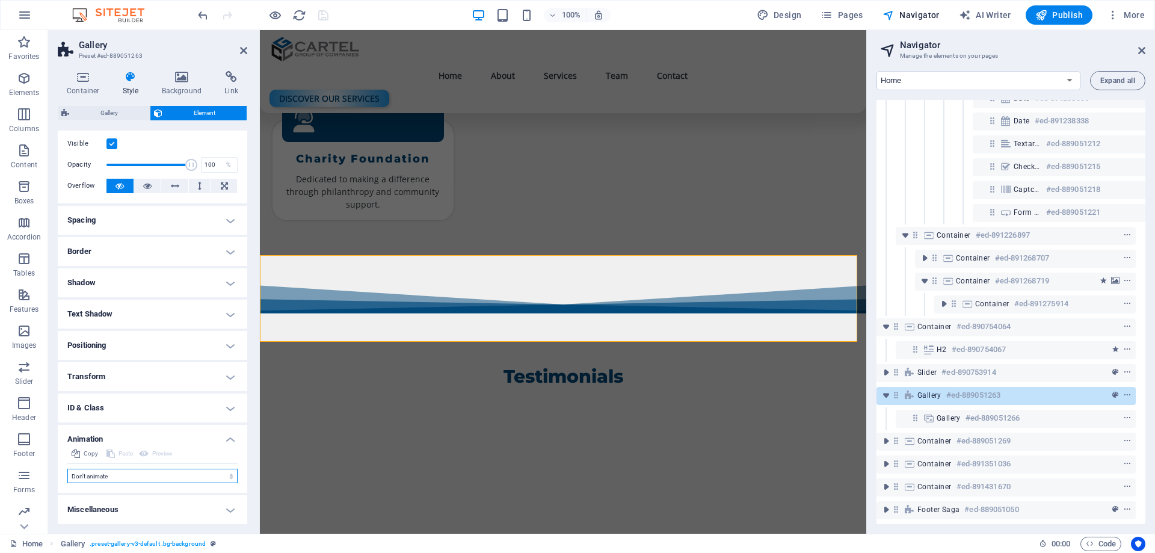
click at [130, 474] on select "Don't animate Show / Hide Slide up/down Zoom in/out Slide left to right Slide r…" at bounding box center [152, 476] width 170 height 14
select select "move-left-to-right"
click at [67, 469] on select "Don't animate Show / Hide Slide up/down Zoom in/out Slide left to right Slide r…" at bounding box center [152, 476] width 170 height 14
select select "scroll"
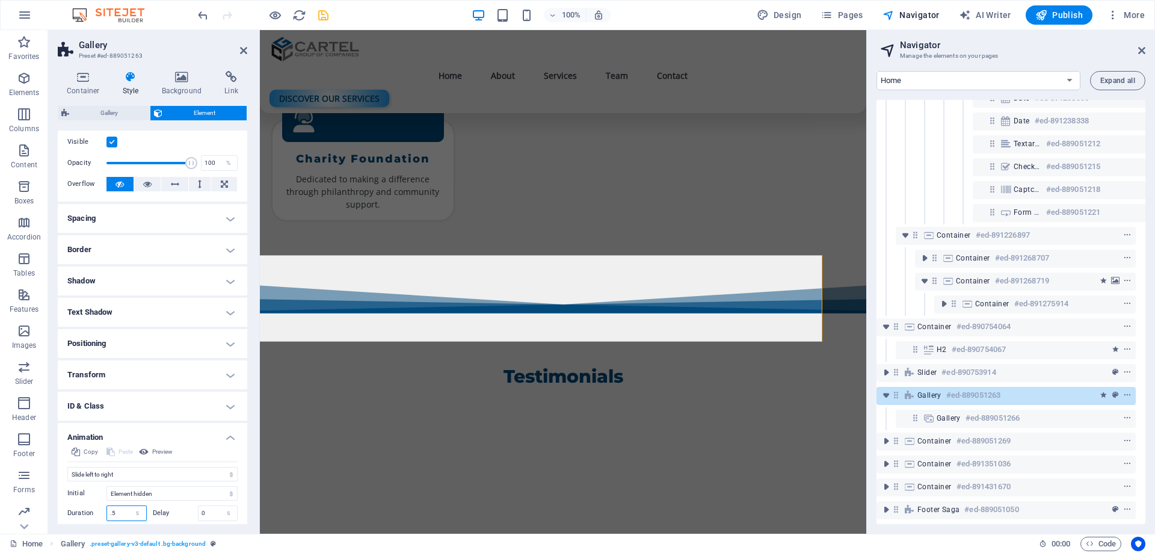
drag, startPoint x: 125, startPoint y: 515, endPoint x: 72, endPoint y: 503, distance: 53.6
click at [72, 503] on div "Initial Element hidden Element shown Duration .5 s [PERSON_NAME] 0 s ms [PERSON…" at bounding box center [152, 523] width 170 height 85
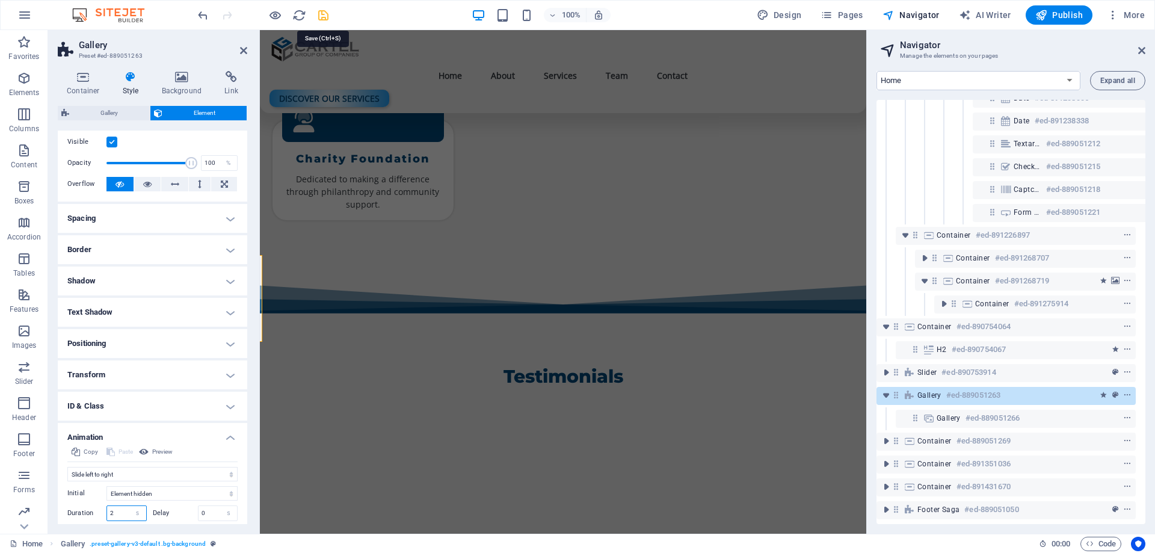
type input "2"
click at [321, 17] on icon "save" at bounding box center [324, 15] width 14 height 14
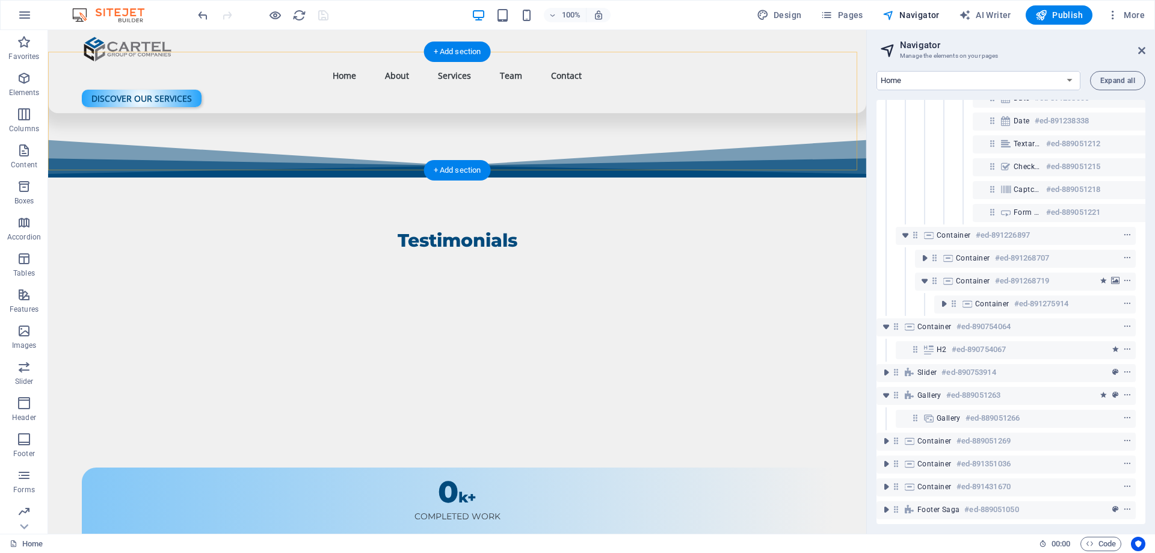
scroll to position [2423, 0]
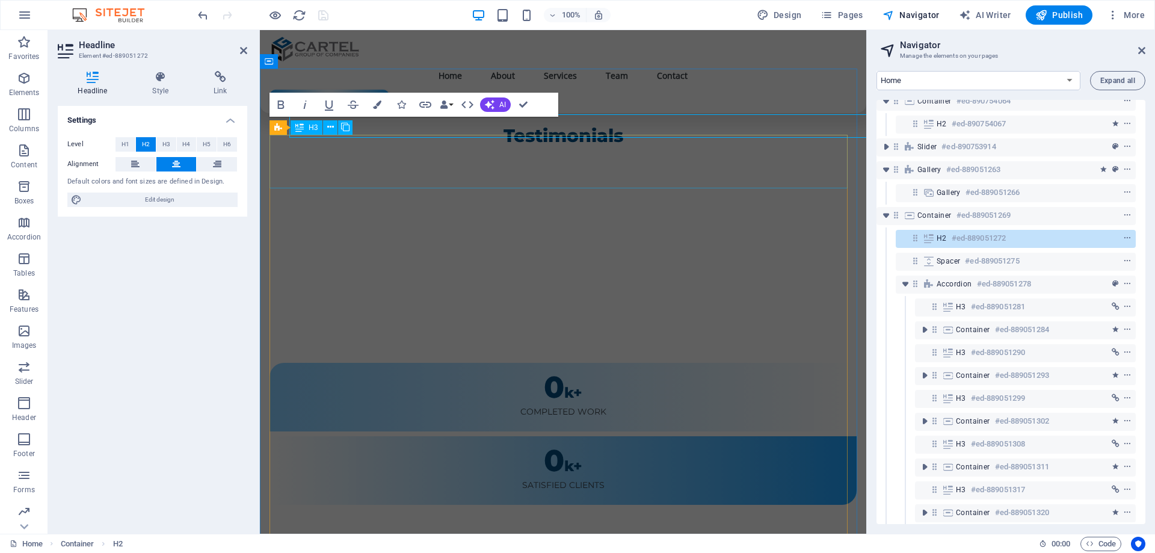
scroll to position [2455, 0]
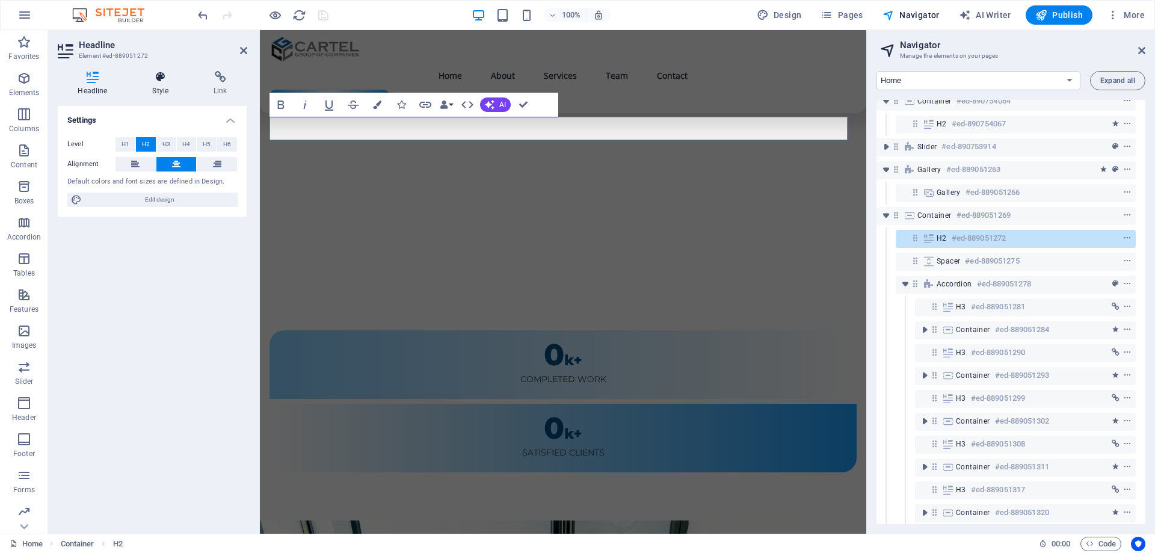
click at [164, 89] on h4 "Style" at bounding box center [162, 83] width 61 height 25
